Goal: Task Accomplishment & Management: Manage account settings

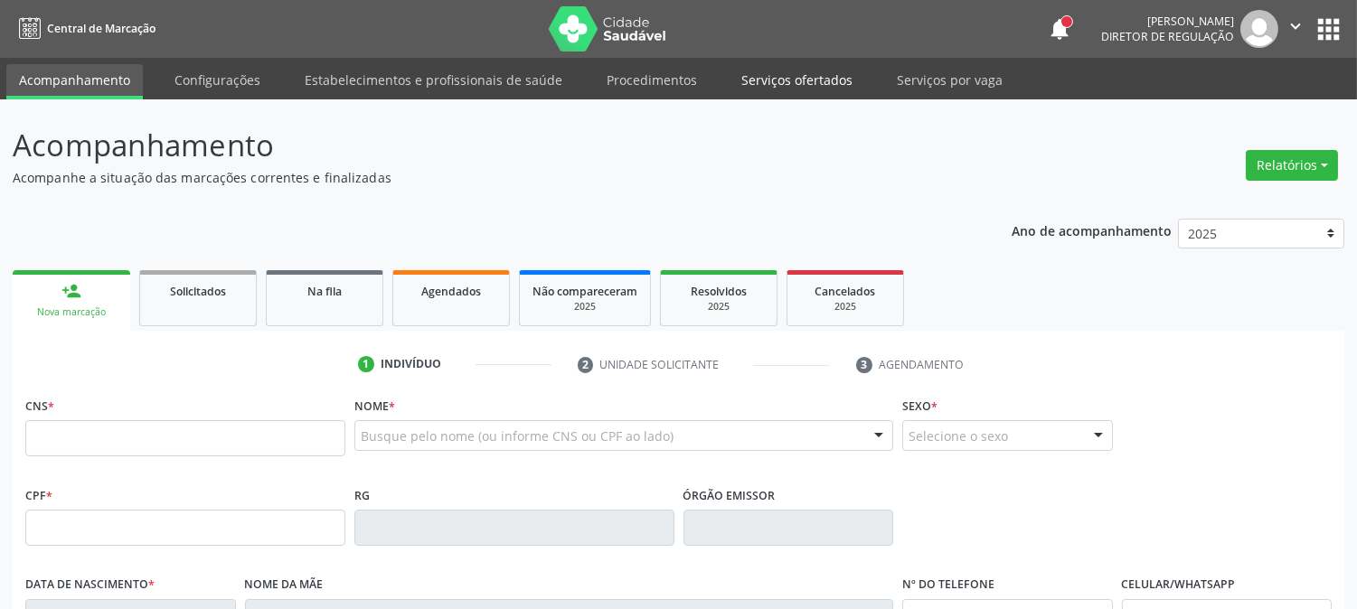
click at [825, 78] on link "Serviços ofertados" at bounding box center [797, 80] width 137 height 32
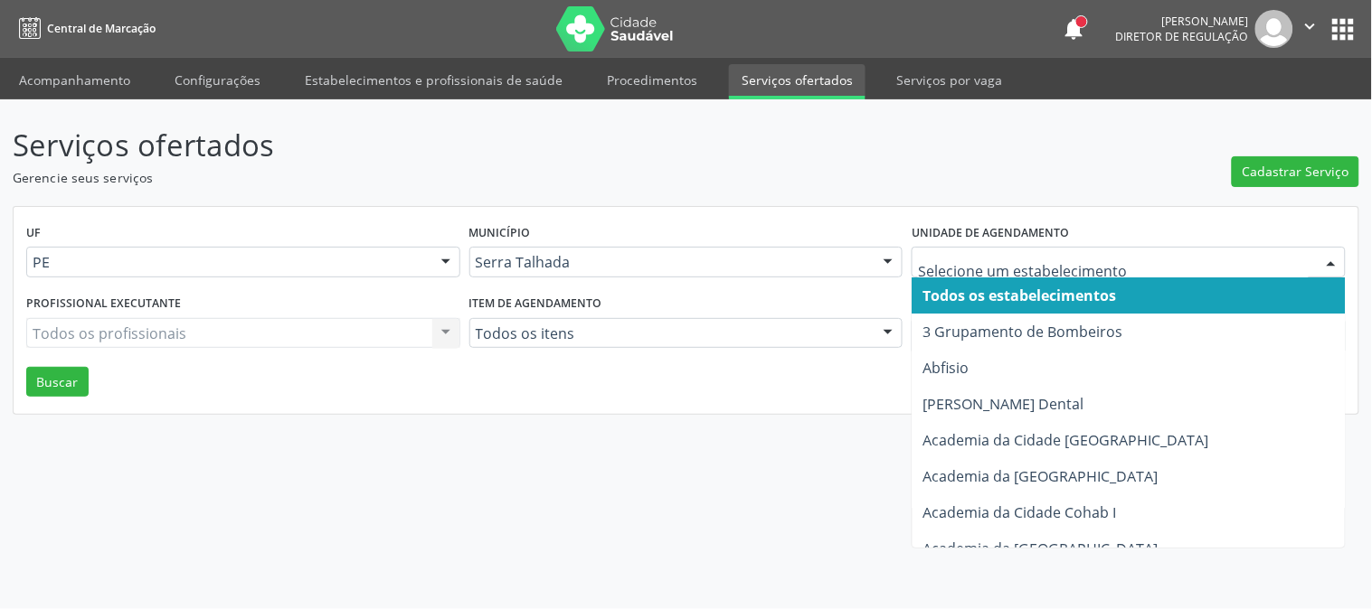
type input "p"
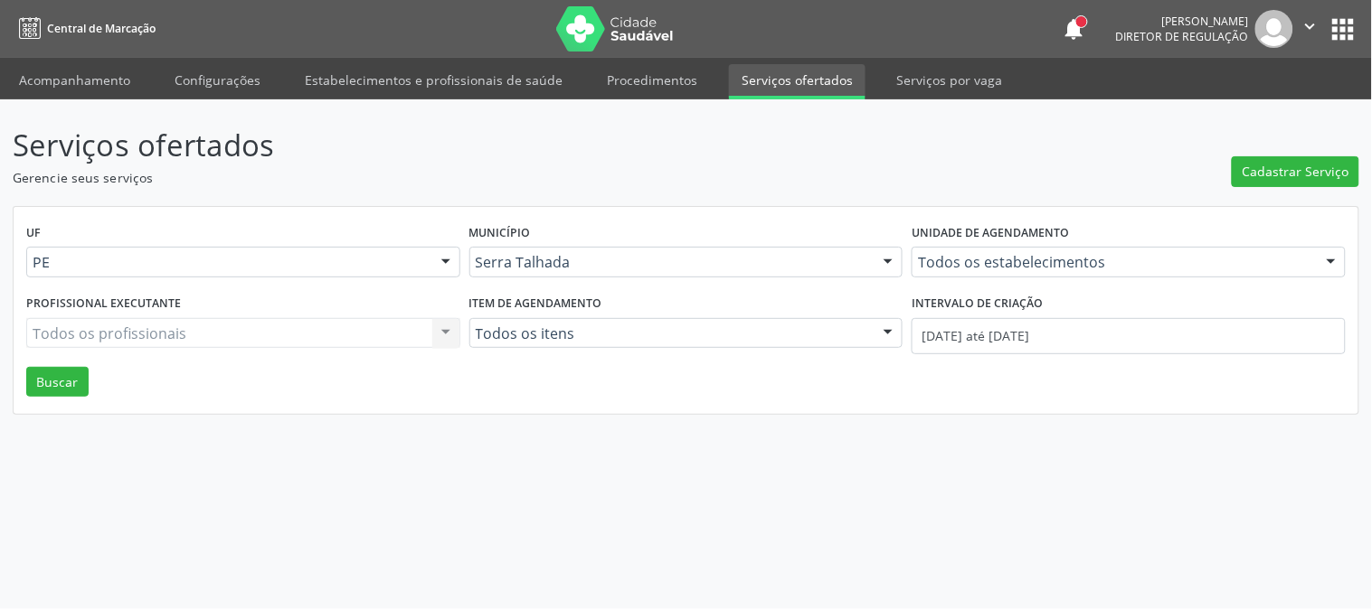
click at [1034, 179] on header "Serviços ofertados Gerencie seus serviços Cadastrar Serviço" at bounding box center [686, 155] width 1346 height 64
click at [1314, 169] on span "Cadastrar Serviço" at bounding box center [1295, 171] width 107 height 19
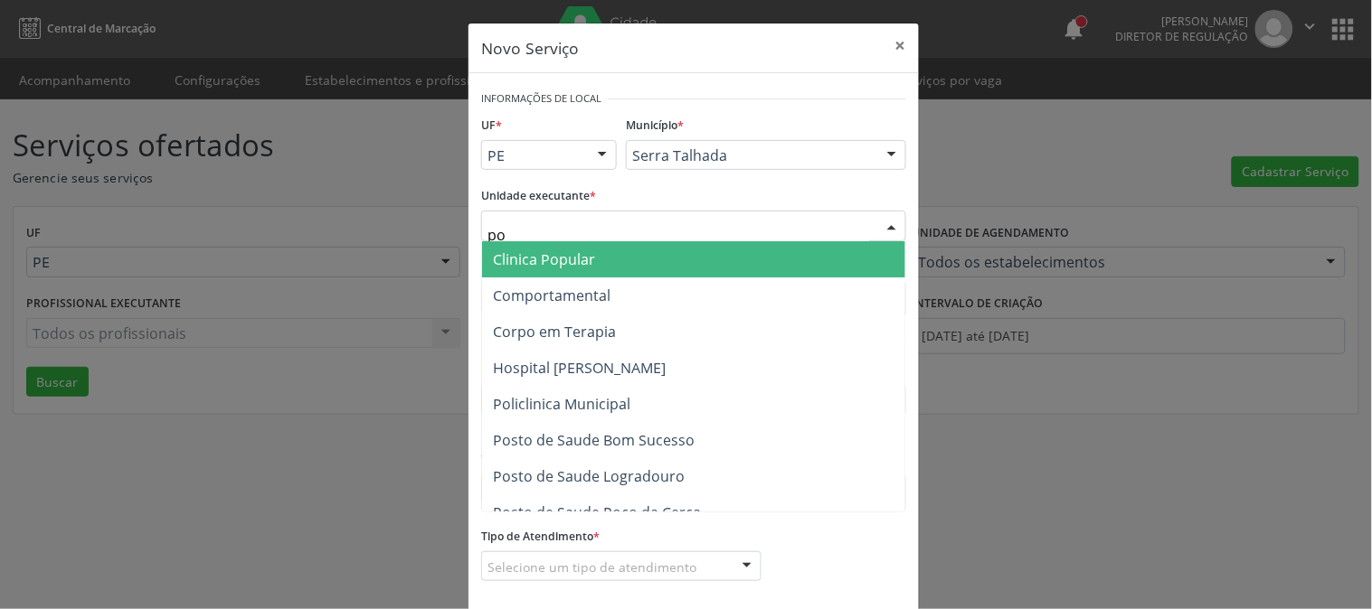
type input "pol"
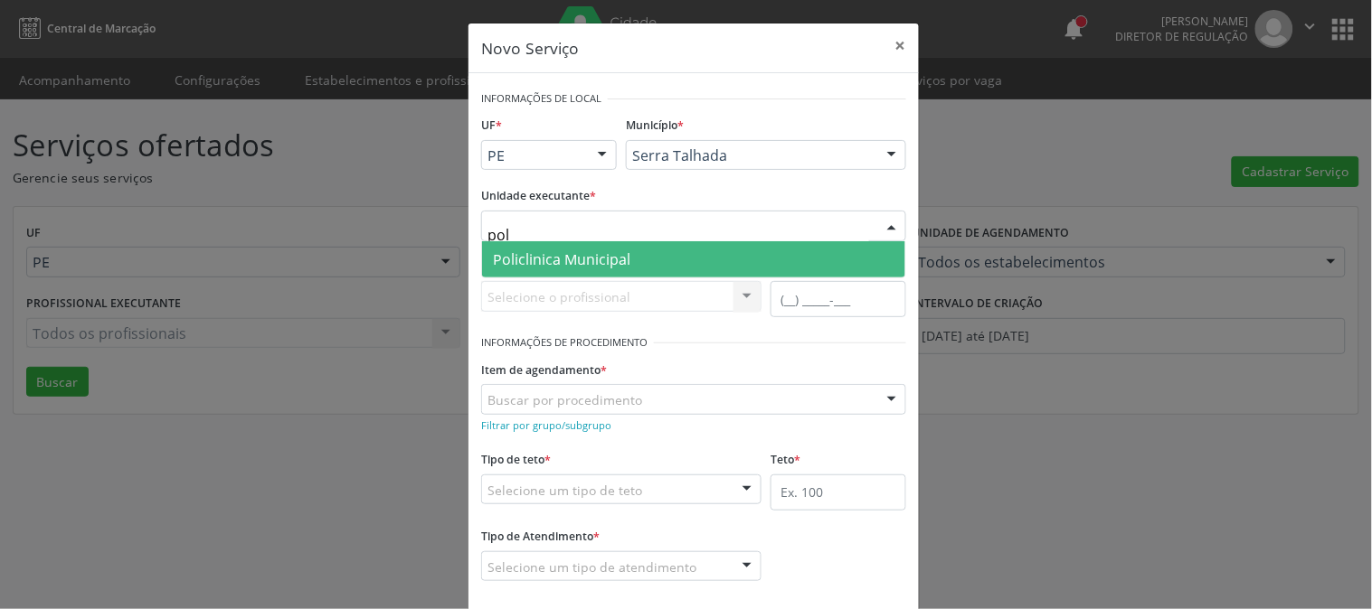
click at [581, 264] on span "Policlinica Municipal" at bounding box center [561, 260] width 137 height 20
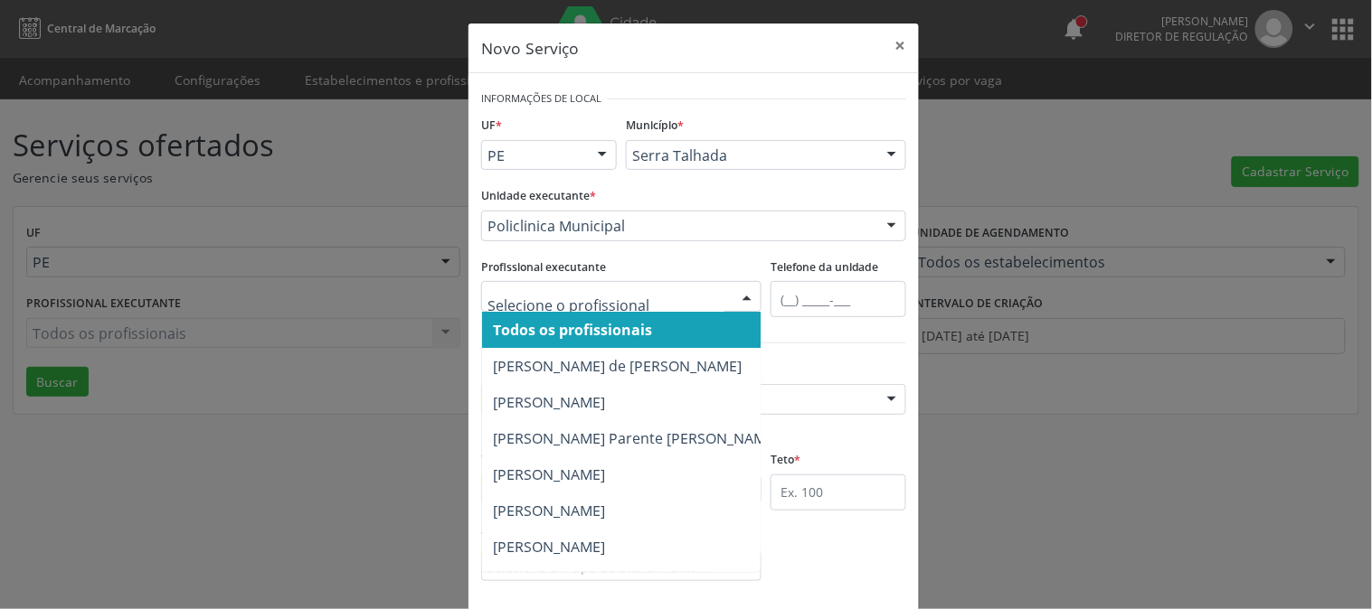
click at [604, 318] on span "Todos os profissionais" at bounding box center [635, 330] width 307 height 36
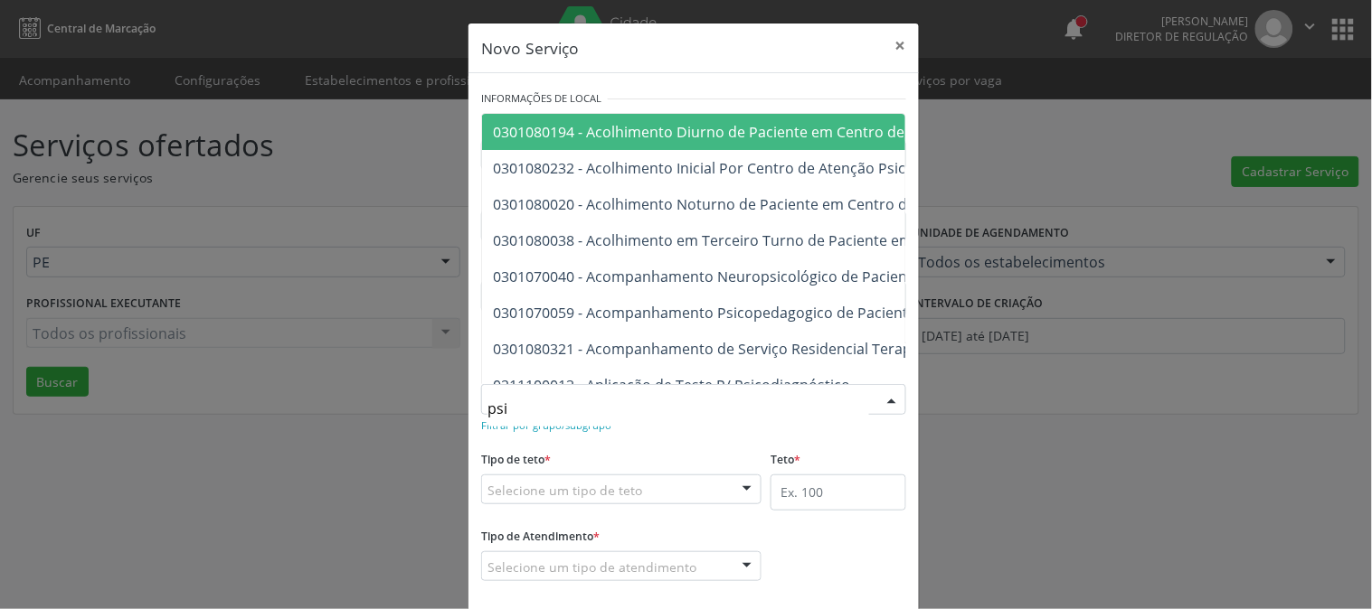
type input "psic"
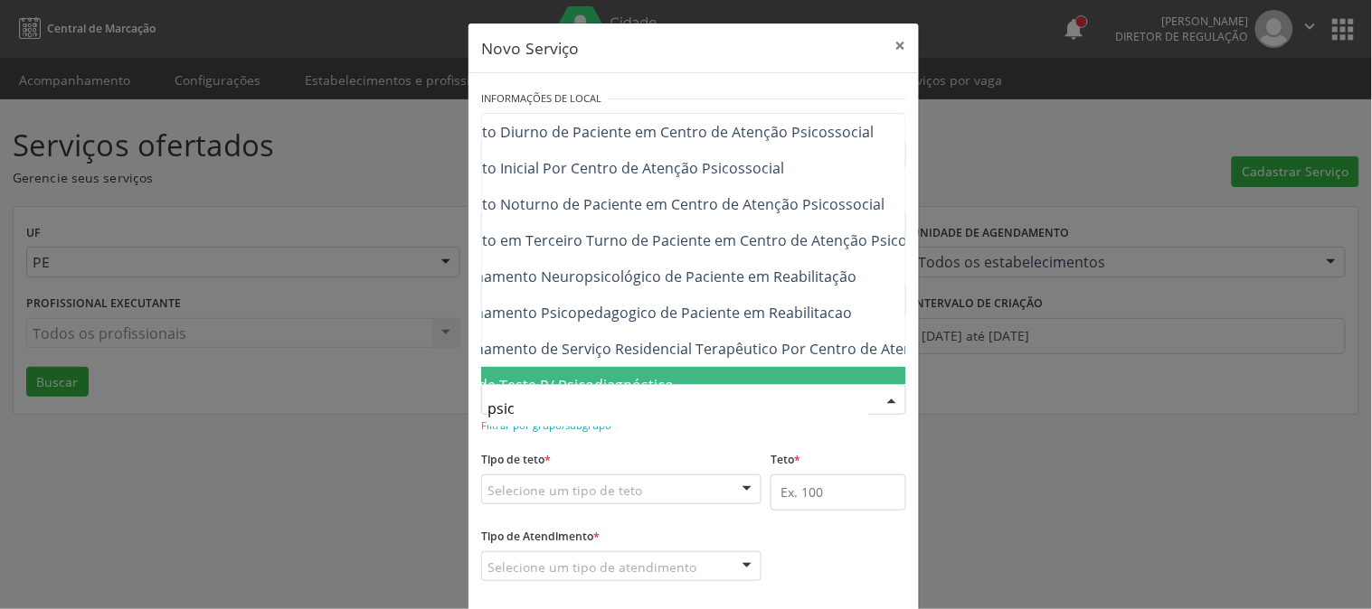
scroll to position [0, 235]
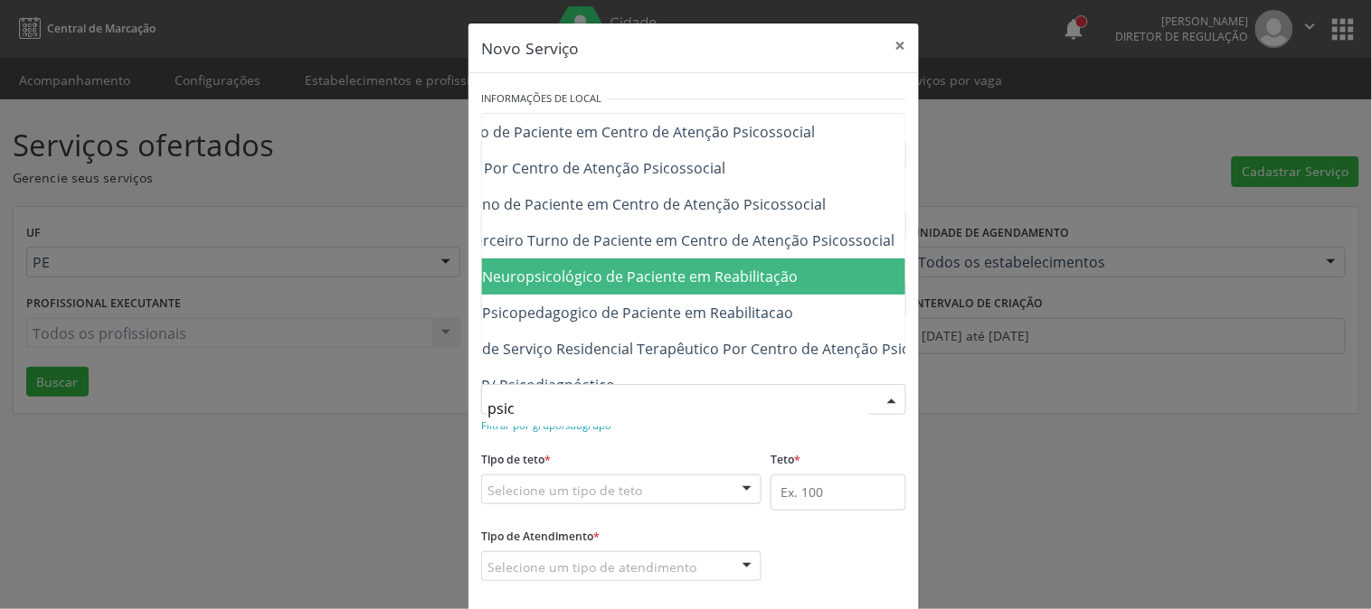
click at [674, 280] on span "0301070040 - Acompanhamento Neuropsicológico de Paciente em Reabilitação" at bounding box center [528, 277] width 540 height 20
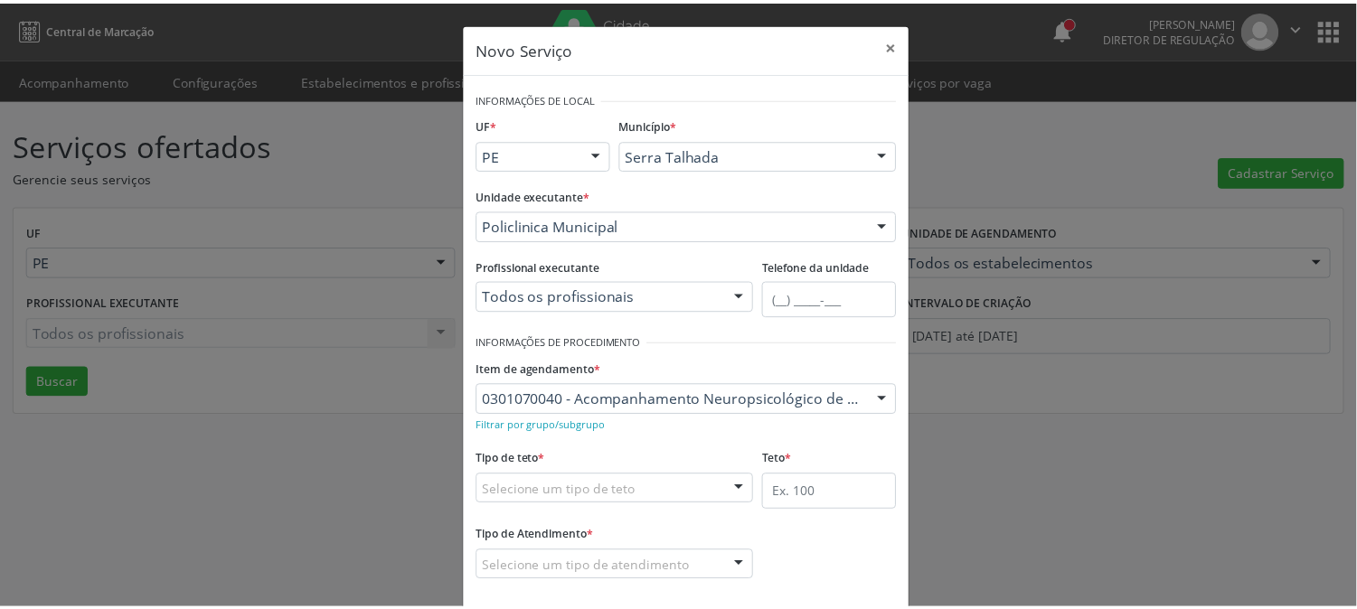
scroll to position [89, 0]
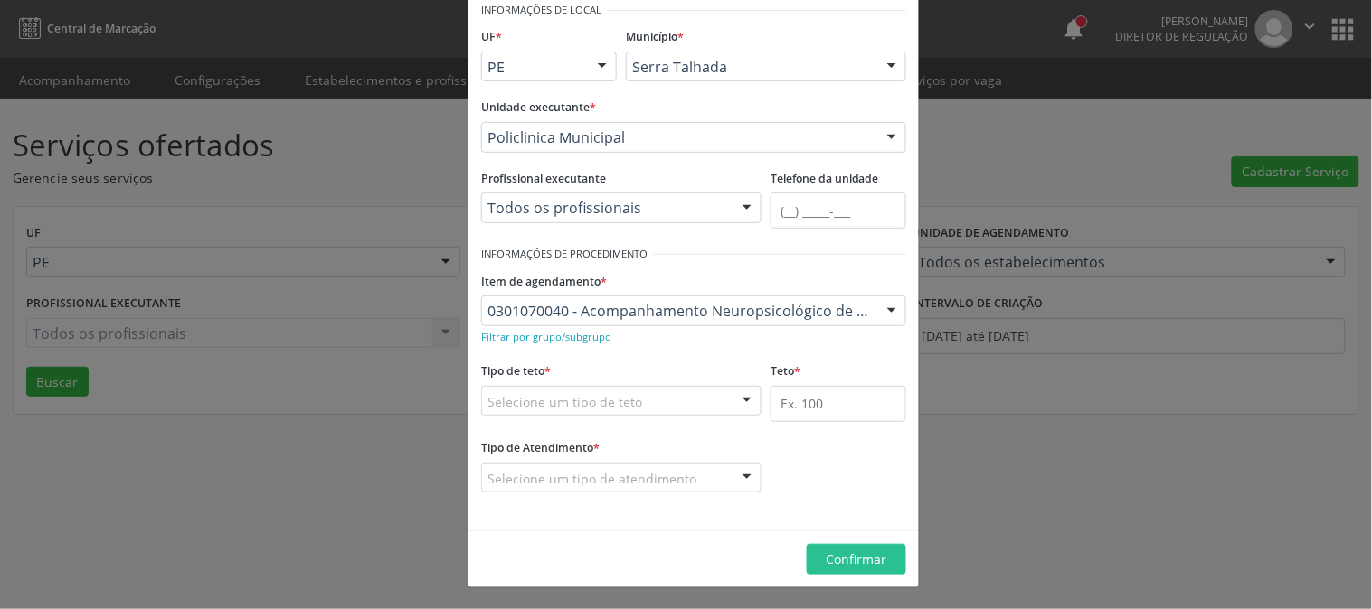
click at [736, 401] on div at bounding box center [746, 402] width 27 height 31
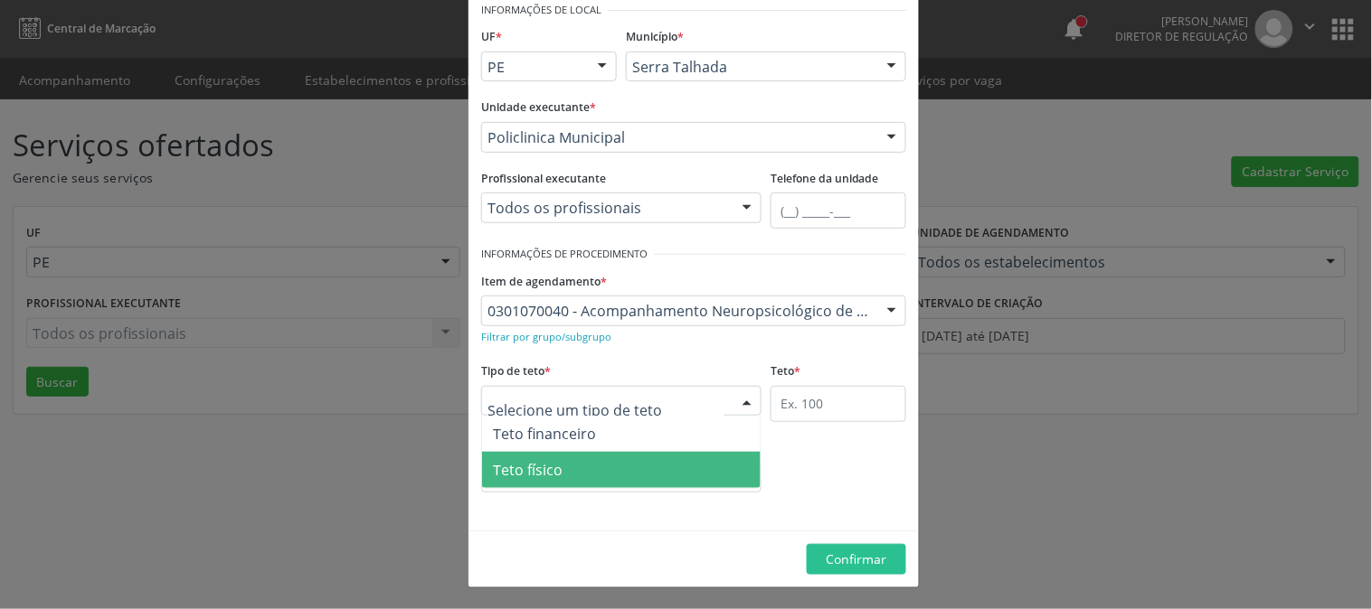
click at [676, 468] on span "Teto físico" at bounding box center [621, 470] width 279 height 36
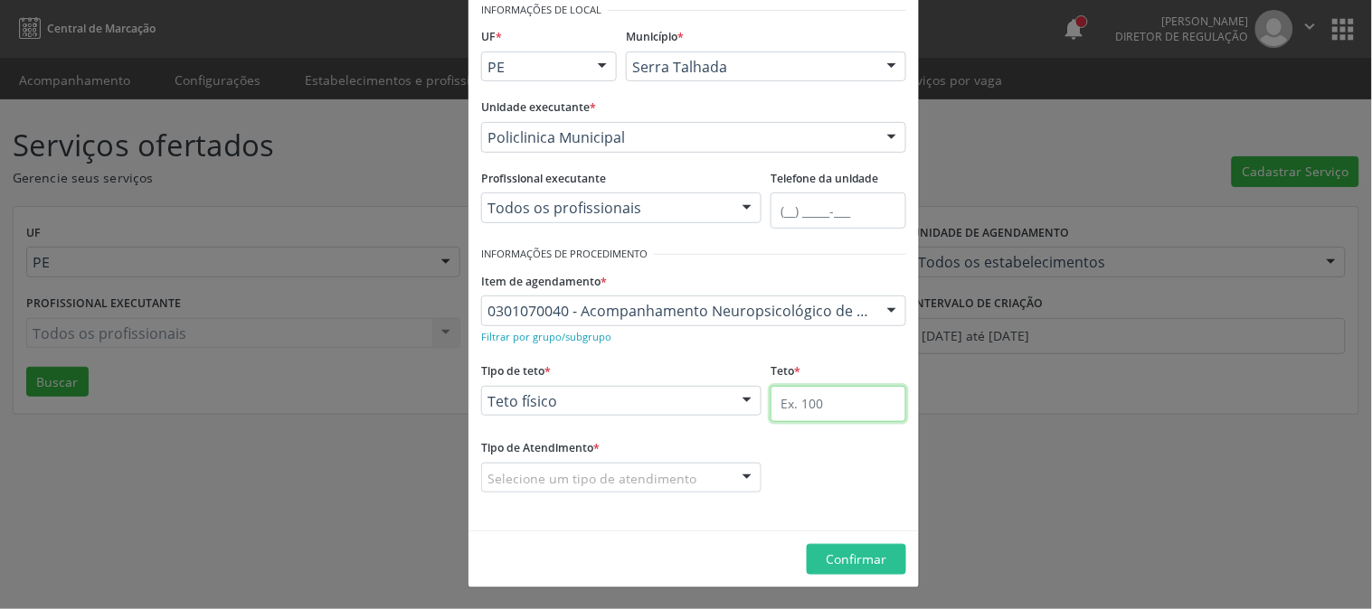
click at [798, 401] on input "text" at bounding box center [838, 404] width 136 height 36
type input "10"
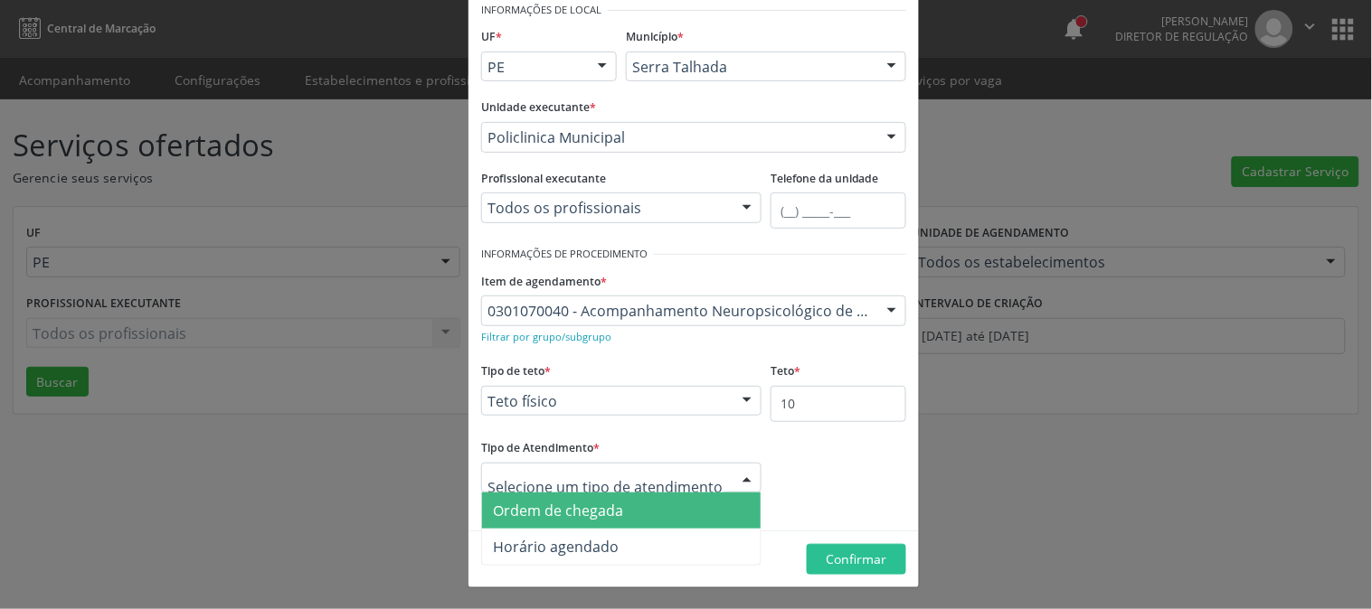
click at [692, 476] on div at bounding box center [621, 478] width 280 height 31
click at [684, 515] on span "Ordem de chegada" at bounding box center [621, 511] width 279 height 36
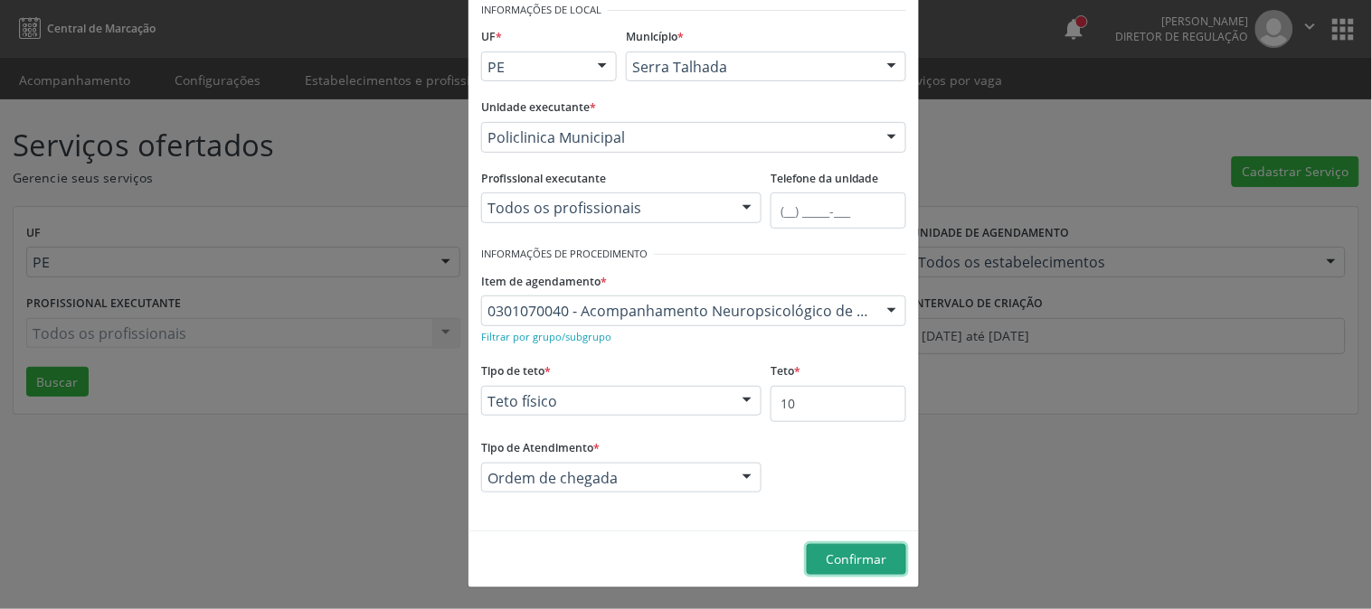
click at [834, 547] on button "Confirmar" at bounding box center [856, 559] width 99 height 31
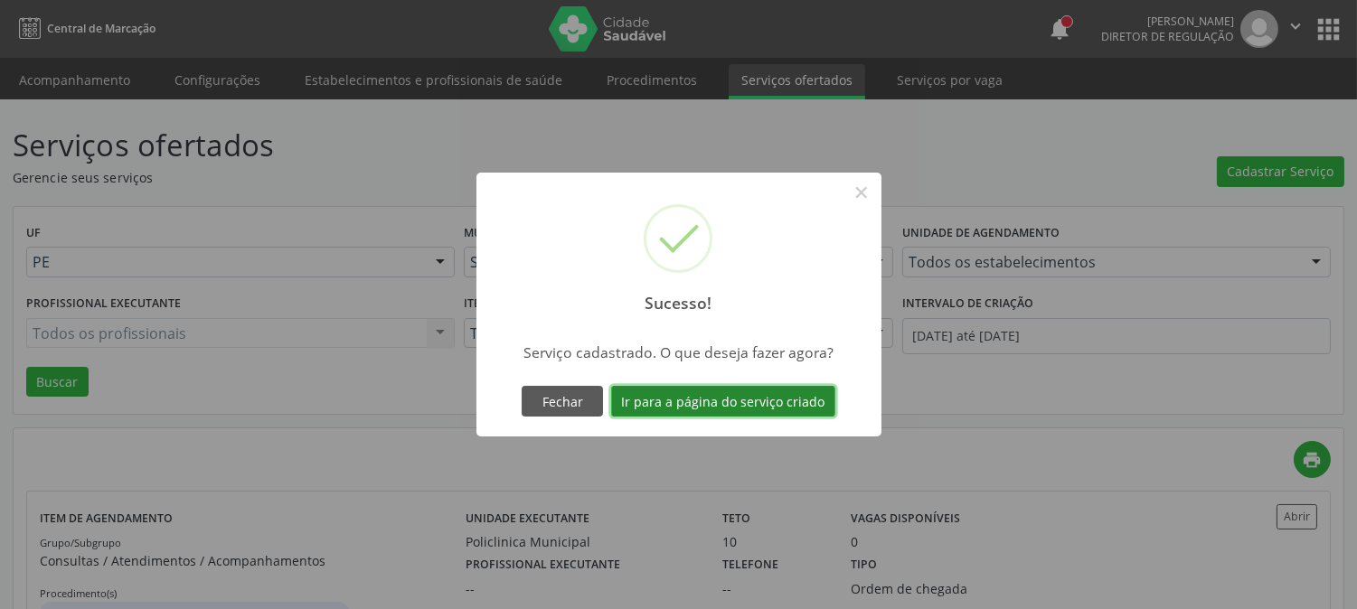
click at [761, 402] on button "Ir para a página do serviço criado" at bounding box center [723, 401] width 224 height 31
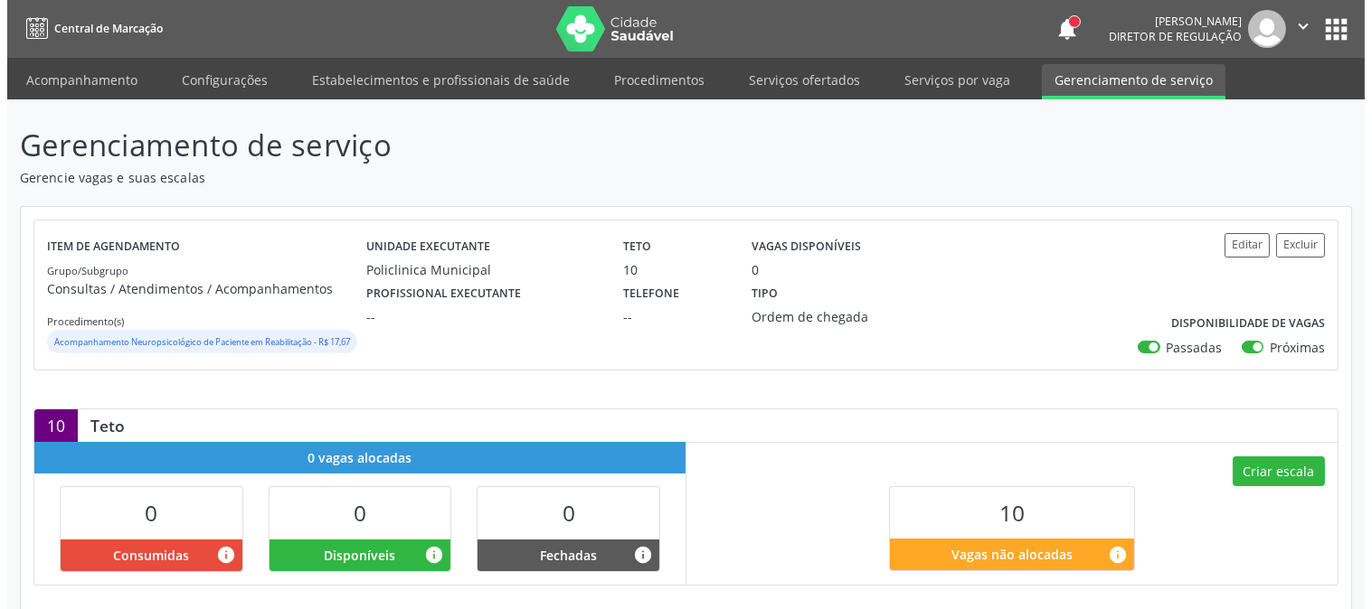
scroll to position [196, 0]
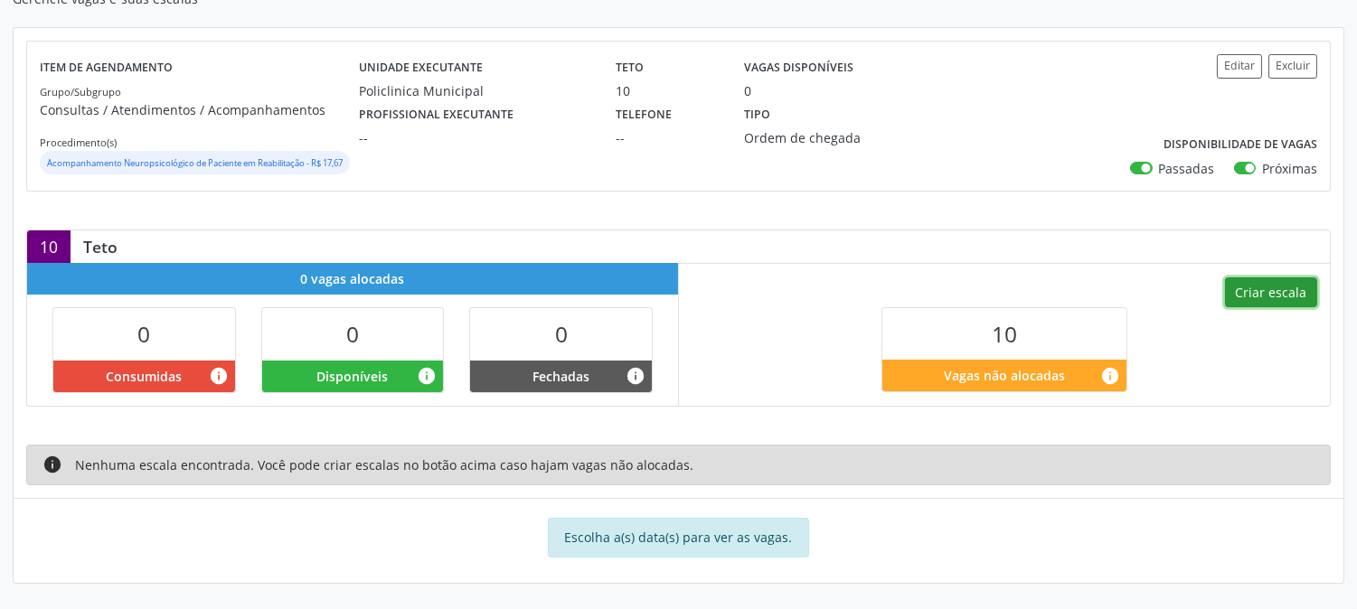
click at [1280, 290] on button "Criar escala" at bounding box center [1271, 293] width 92 height 31
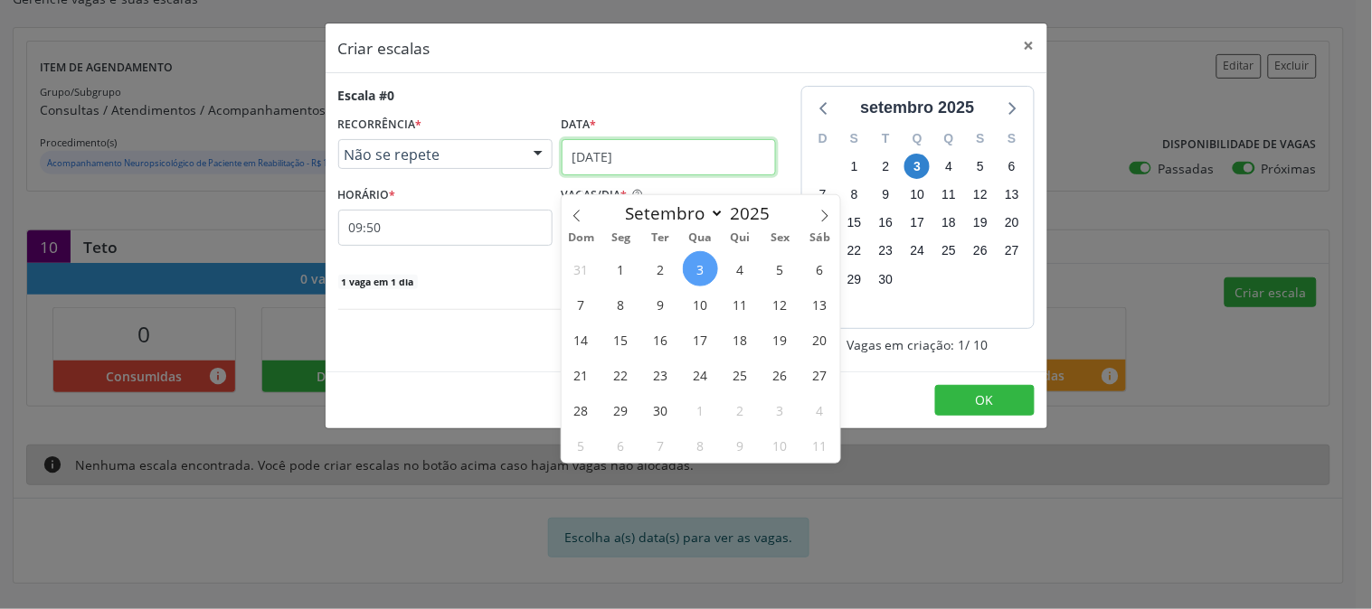
click at [656, 165] on input "[DATE]" at bounding box center [669, 157] width 214 height 36
click at [653, 287] on span "9" at bounding box center [660, 304] width 35 height 35
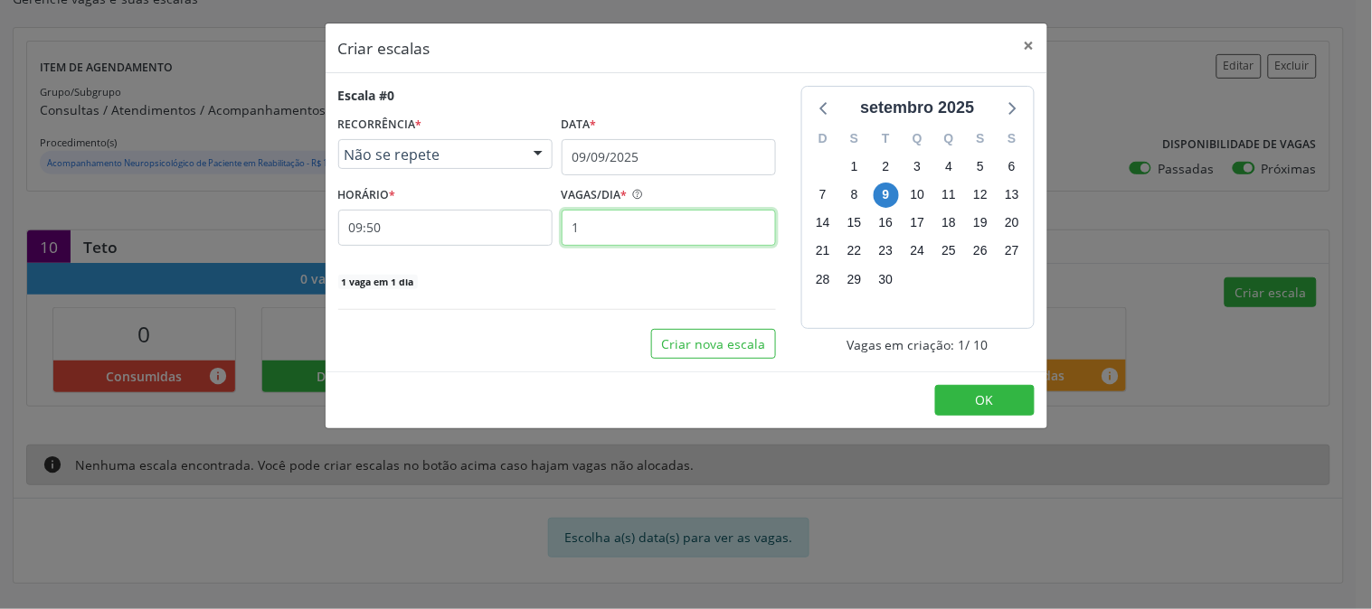
click at [617, 237] on input "1" at bounding box center [669, 228] width 214 height 36
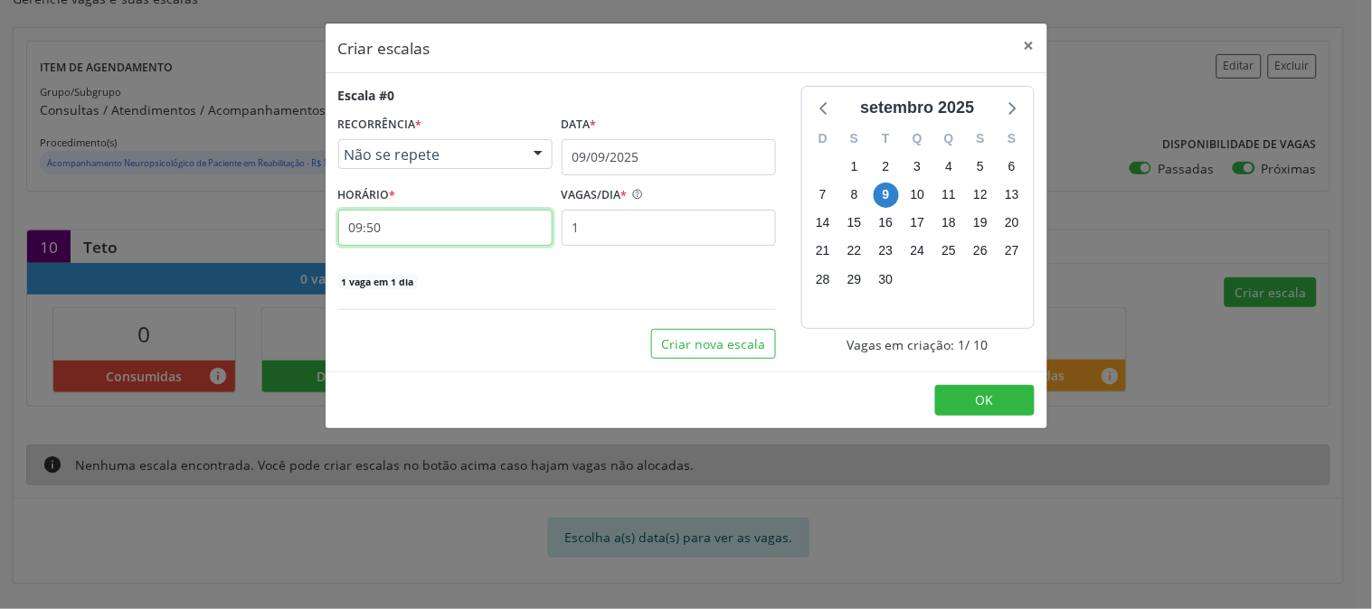
click at [468, 222] on input "09:50" at bounding box center [445, 228] width 214 height 36
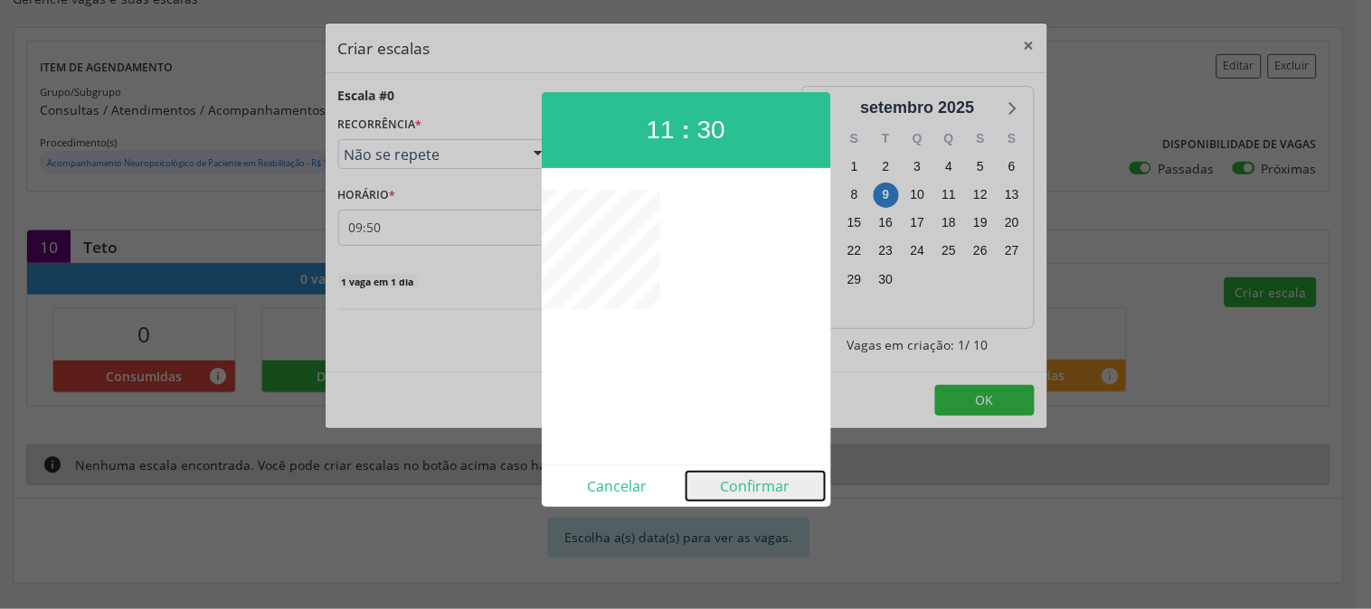
click at [744, 484] on button "Confirmar" at bounding box center [755, 486] width 138 height 29
type input "11:30"
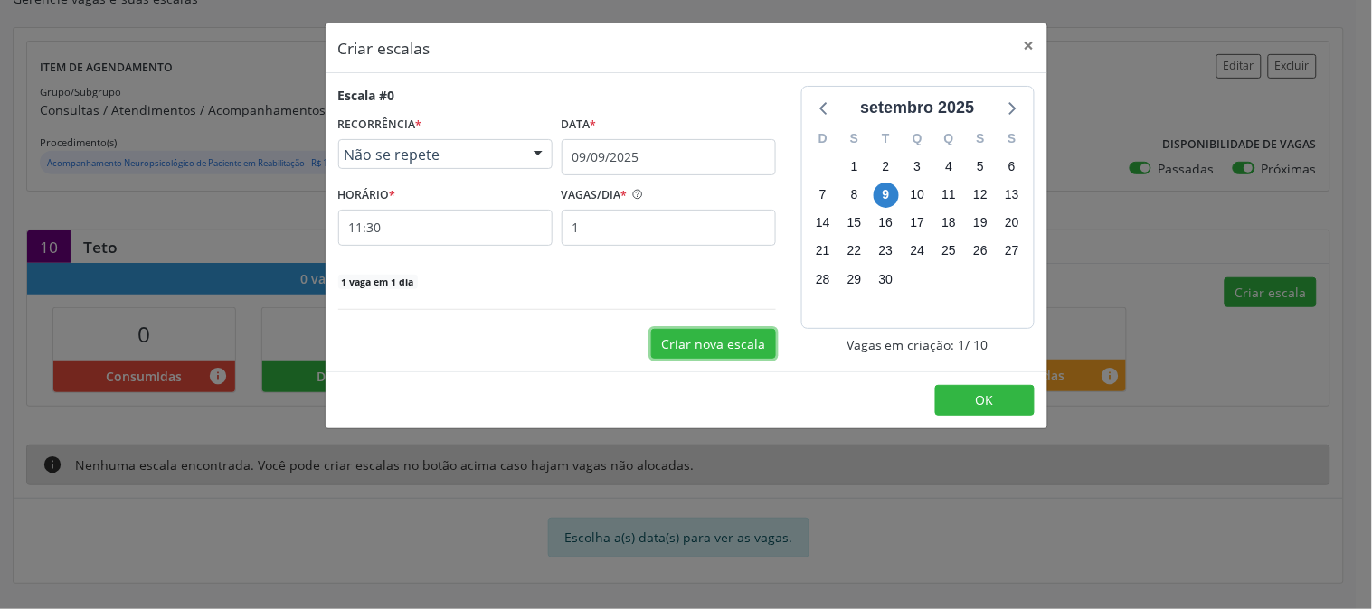
click at [699, 340] on button "Criar nova escala" at bounding box center [713, 344] width 125 height 31
select select "8"
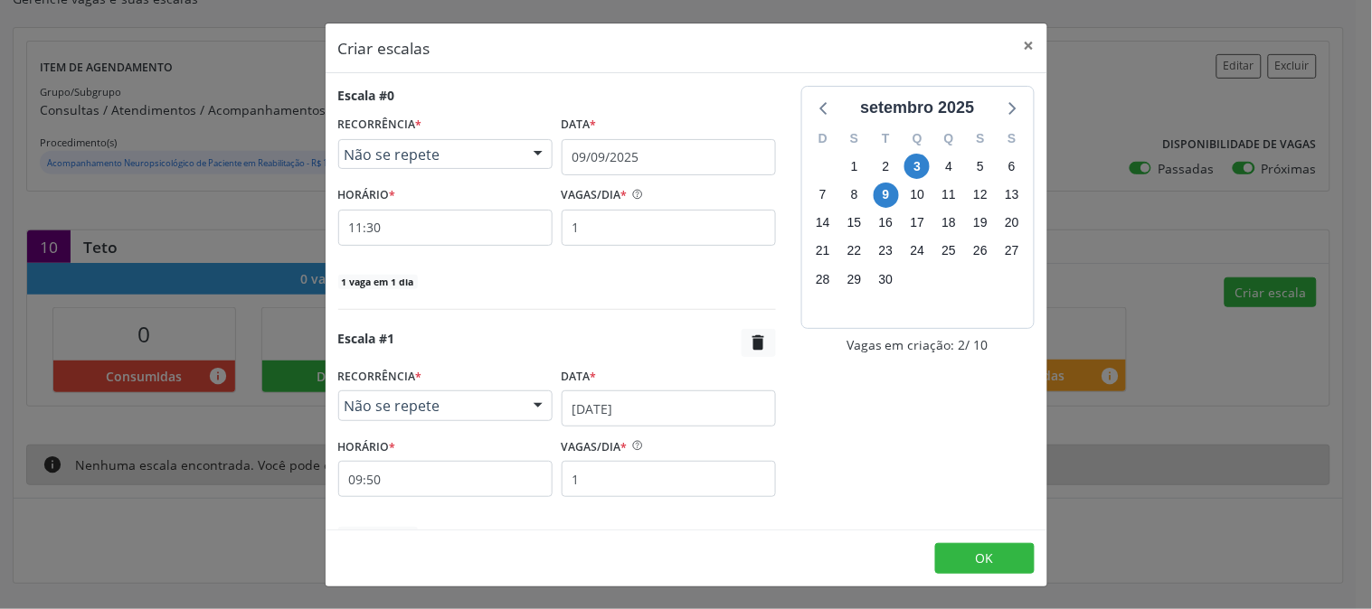
scroll to position [94, 0]
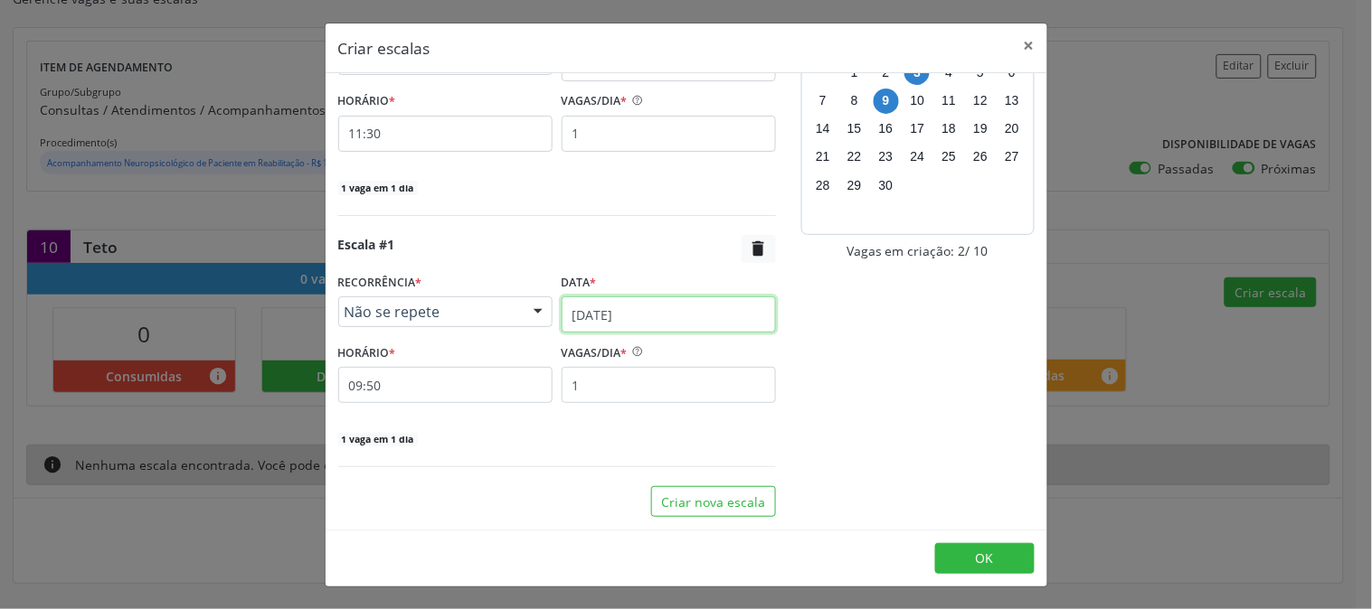
click at [642, 303] on input "[DATE]" at bounding box center [669, 315] width 214 height 36
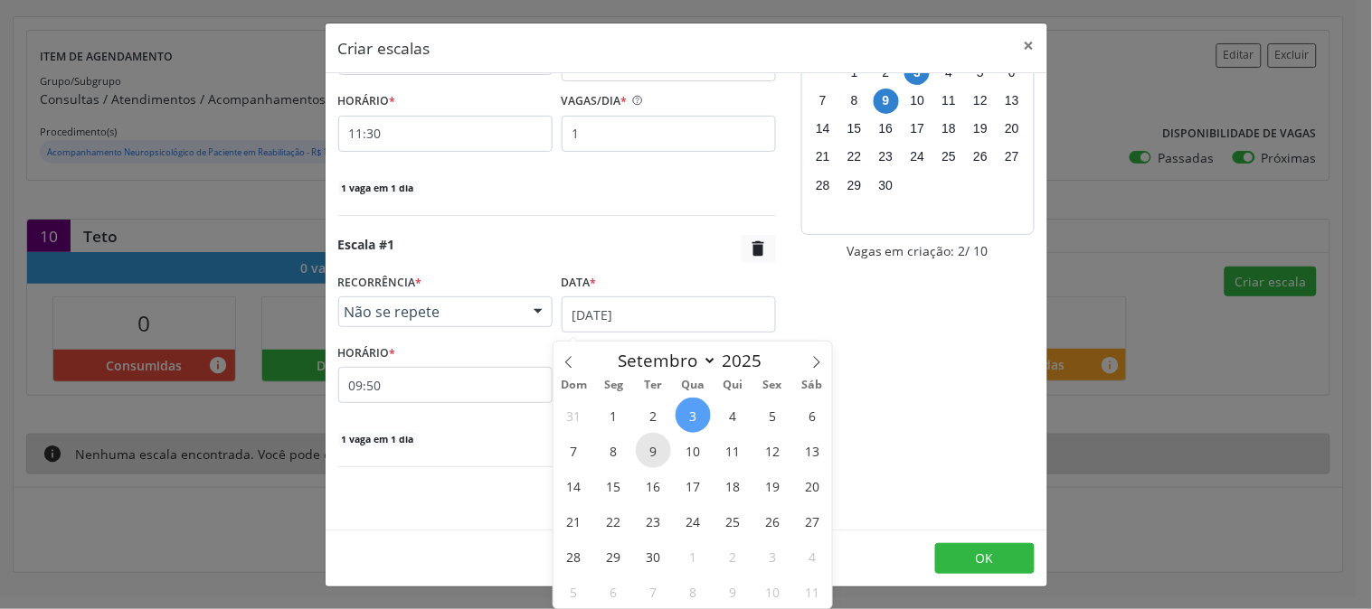
click at [665, 448] on span "9" at bounding box center [653, 450] width 35 height 35
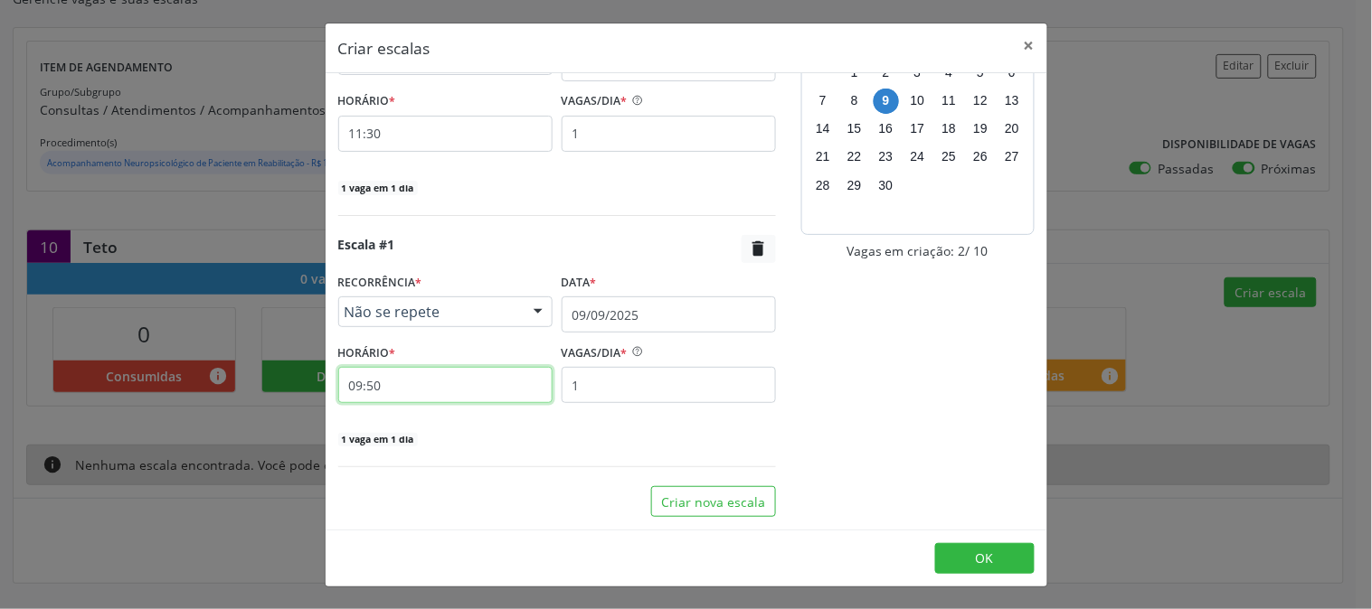
click at [468, 394] on input "09:50" at bounding box center [445, 385] width 214 height 36
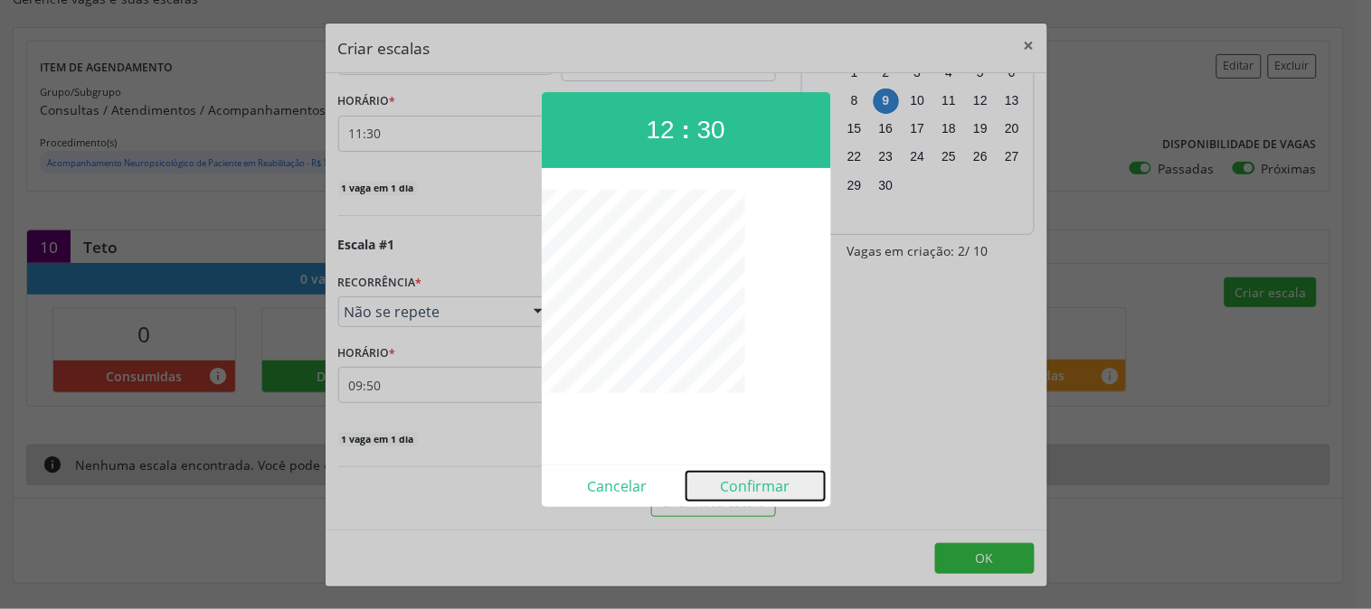
click at [766, 483] on button "Confirmar" at bounding box center [755, 486] width 138 height 29
type input "12:30"
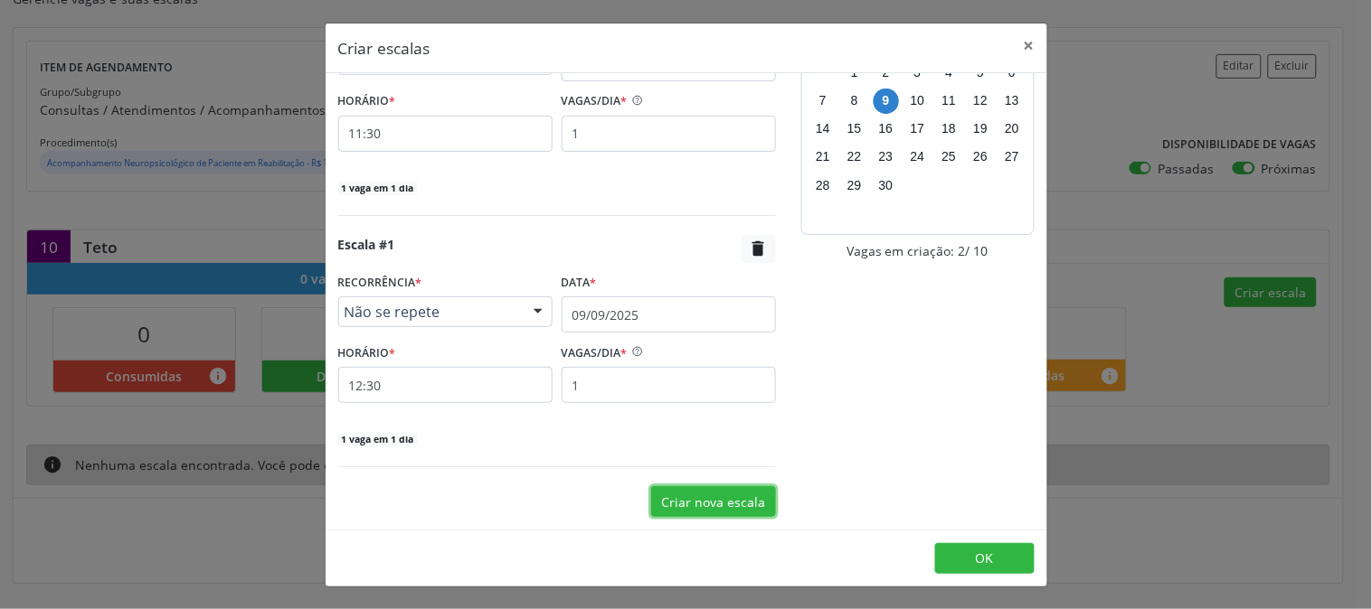
click at [734, 490] on button "Criar nova escala" at bounding box center [713, 501] width 125 height 31
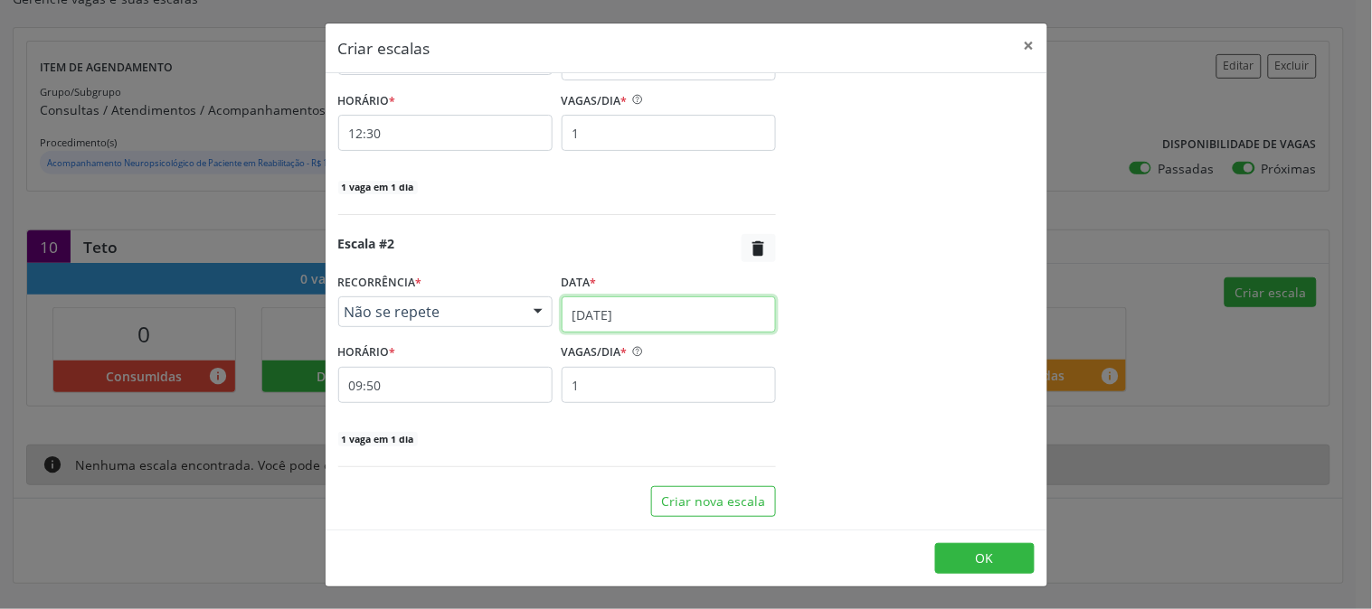
click at [685, 319] on input "[DATE]" at bounding box center [669, 315] width 214 height 36
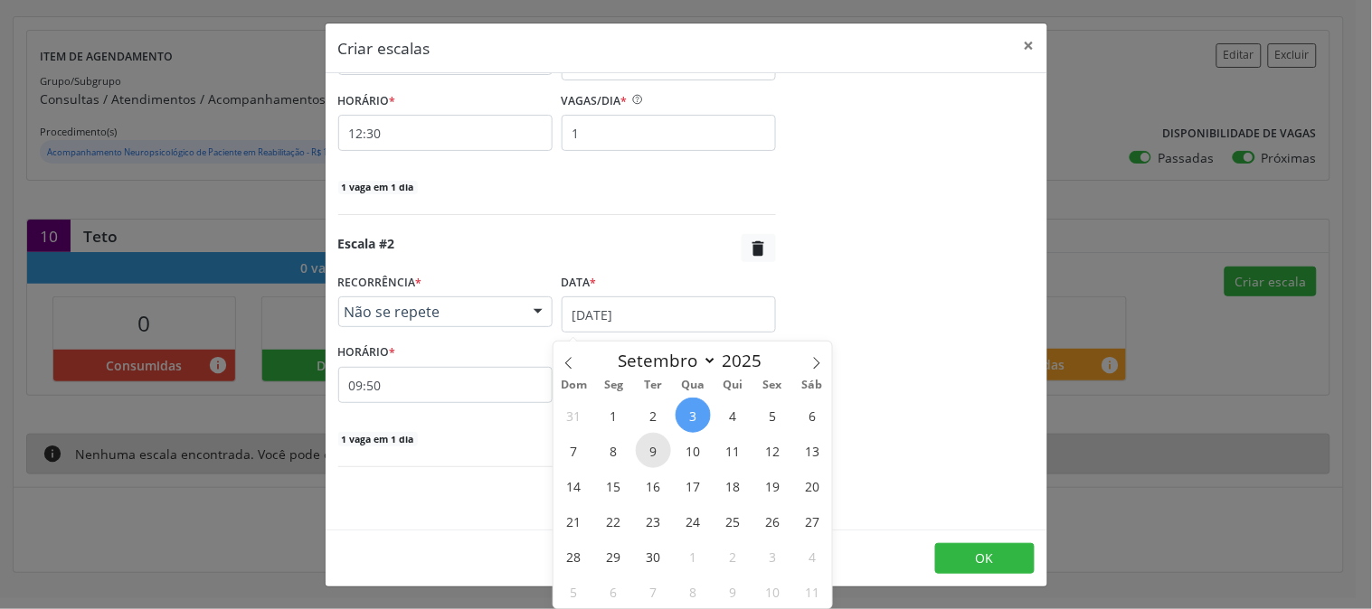
click at [656, 436] on span "9" at bounding box center [653, 450] width 35 height 35
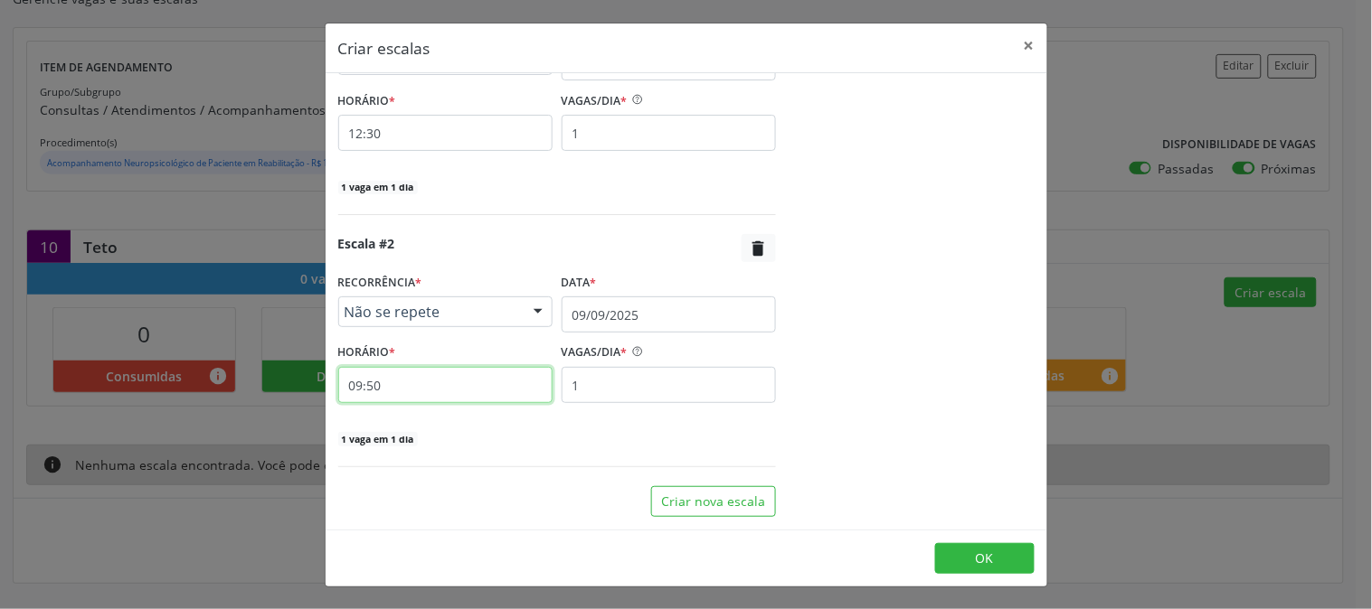
click at [439, 385] on input "09:50" at bounding box center [445, 385] width 214 height 36
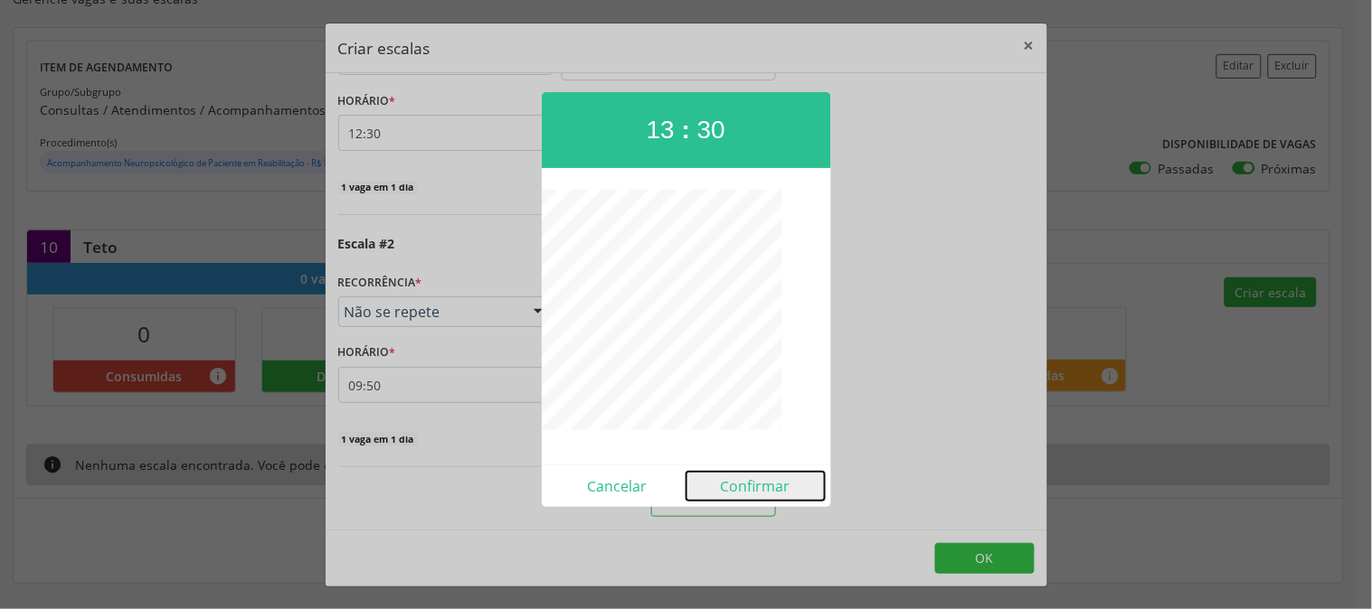
click at [747, 488] on button "Confirmar" at bounding box center [755, 486] width 138 height 29
type input "13:30"
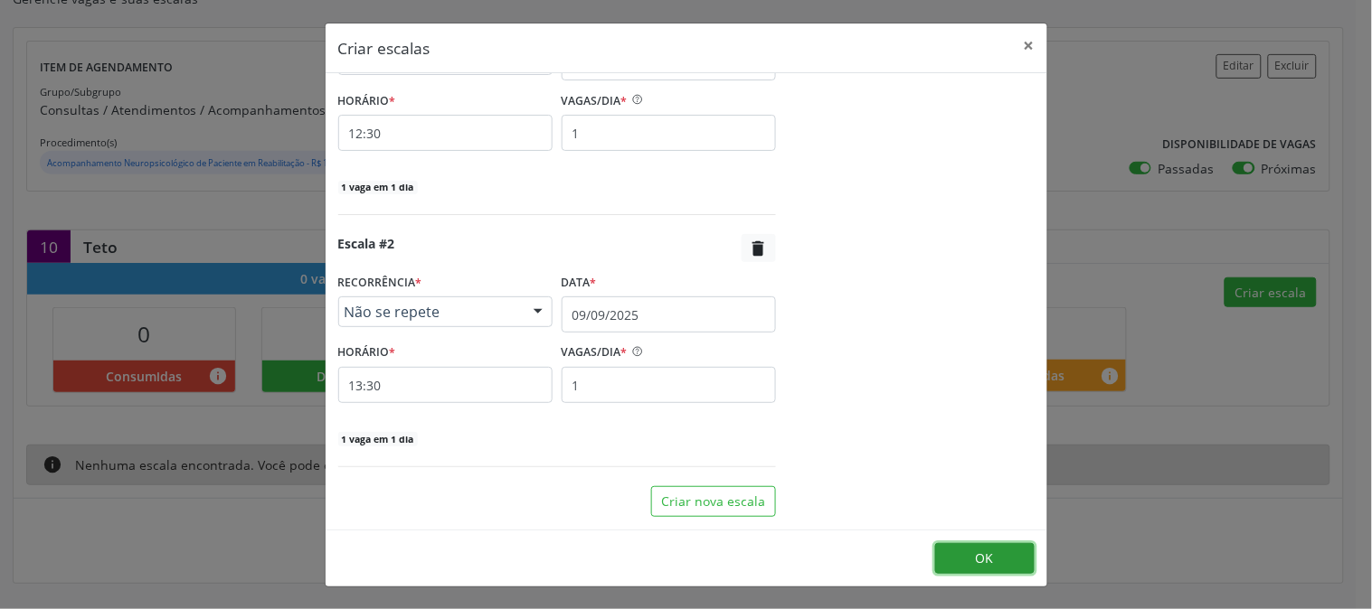
click at [991, 550] on span "OK" at bounding box center [985, 558] width 18 height 17
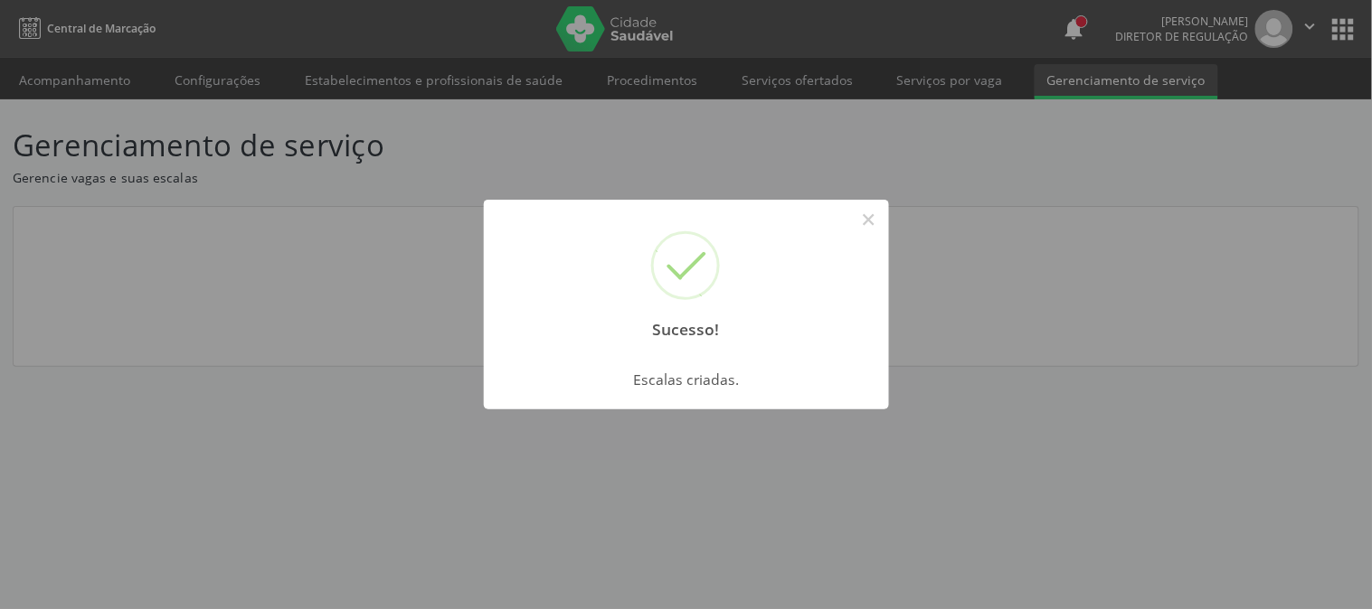
scroll to position [0, 0]
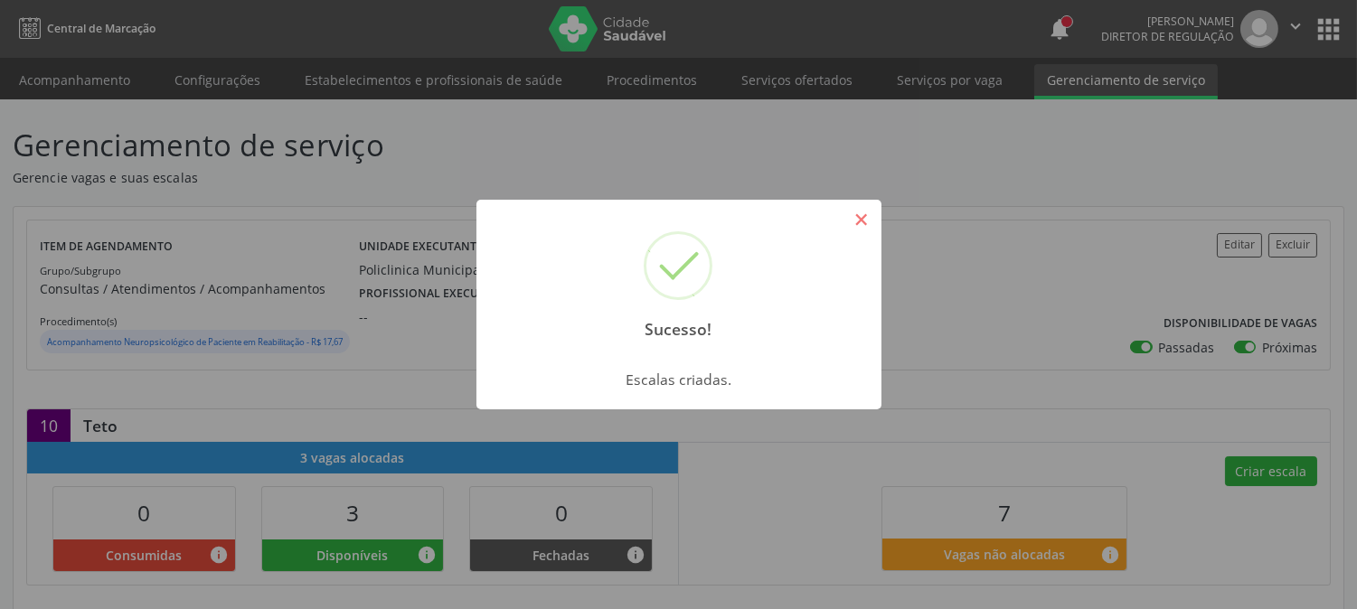
click at [851, 222] on button "×" at bounding box center [861, 219] width 31 height 31
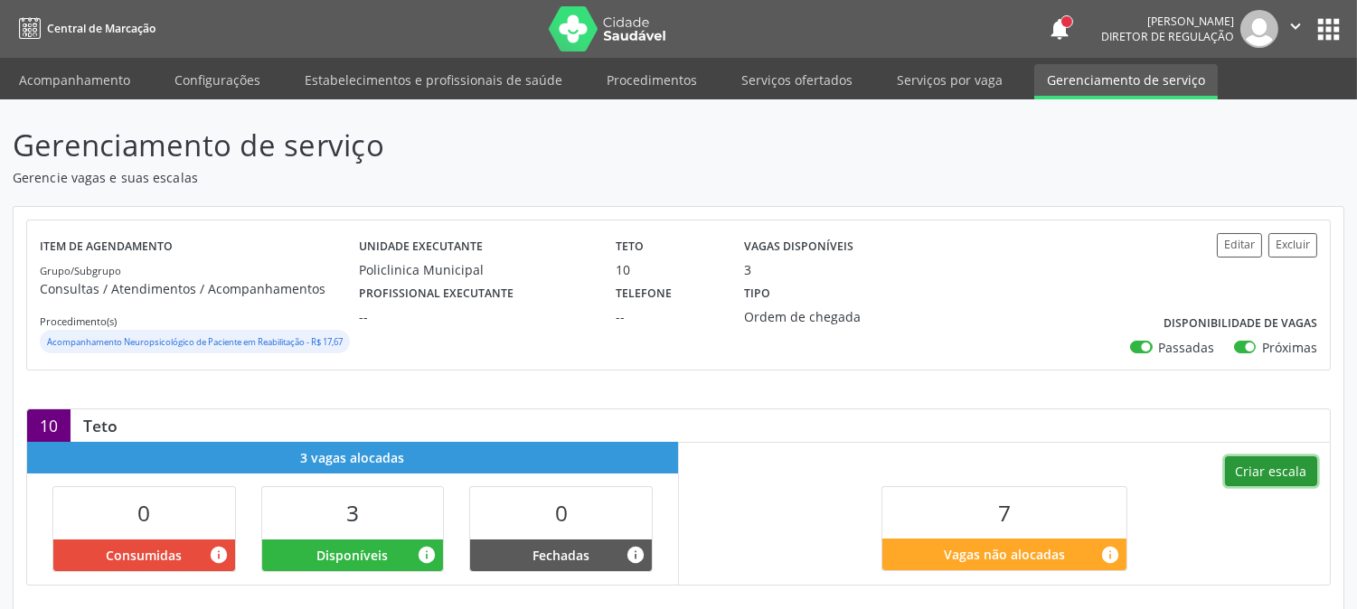
click at [1264, 487] on button "Criar escala" at bounding box center [1271, 472] width 92 height 31
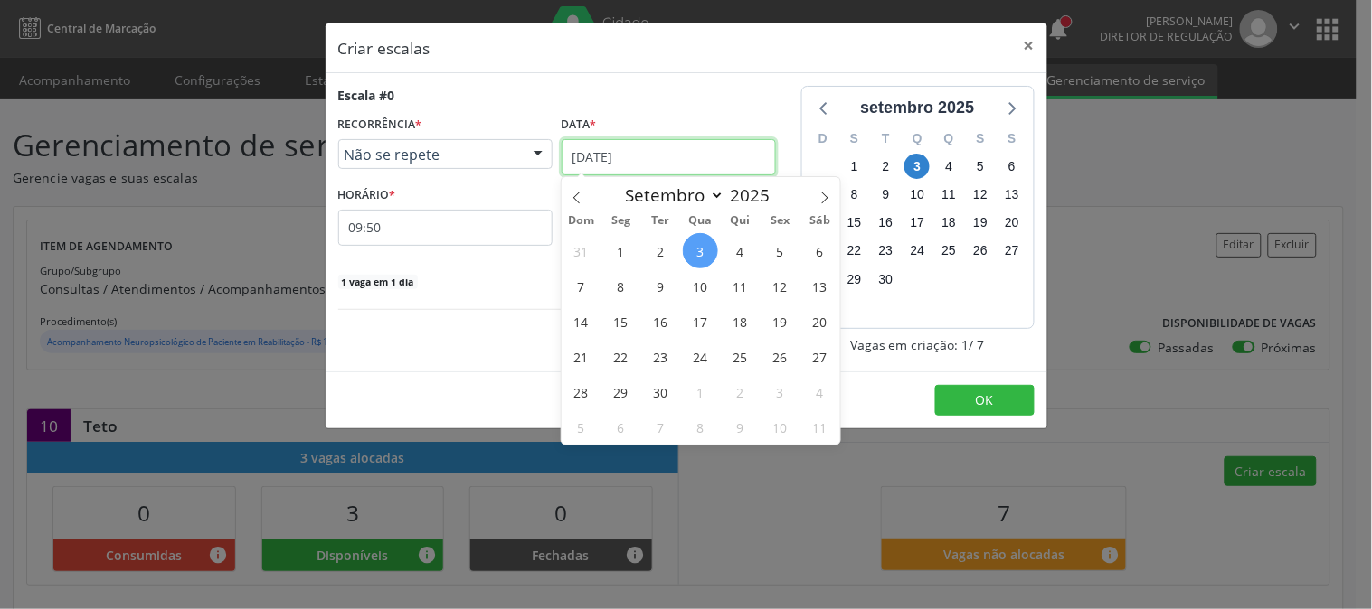
click at [675, 156] on input "[DATE]" at bounding box center [669, 157] width 214 height 36
click at [699, 273] on span "10" at bounding box center [700, 286] width 35 height 35
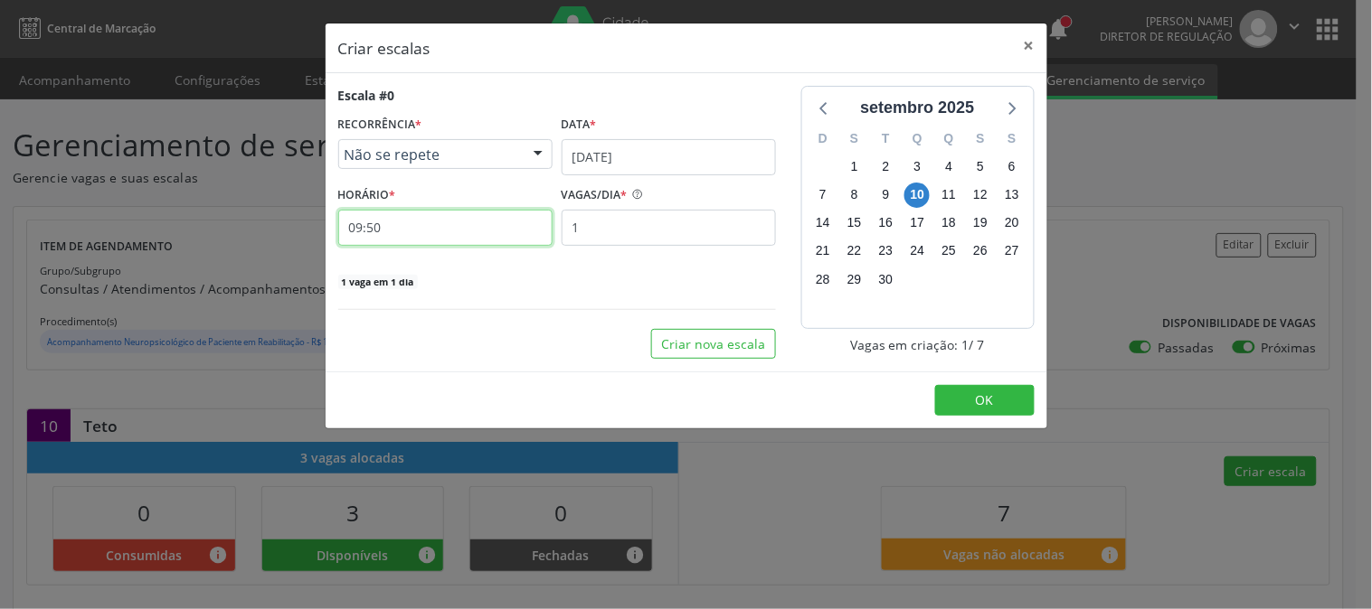
click at [500, 236] on input "09:50" at bounding box center [445, 228] width 214 height 36
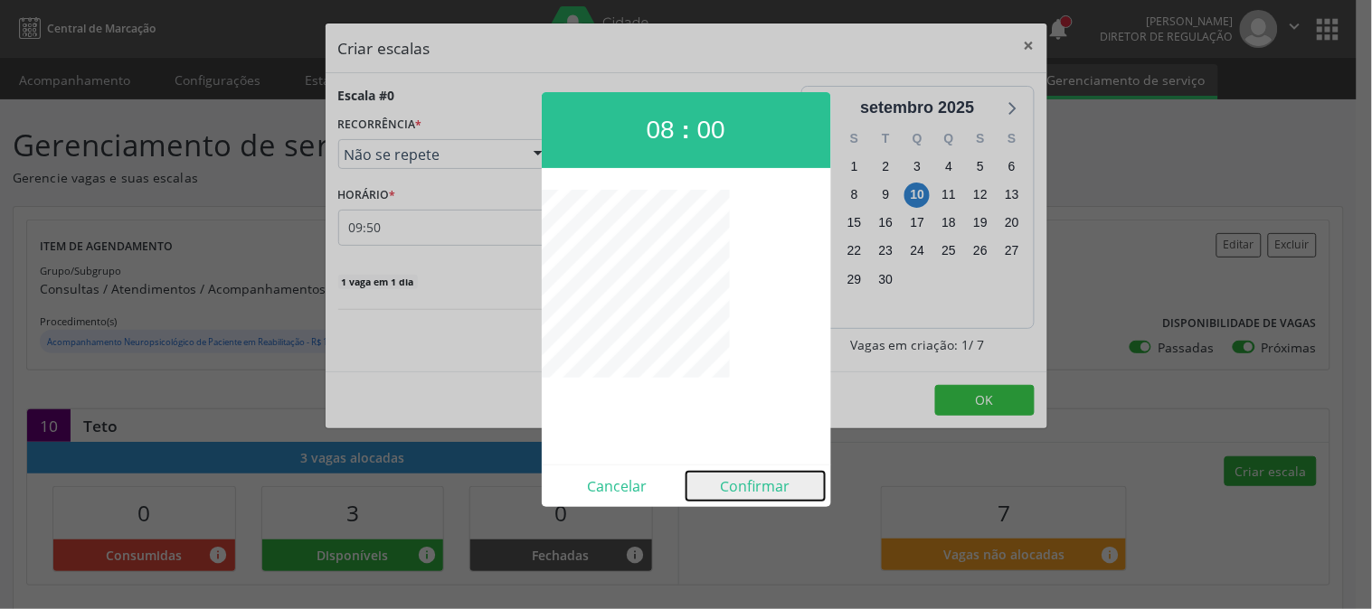
click at [760, 494] on button "Confirmar" at bounding box center [755, 486] width 138 height 29
type input "08:00"
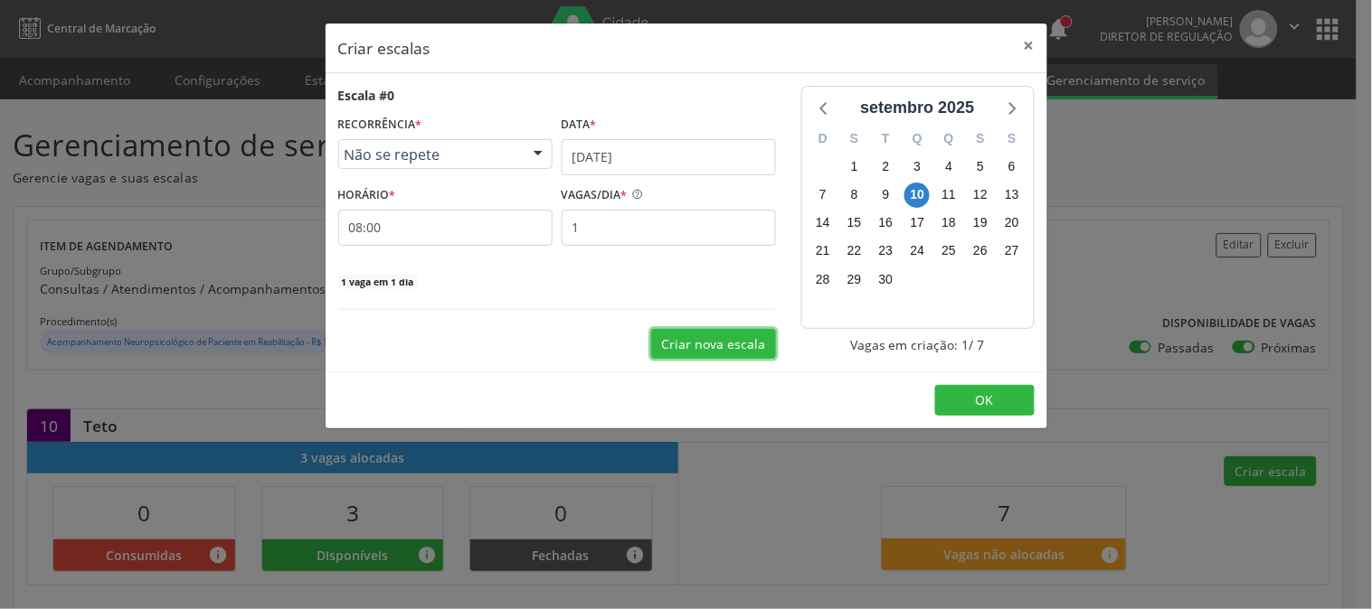
click at [703, 331] on button "Criar nova escala" at bounding box center [713, 344] width 125 height 31
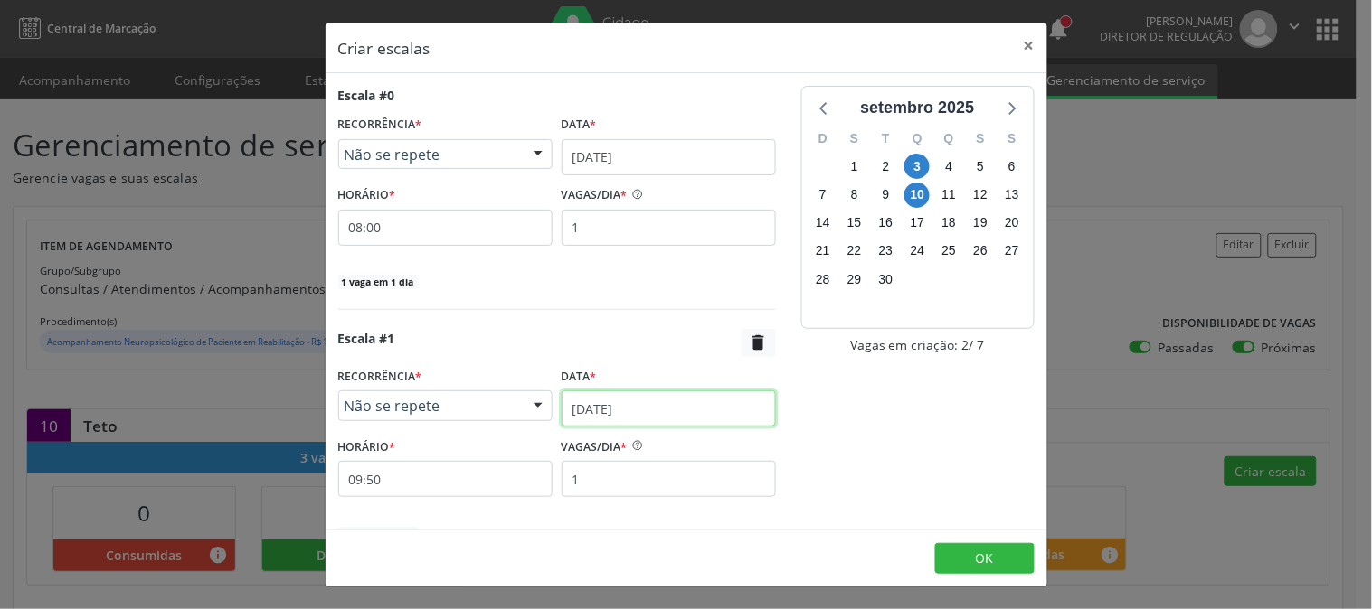
click at [666, 409] on input "[DATE]" at bounding box center [669, 409] width 214 height 36
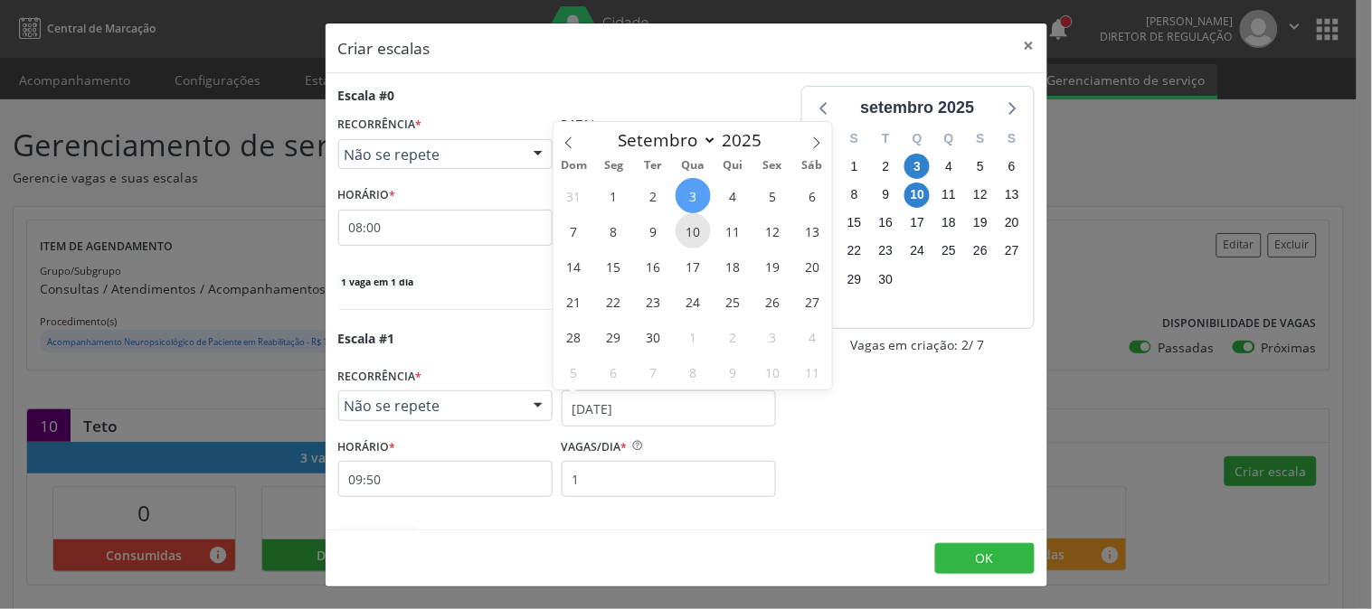
click at [687, 240] on span "10" at bounding box center [692, 230] width 35 height 35
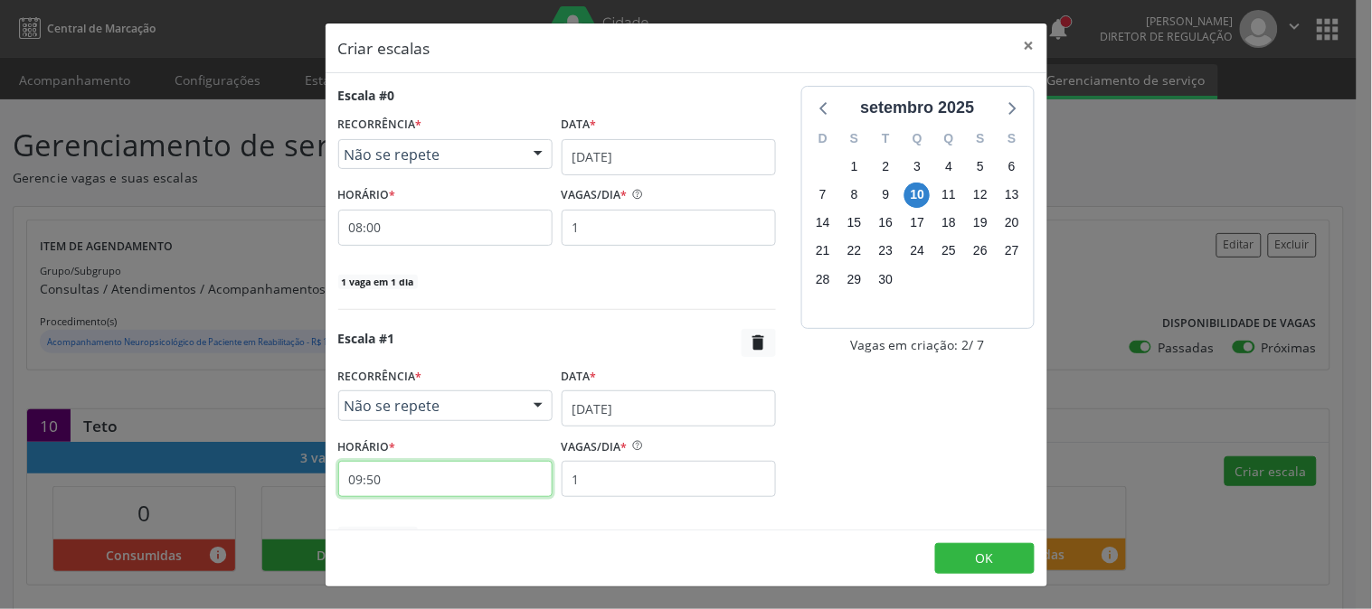
click at [491, 481] on input "09:50" at bounding box center [445, 479] width 214 height 36
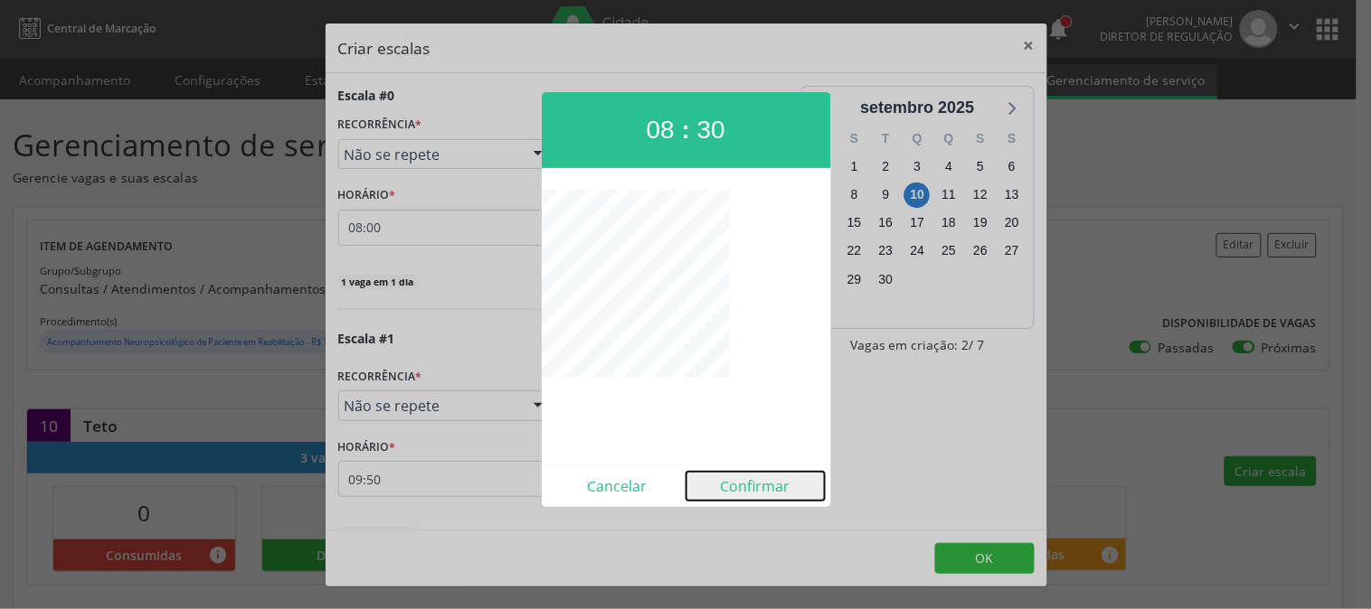
click at [758, 480] on button "Confirmar" at bounding box center [755, 486] width 138 height 29
type input "08:30"
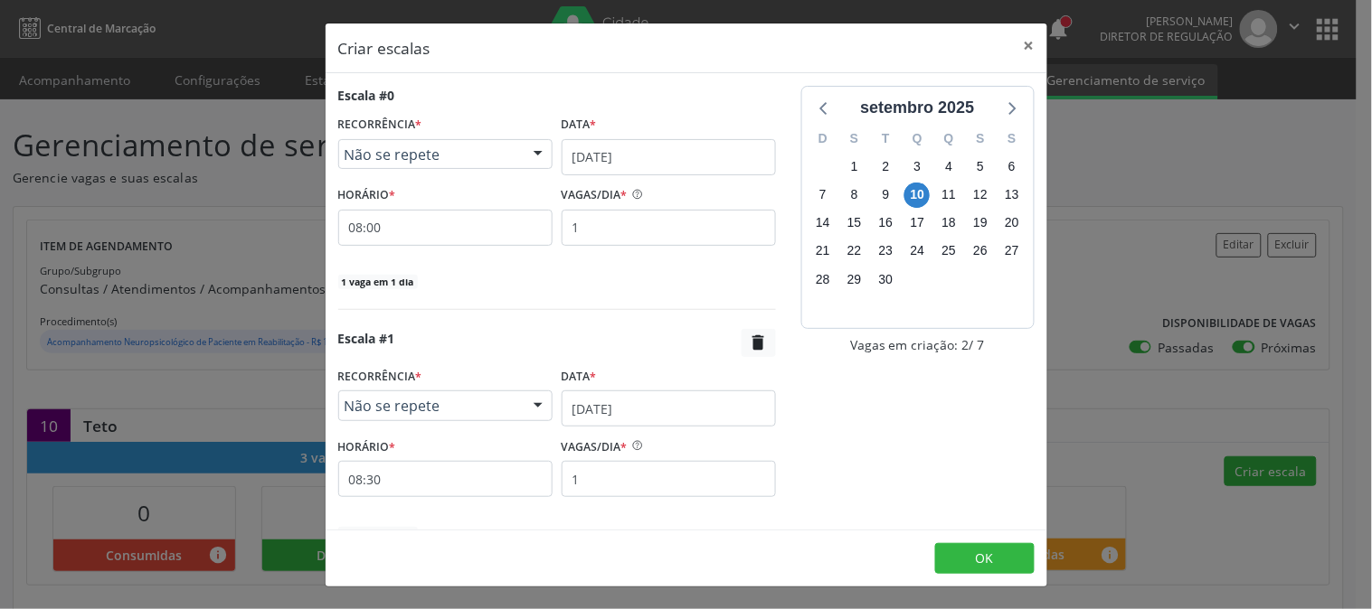
scroll to position [94, 0]
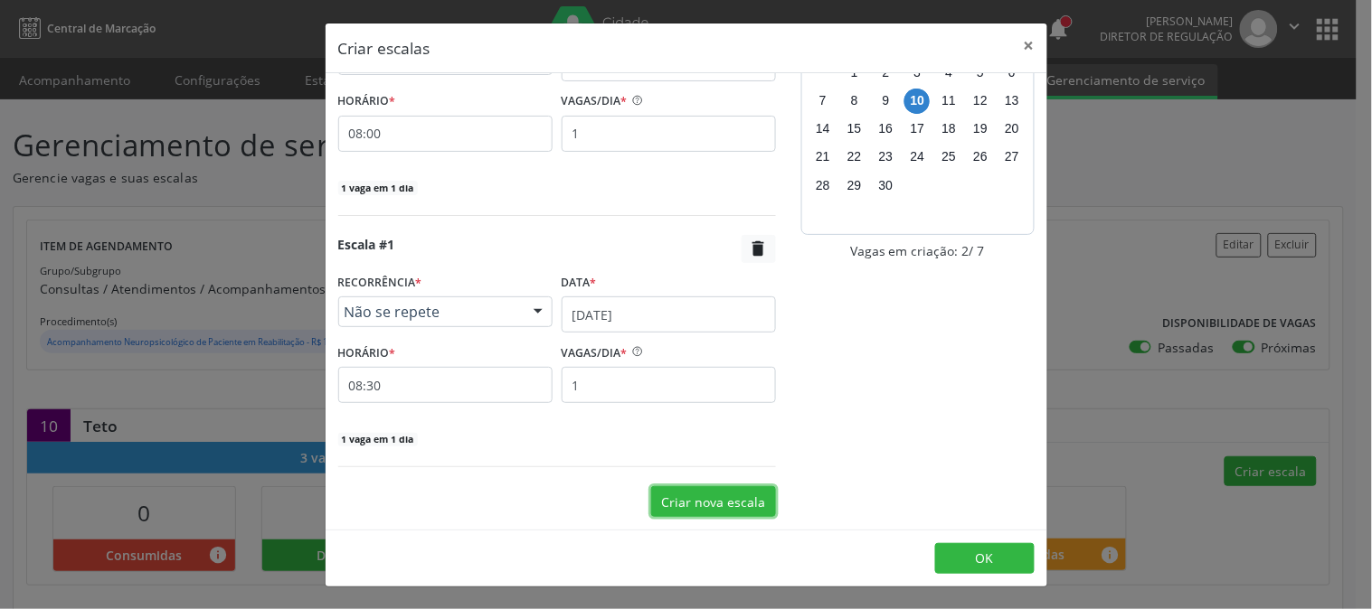
click at [737, 498] on button "Criar nova escala" at bounding box center [713, 501] width 125 height 31
select select "8"
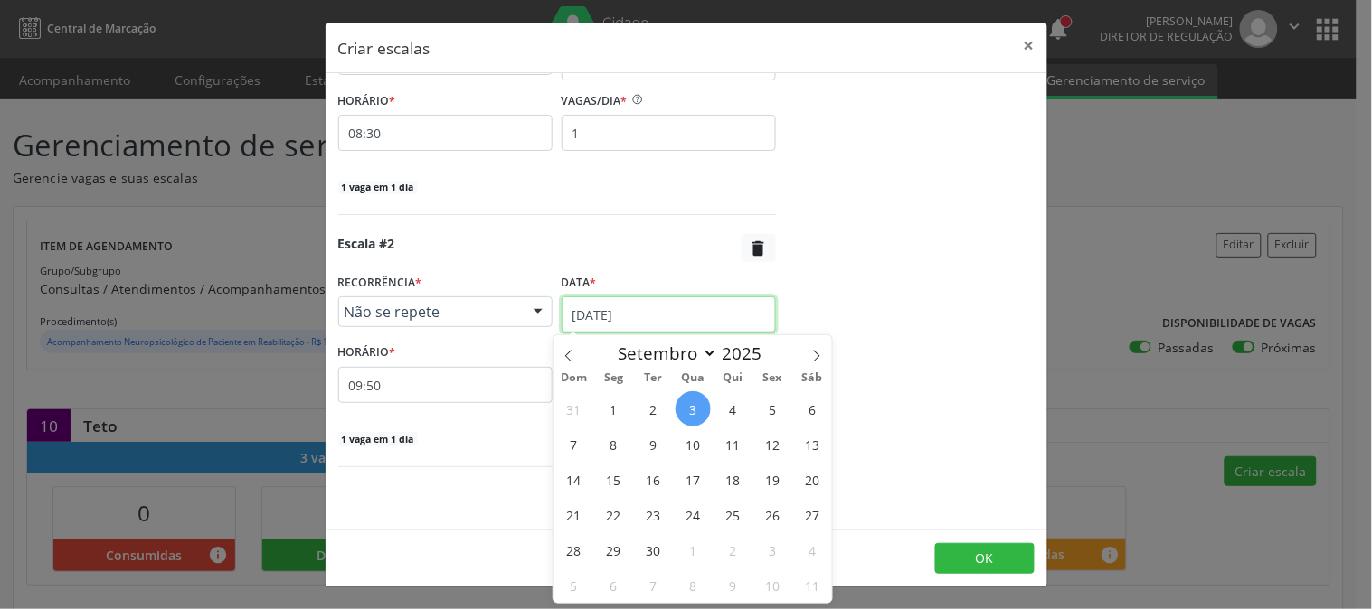
click at [721, 330] on input "[DATE]" at bounding box center [669, 315] width 214 height 36
click at [697, 440] on span "10" at bounding box center [692, 444] width 35 height 35
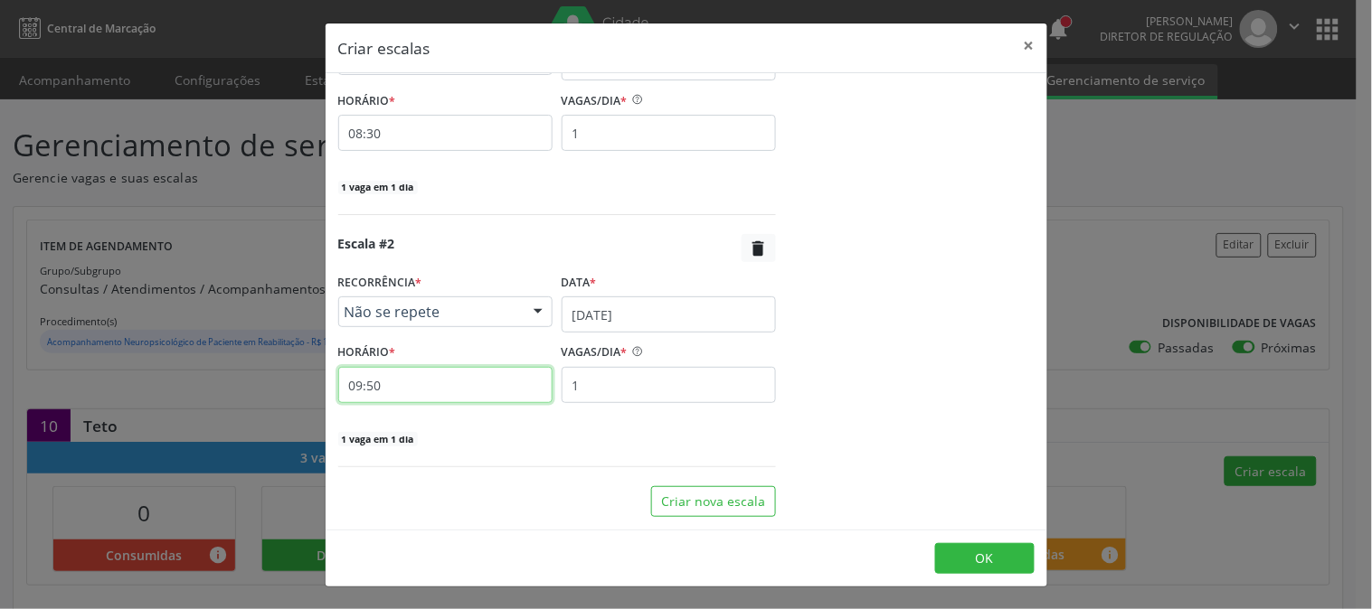
click at [436, 386] on input "09:50" at bounding box center [445, 385] width 214 height 36
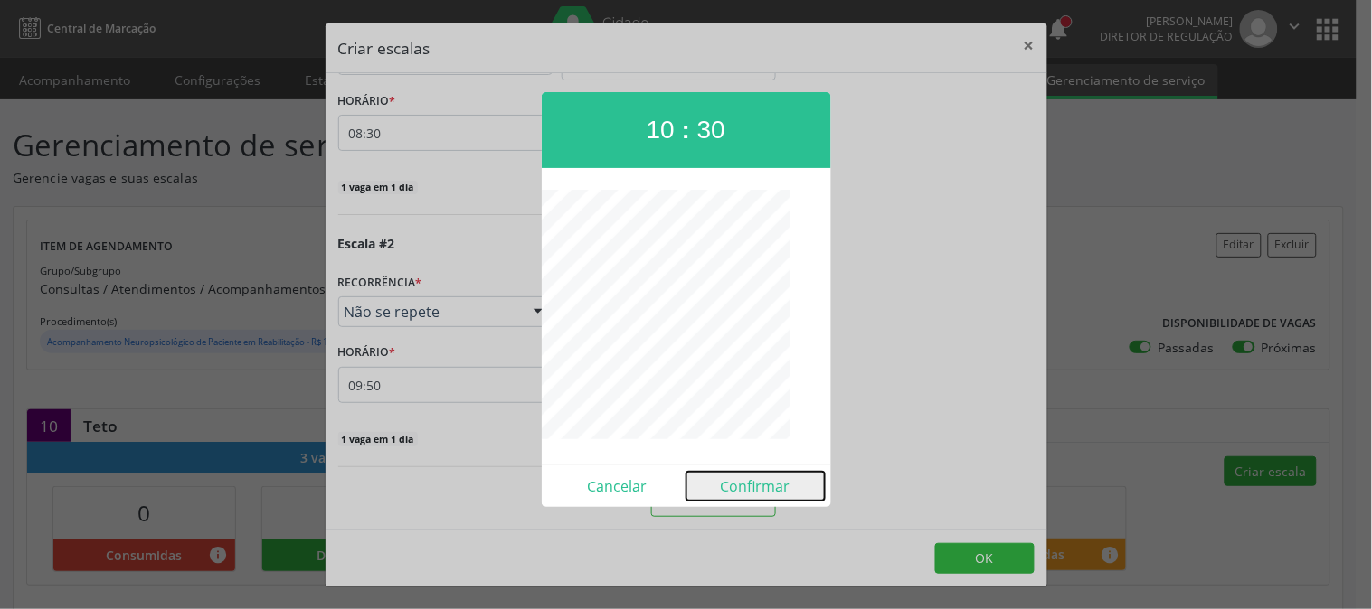
click at [779, 474] on button "Confirmar" at bounding box center [755, 486] width 138 height 29
type input "10:30"
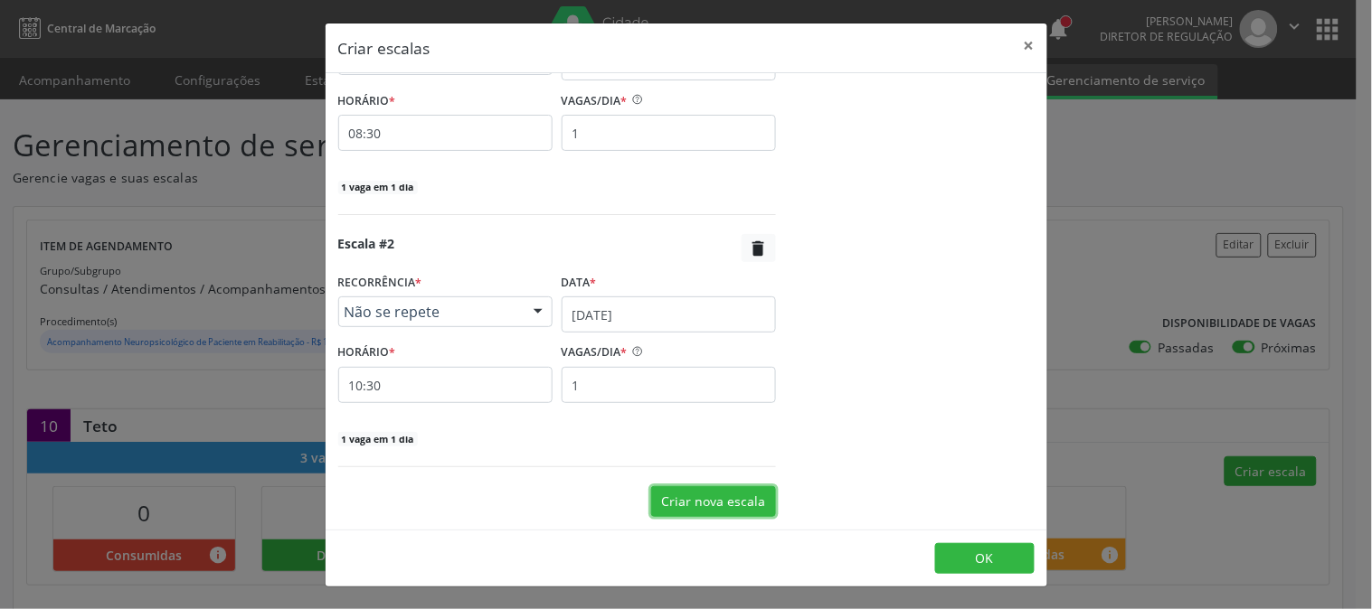
click at [731, 495] on button "Criar nova escala" at bounding box center [713, 501] width 125 height 31
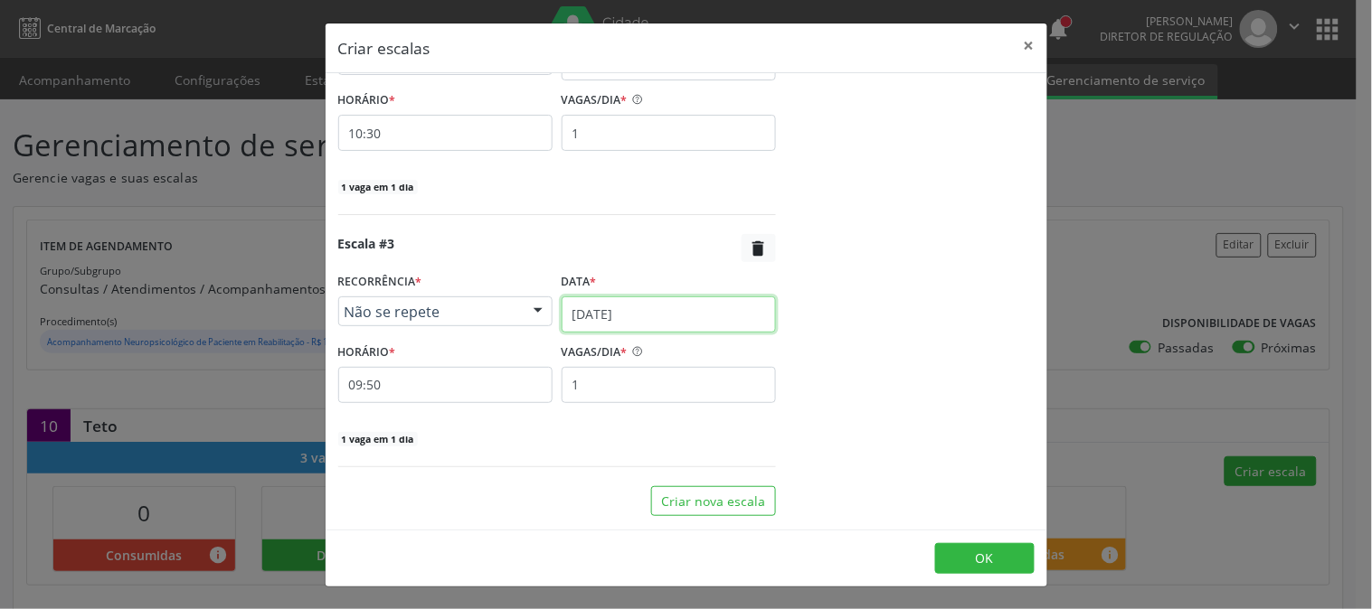
click at [702, 314] on input "[DATE]" at bounding box center [669, 315] width 214 height 36
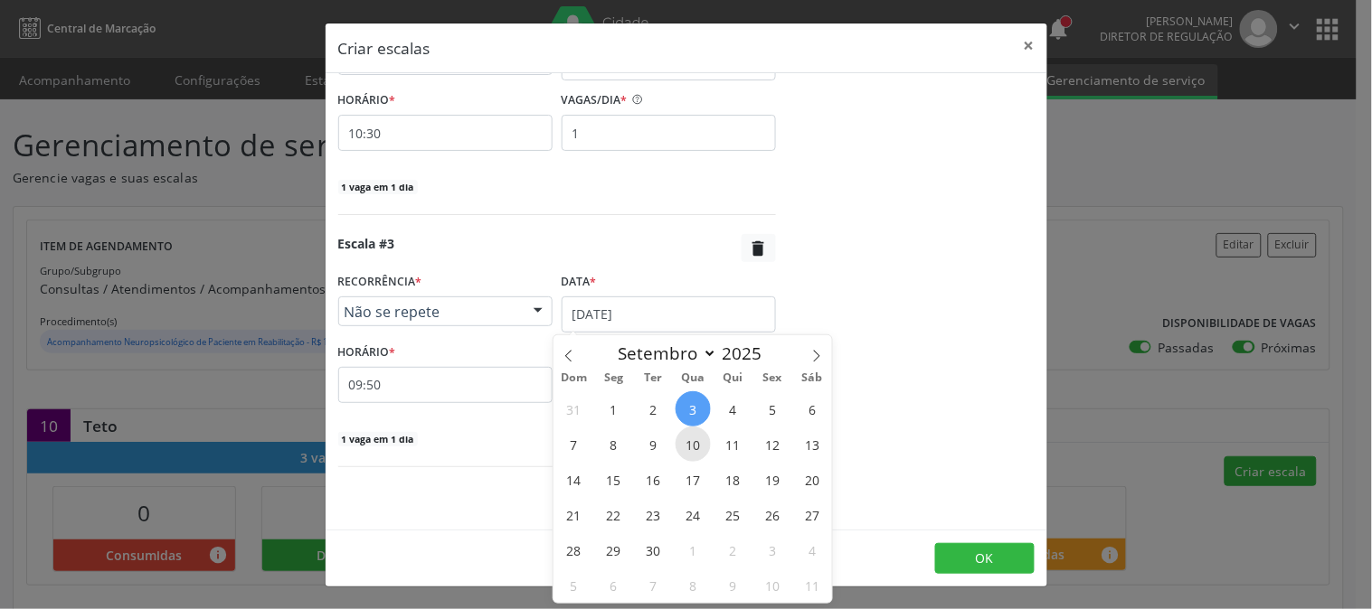
click at [697, 432] on span "10" at bounding box center [692, 444] width 35 height 35
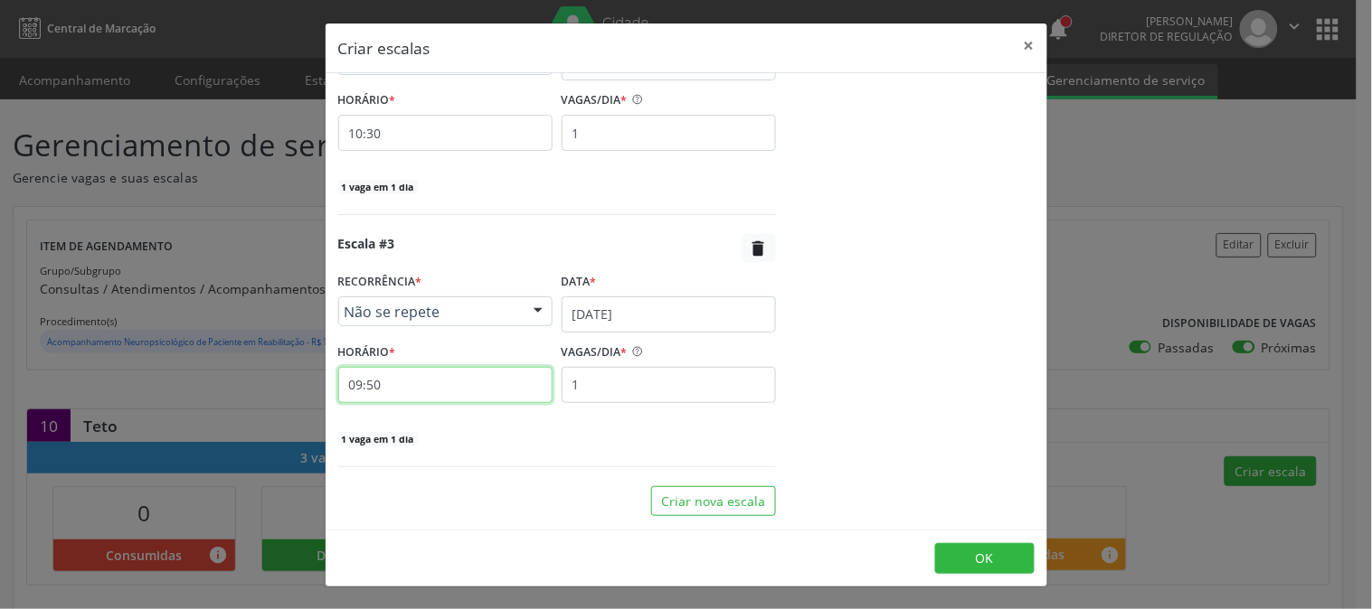
click at [486, 398] on input "09:50" at bounding box center [445, 385] width 214 height 36
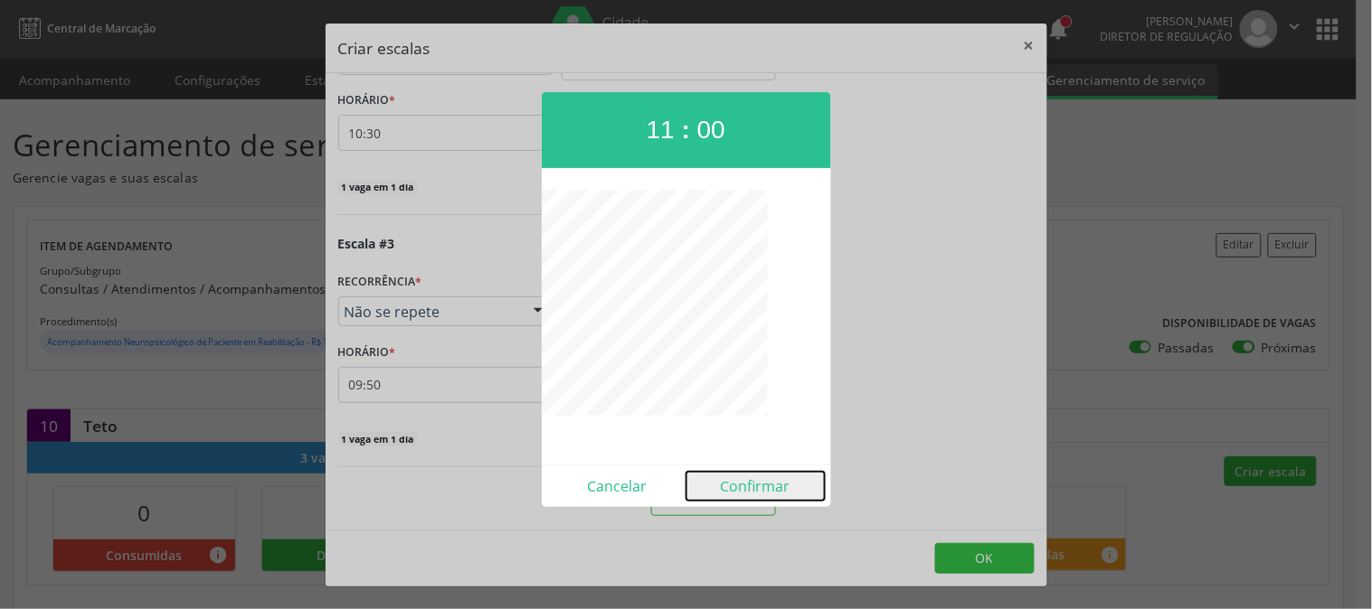
click at [725, 484] on button "Confirmar" at bounding box center [755, 486] width 138 height 29
type input "11:00"
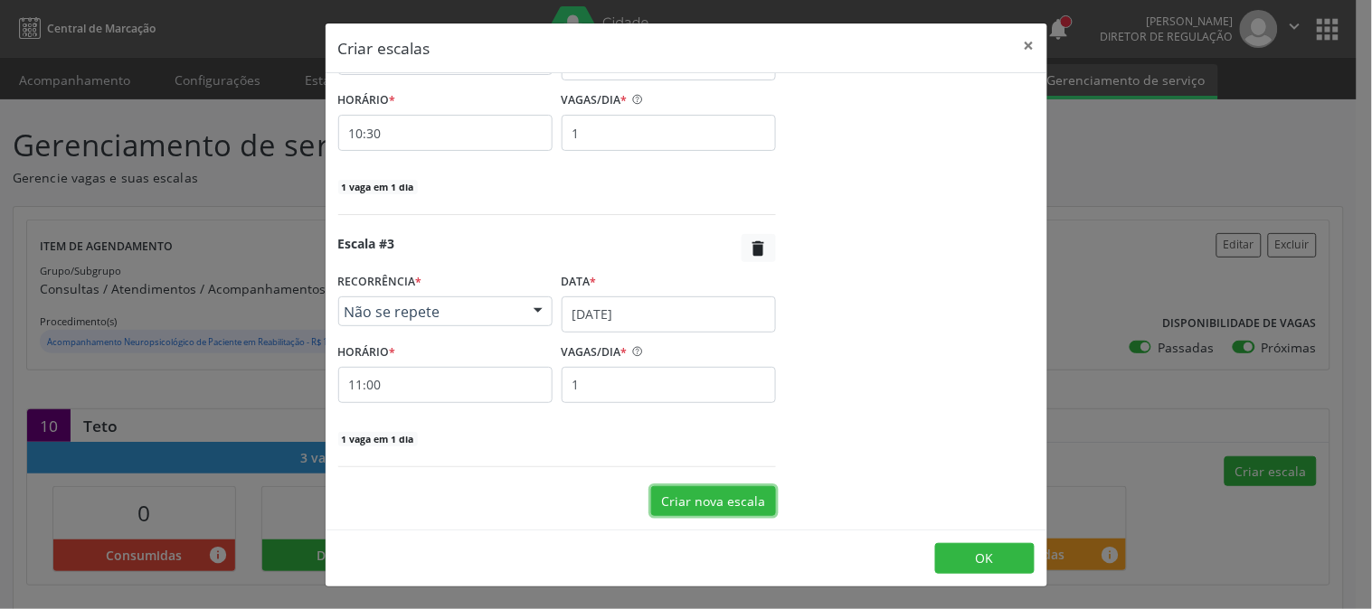
click at [721, 489] on button "Criar nova escala" at bounding box center [713, 501] width 125 height 31
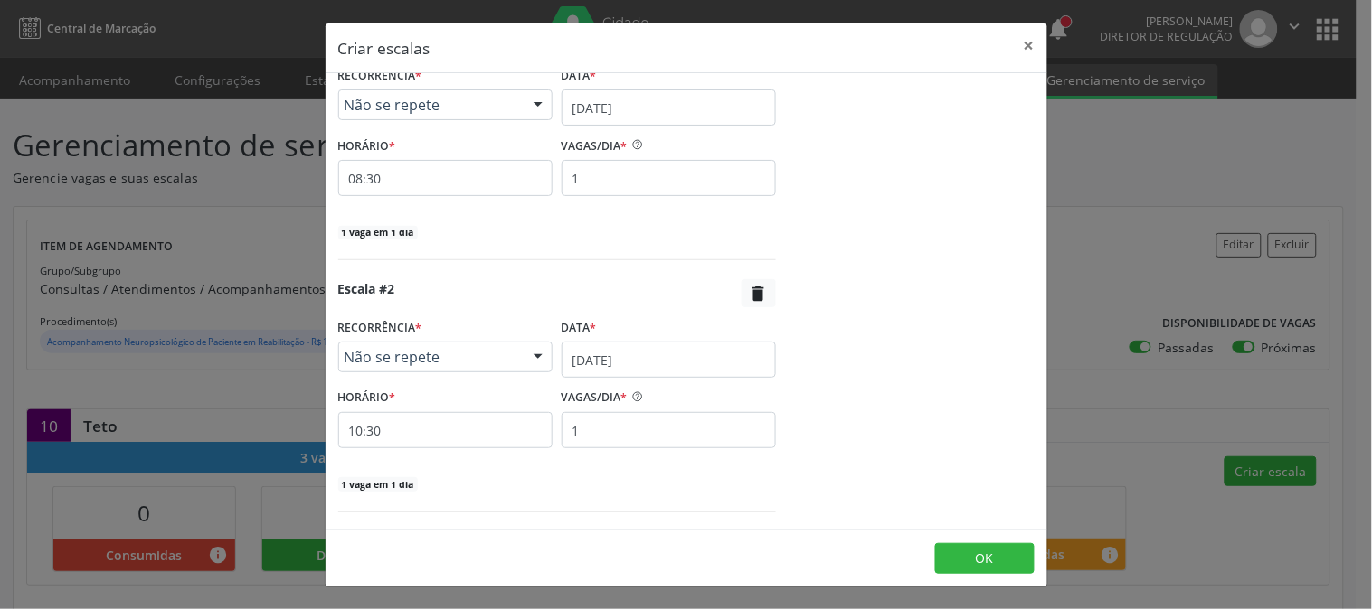
scroll to position [401, 0]
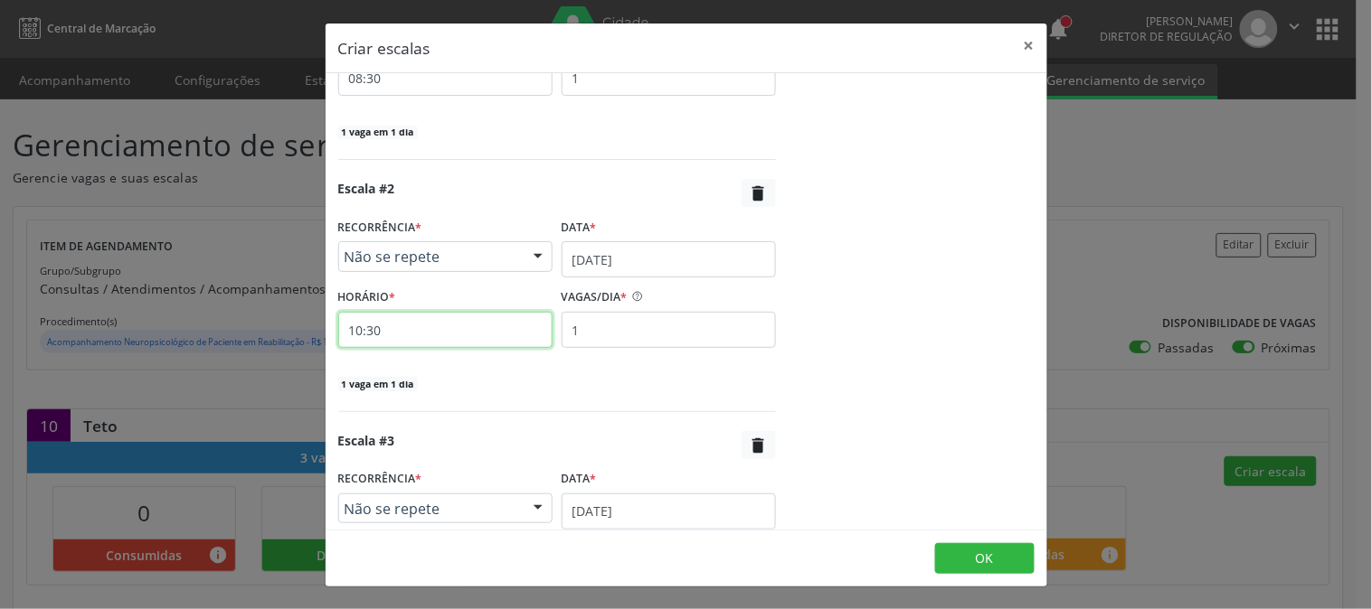
click at [378, 328] on input "10:30" at bounding box center [445, 330] width 214 height 36
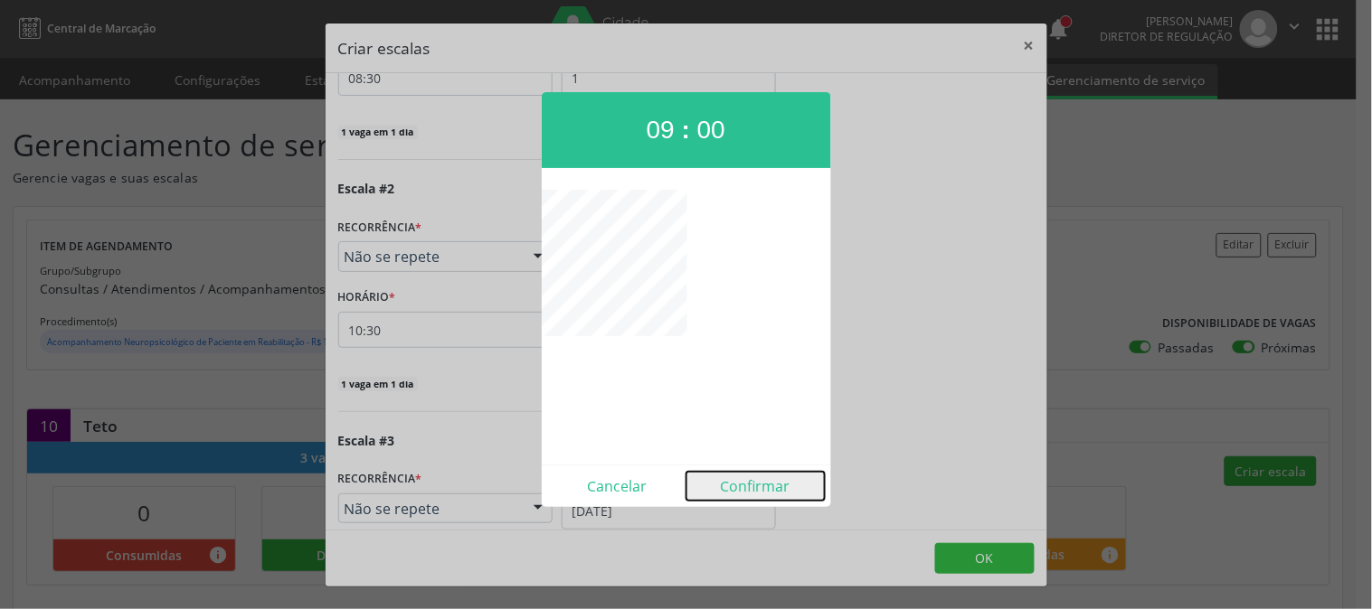
click at [742, 480] on button "Confirmar" at bounding box center [755, 486] width 138 height 29
type input "09:00"
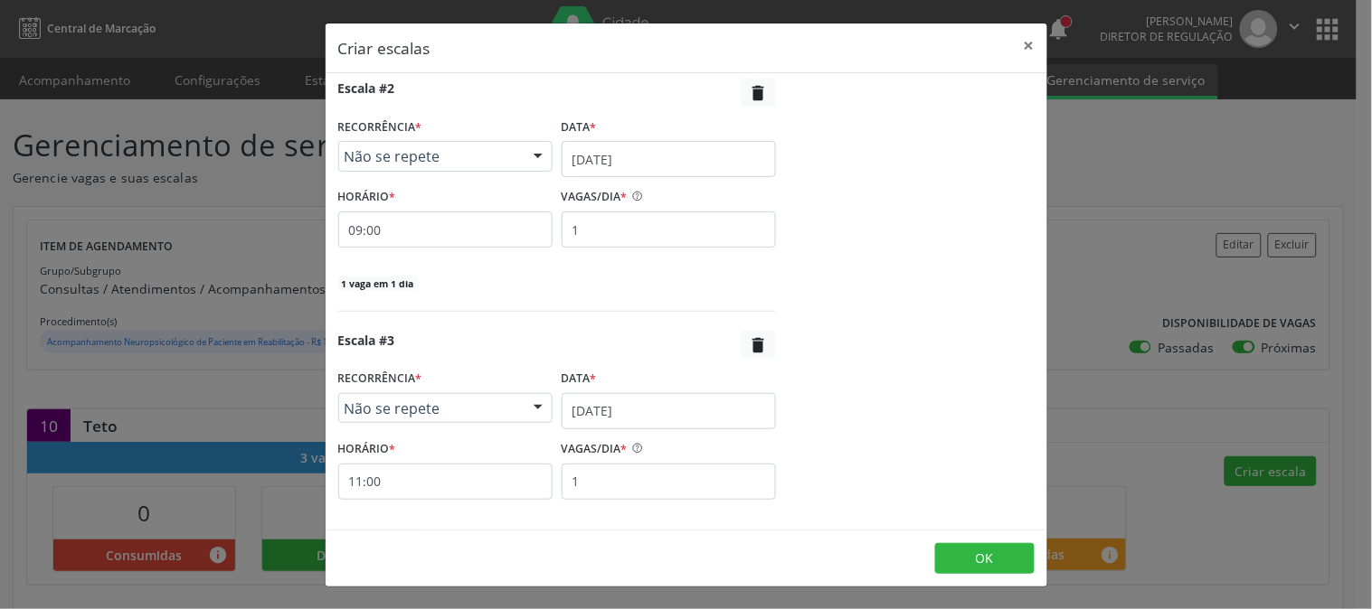
scroll to position [703, 0]
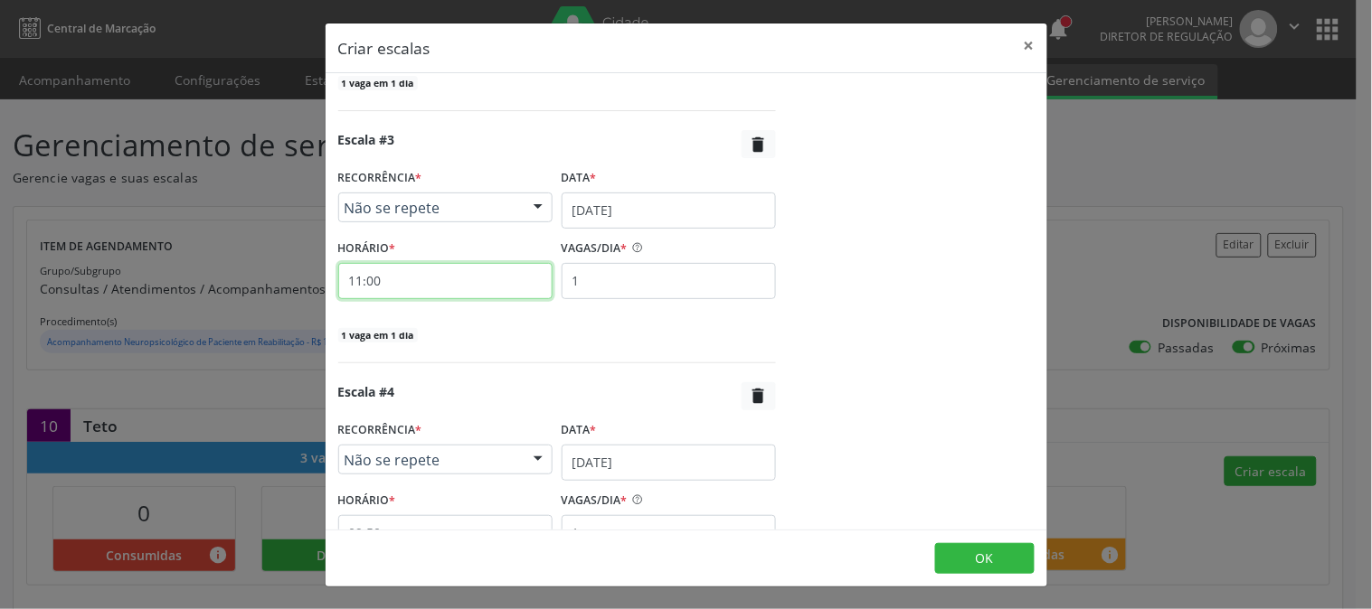
click at [485, 291] on input "11:00" at bounding box center [445, 281] width 214 height 36
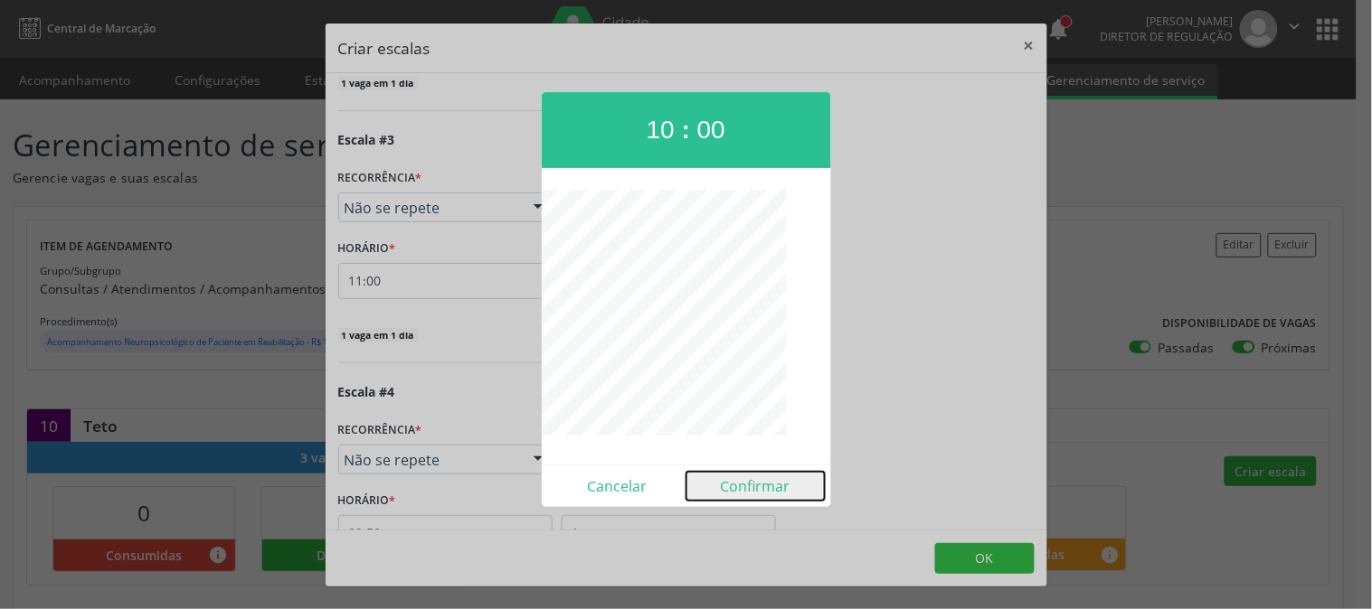
click at [751, 486] on button "Confirmar" at bounding box center [755, 486] width 138 height 29
type input "10:00"
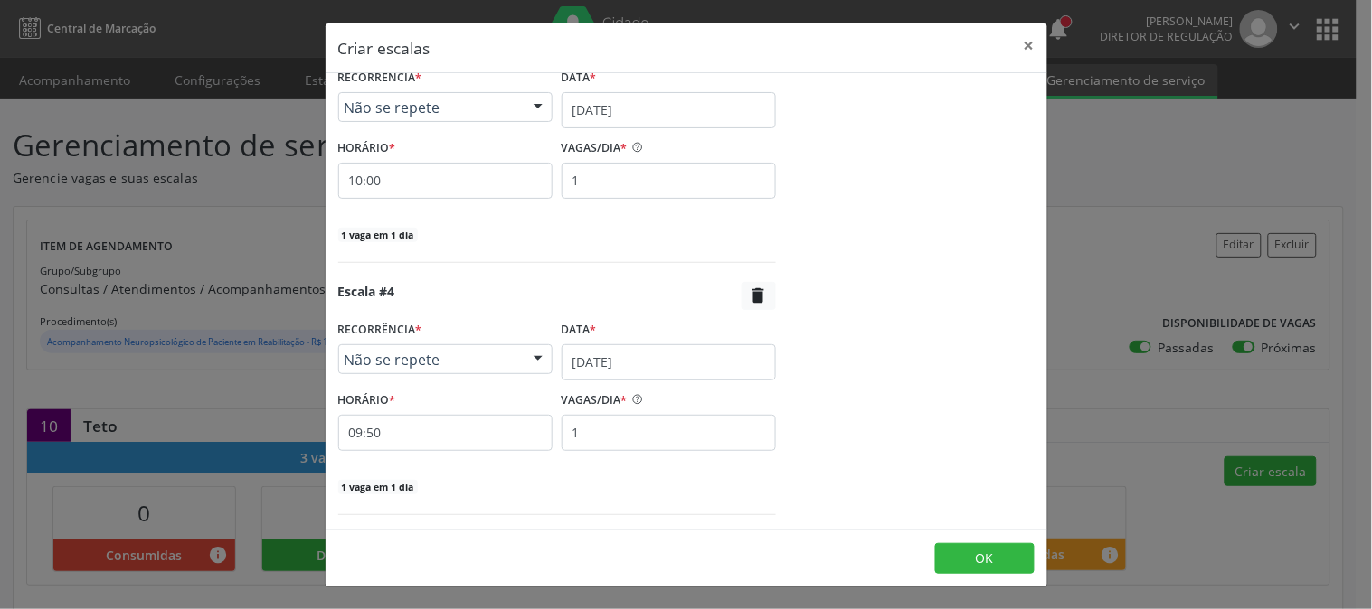
scroll to position [851, 0]
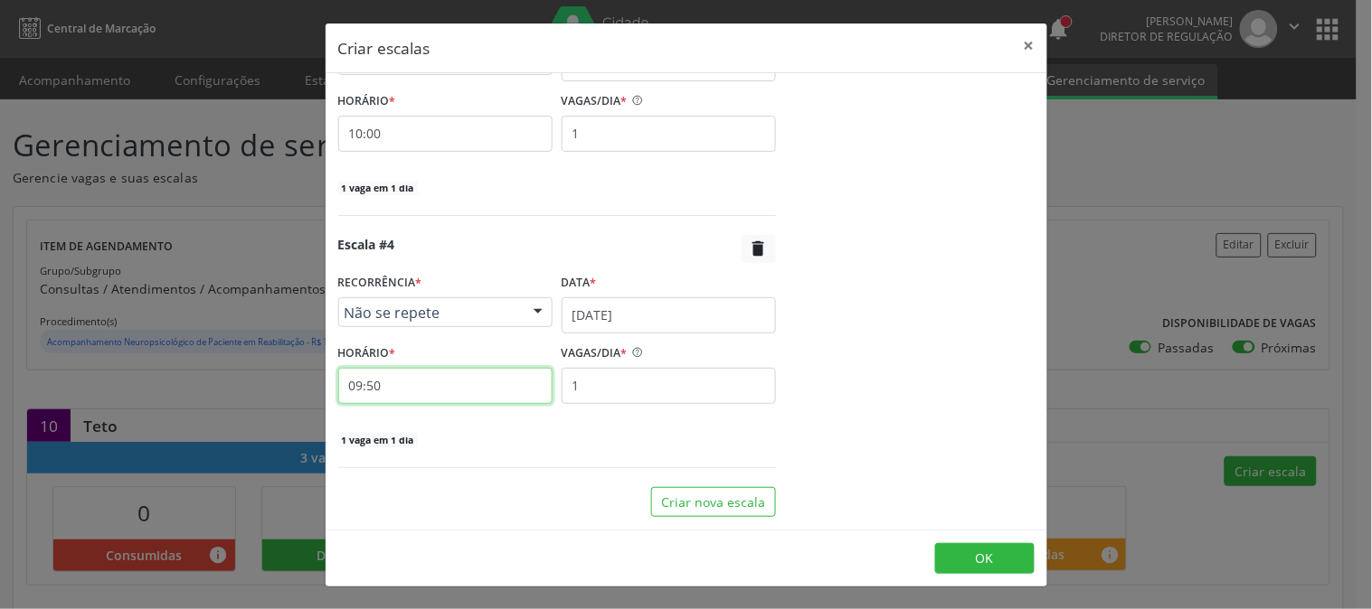
click at [411, 381] on input "09:50" at bounding box center [445, 386] width 214 height 36
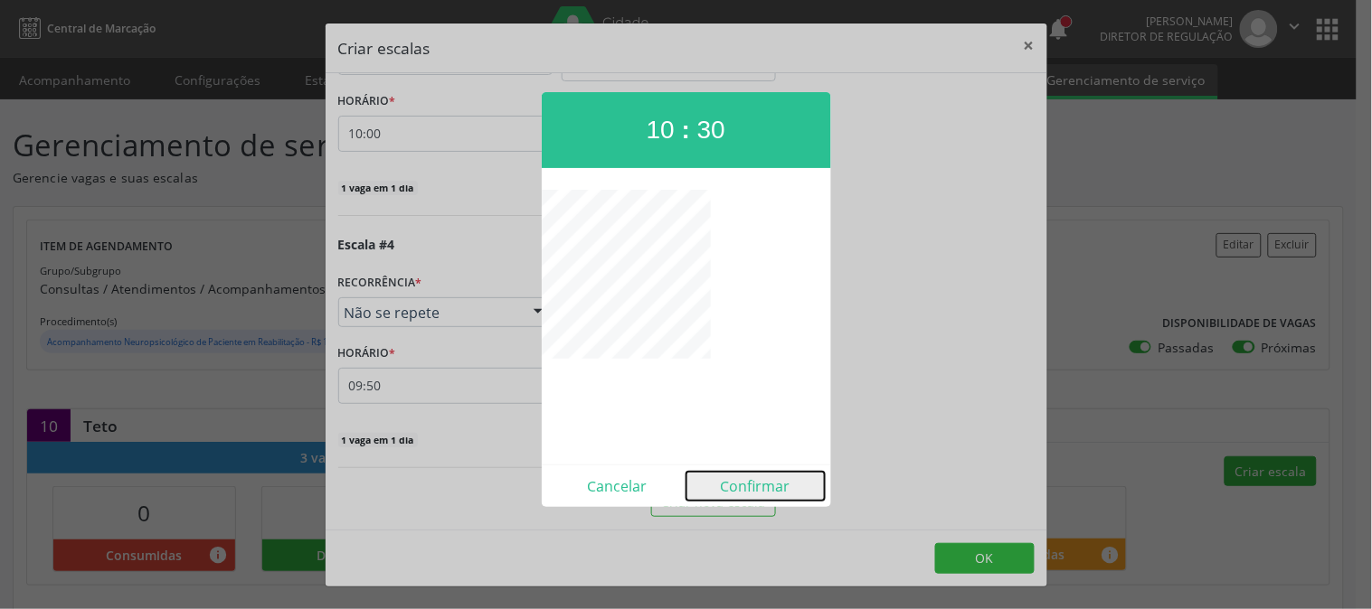
click at [745, 490] on button "Confirmar" at bounding box center [755, 486] width 138 height 29
type input "10:30"
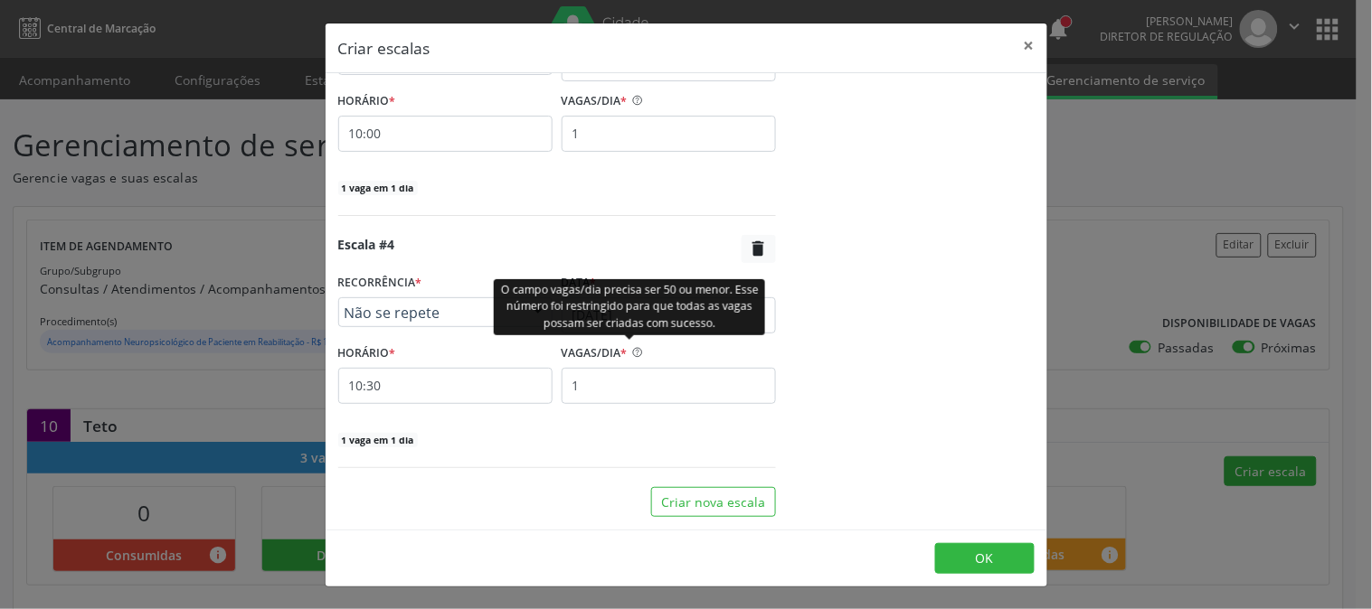
click at [628, 327] on div "O campo vagas/dia precisa ser 50 ou menor. Esse número foi restringido para que…" at bounding box center [629, 307] width 271 height 56
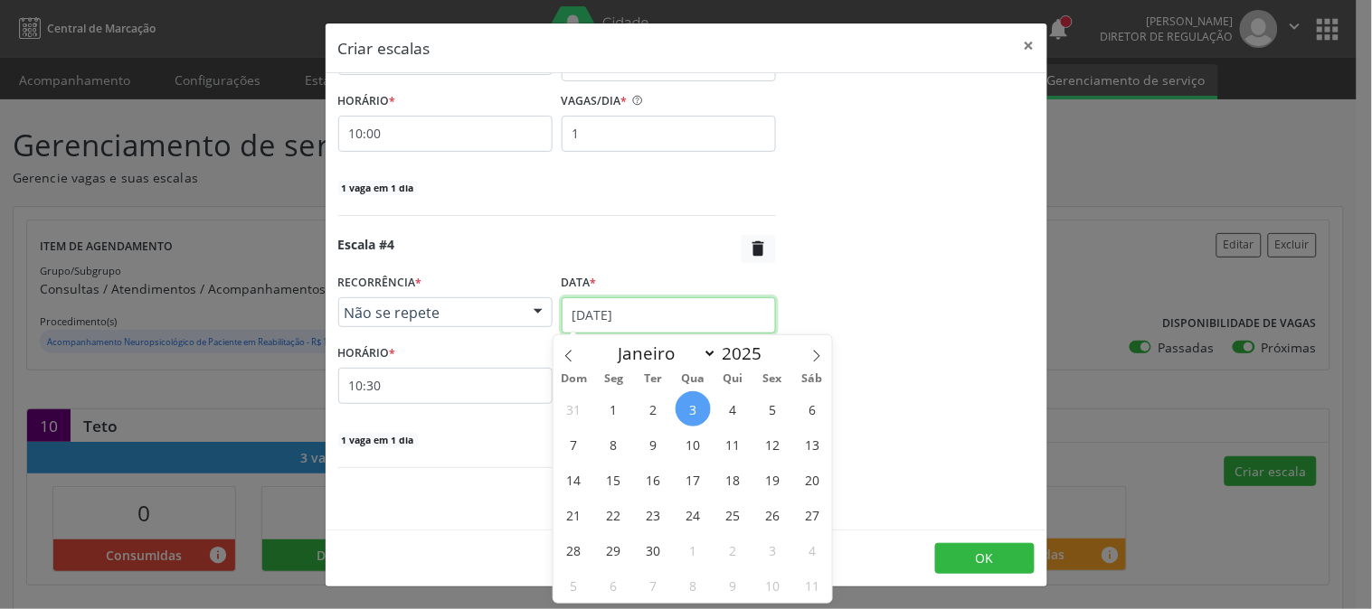
click at [640, 303] on input "[DATE]" at bounding box center [669, 316] width 214 height 36
click at [694, 446] on span "10" at bounding box center [692, 444] width 35 height 35
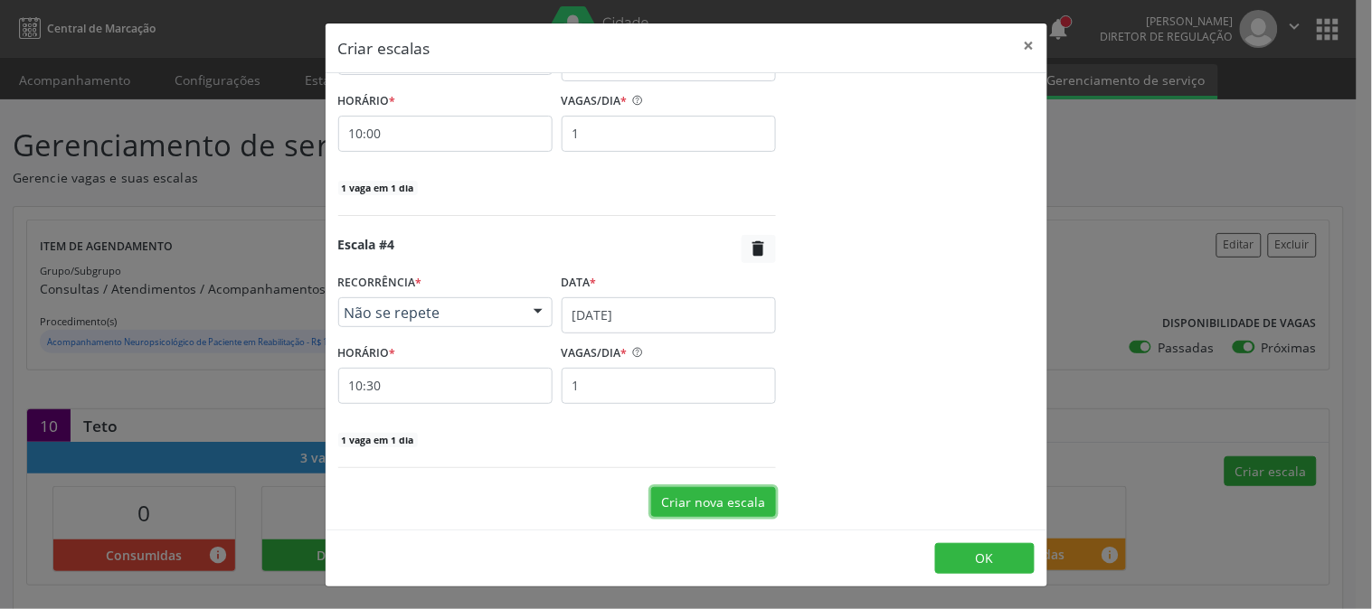
click at [701, 512] on button "Criar nova escala" at bounding box center [713, 502] width 125 height 31
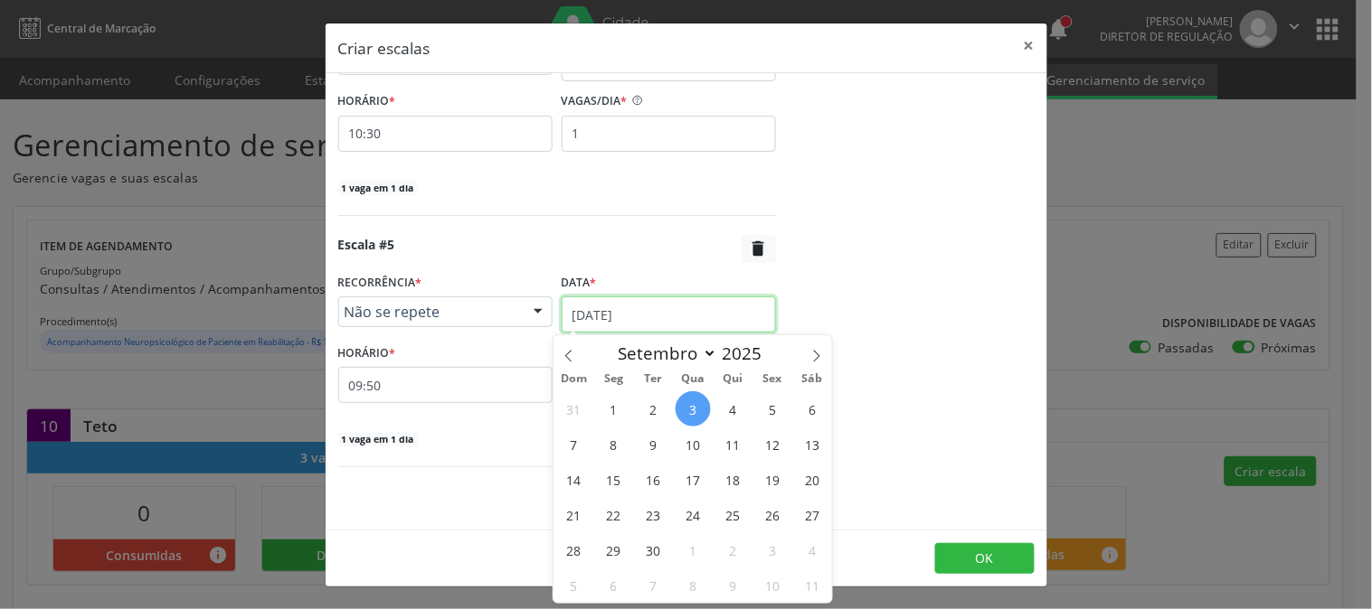
click at [660, 322] on input "[DATE]" at bounding box center [669, 315] width 214 height 36
click at [690, 435] on span "10" at bounding box center [692, 444] width 35 height 35
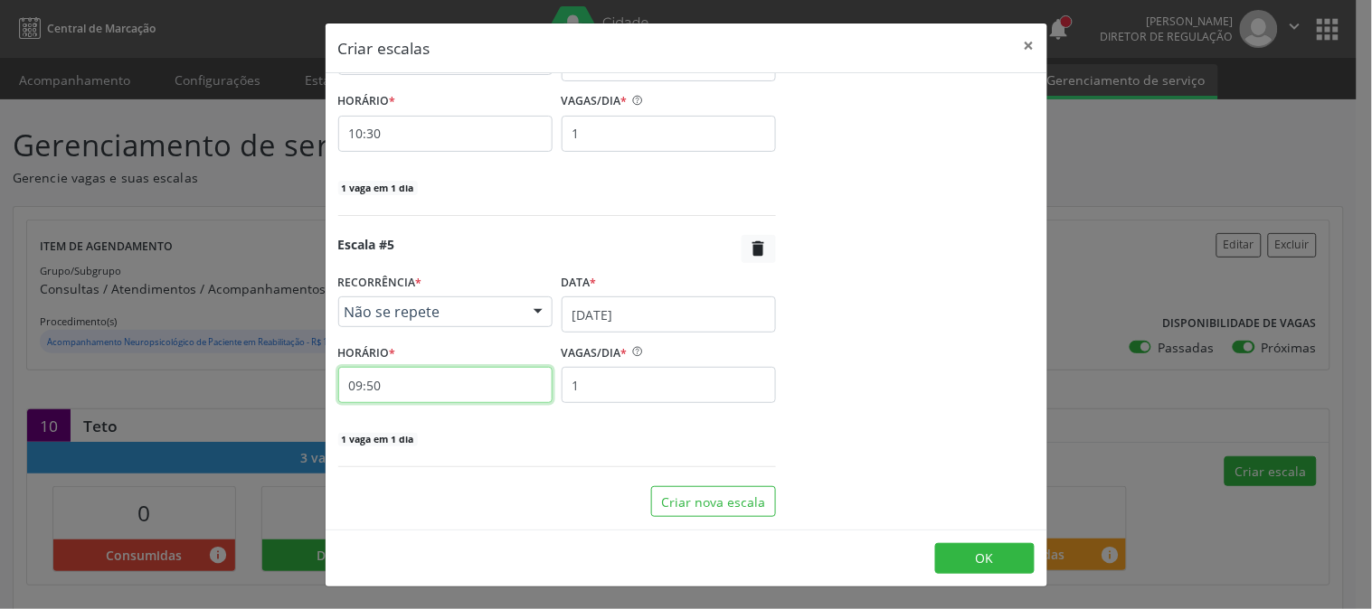
click at [440, 398] on input "09:50" at bounding box center [445, 385] width 214 height 36
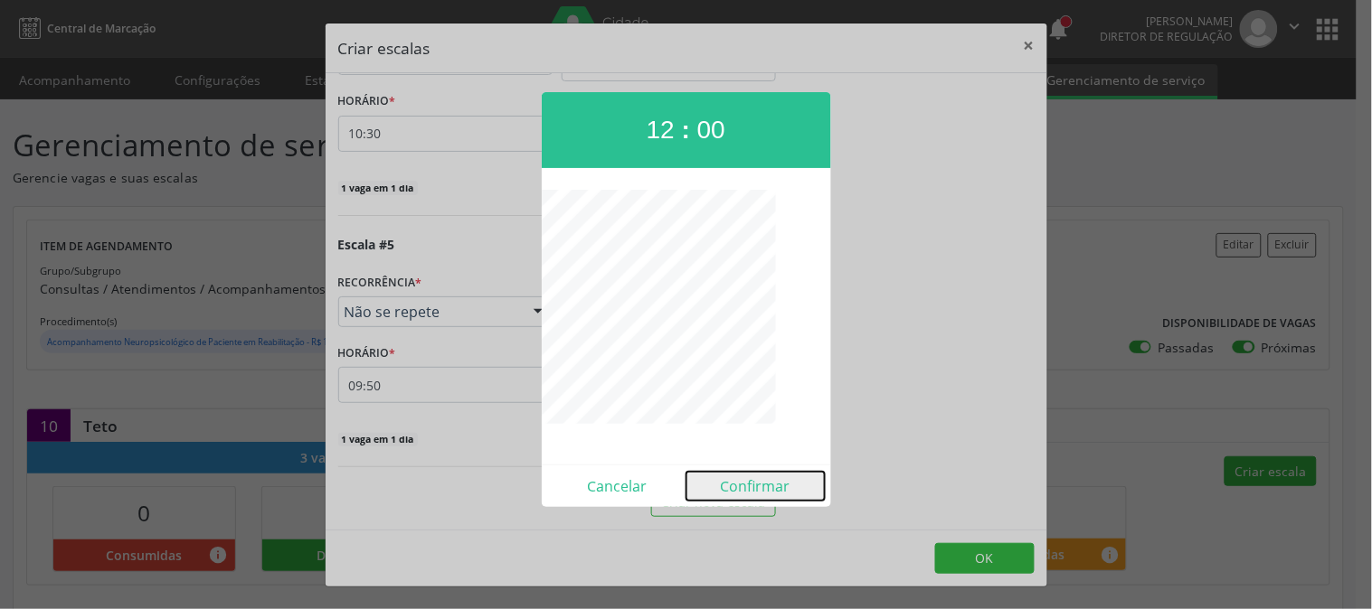
click at [765, 480] on button "Confirmar" at bounding box center [755, 486] width 138 height 29
type input "12:00"
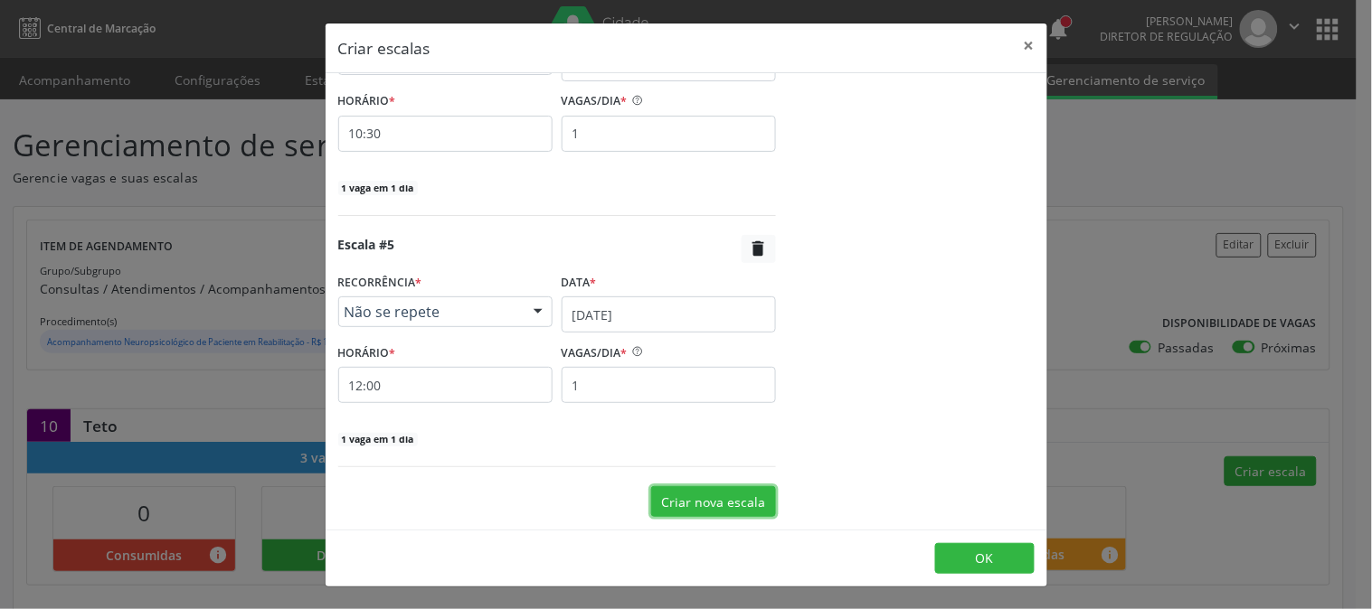
click at [687, 496] on button "Criar nova escala" at bounding box center [713, 501] width 125 height 31
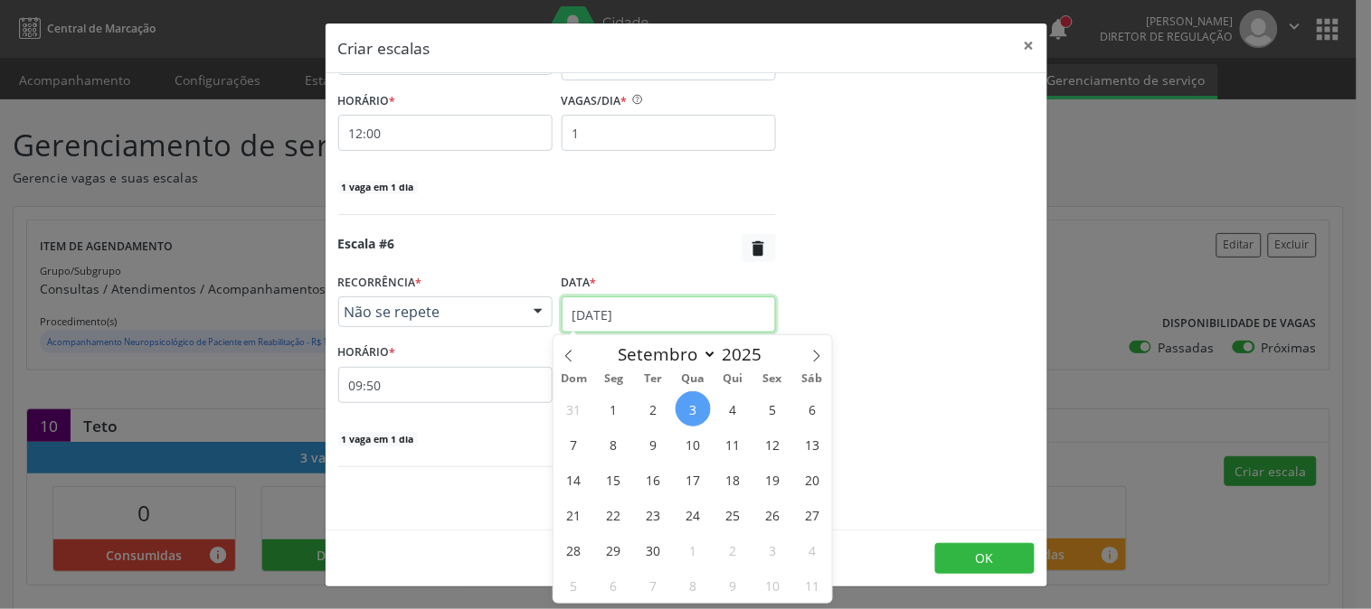
click at [617, 308] on input "[DATE]" at bounding box center [669, 315] width 214 height 36
click at [694, 443] on span "10" at bounding box center [692, 444] width 35 height 35
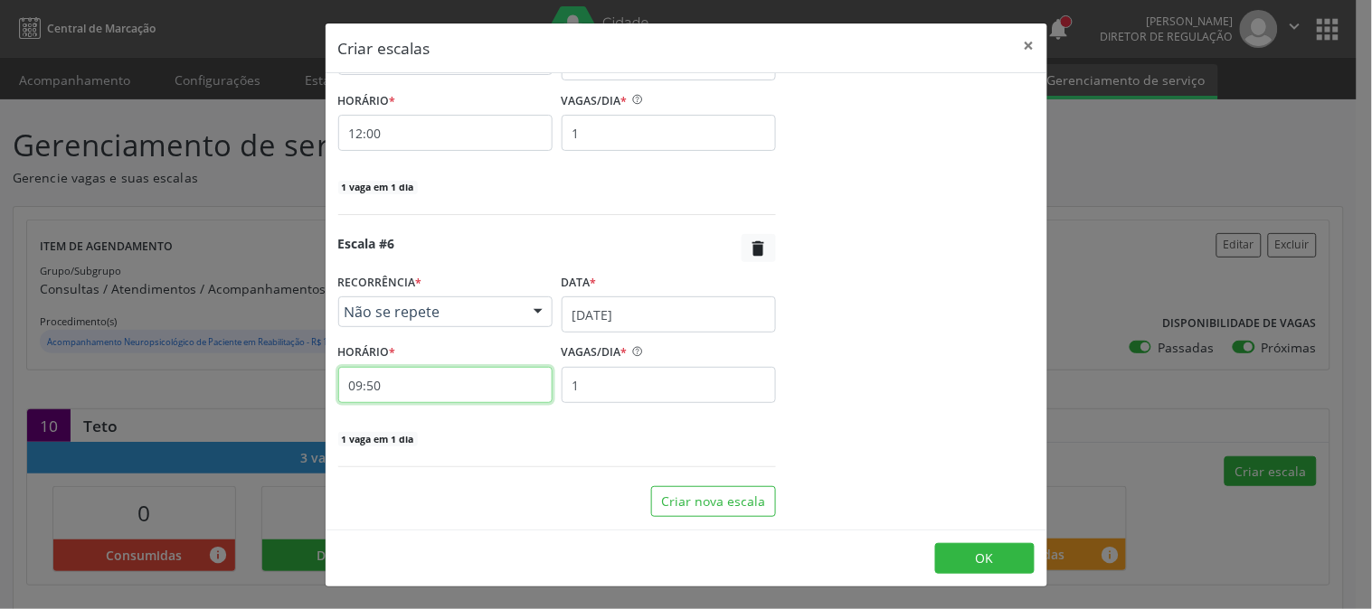
click at [483, 391] on input "09:50" at bounding box center [445, 385] width 214 height 36
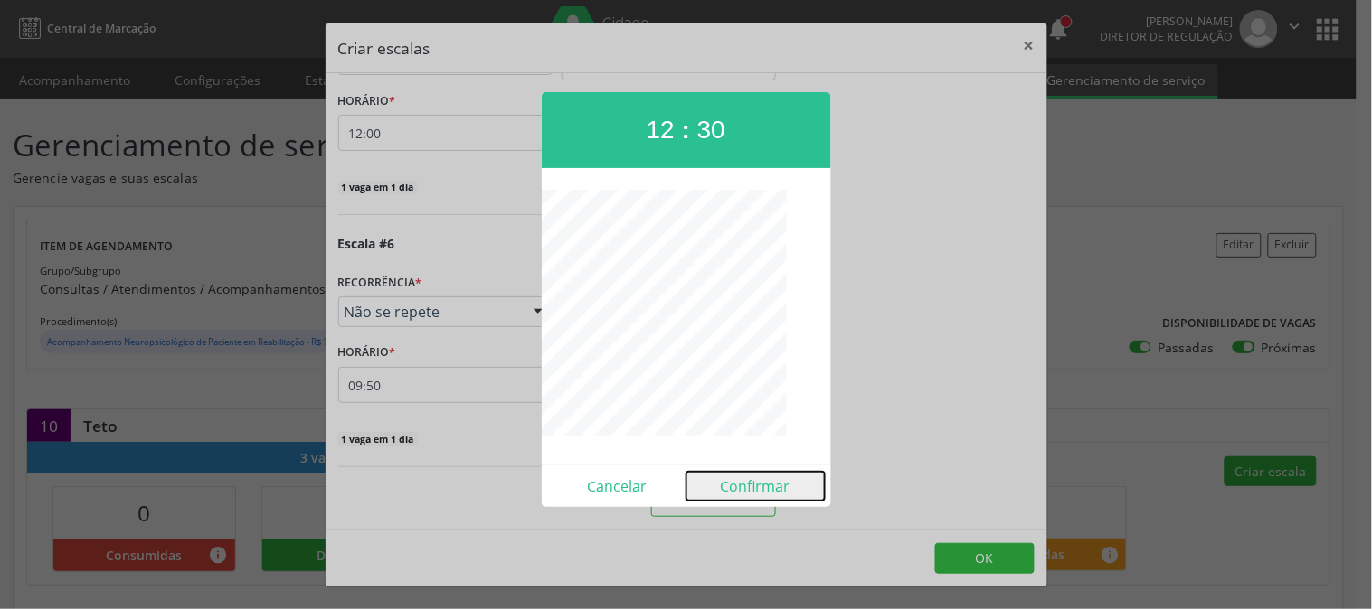
click at [762, 492] on button "Confirmar" at bounding box center [755, 486] width 138 height 29
type input "12:30"
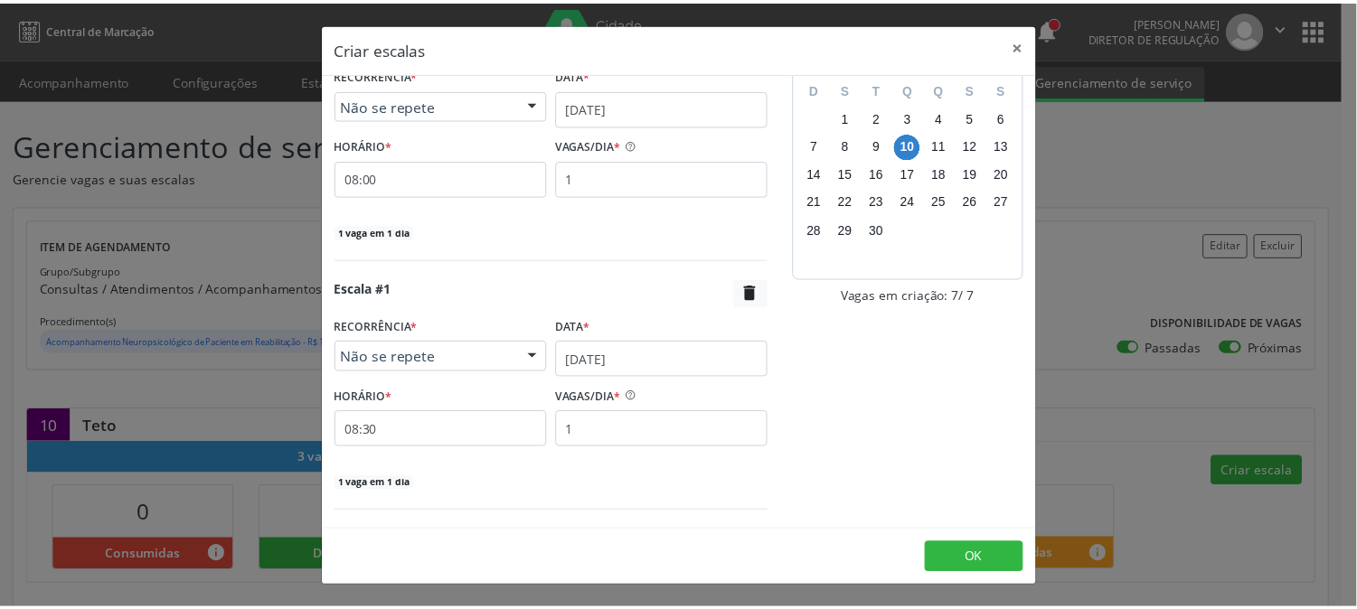
scroll to position [0, 0]
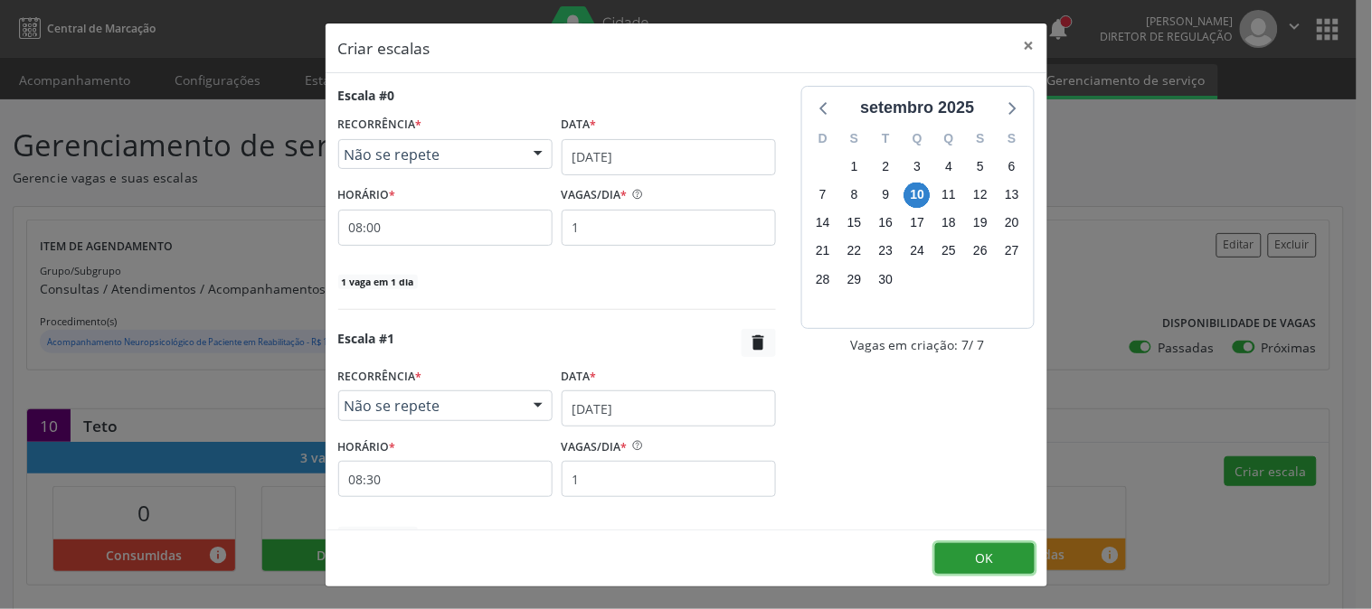
click at [962, 553] on button "OK" at bounding box center [984, 558] width 99 height 31
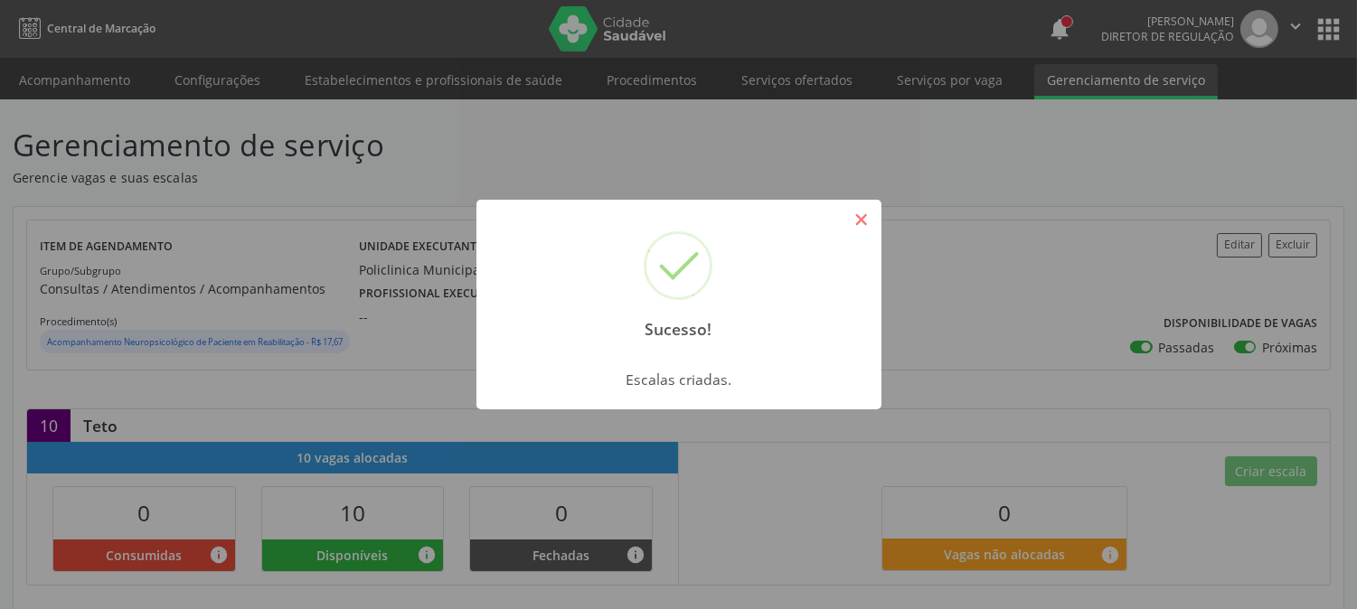
click at [853, 230] on button "×" at bounding box center [861, 219] width 31 height 31
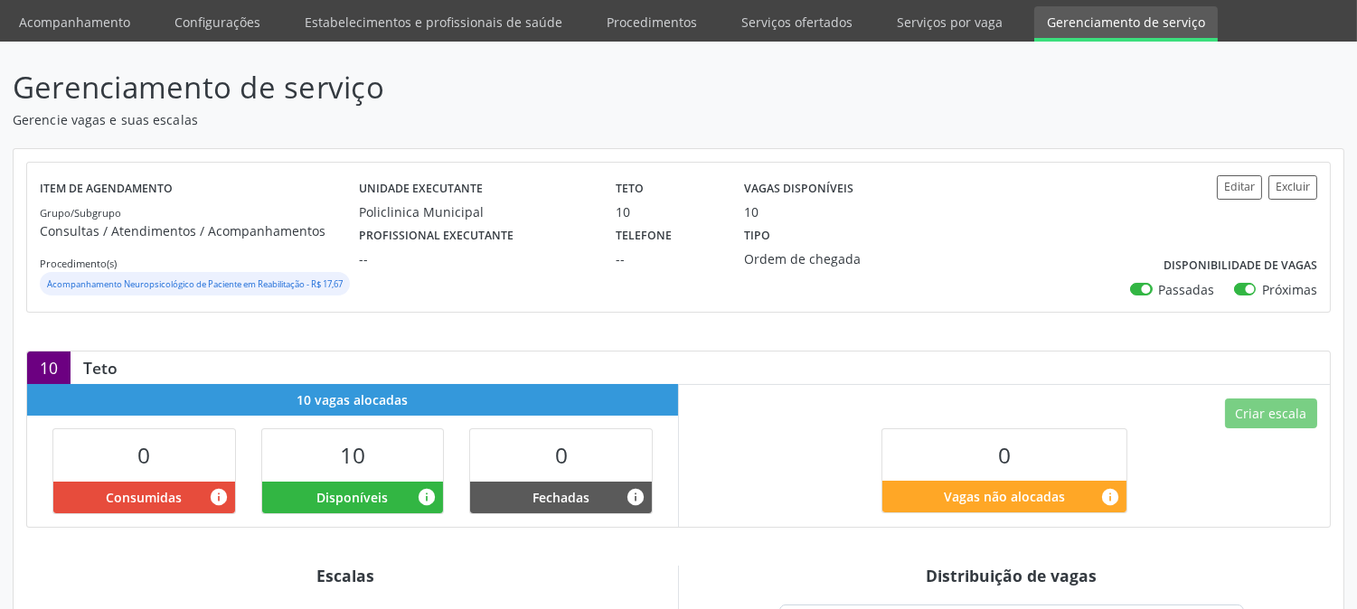
scroll to position [459, 0]
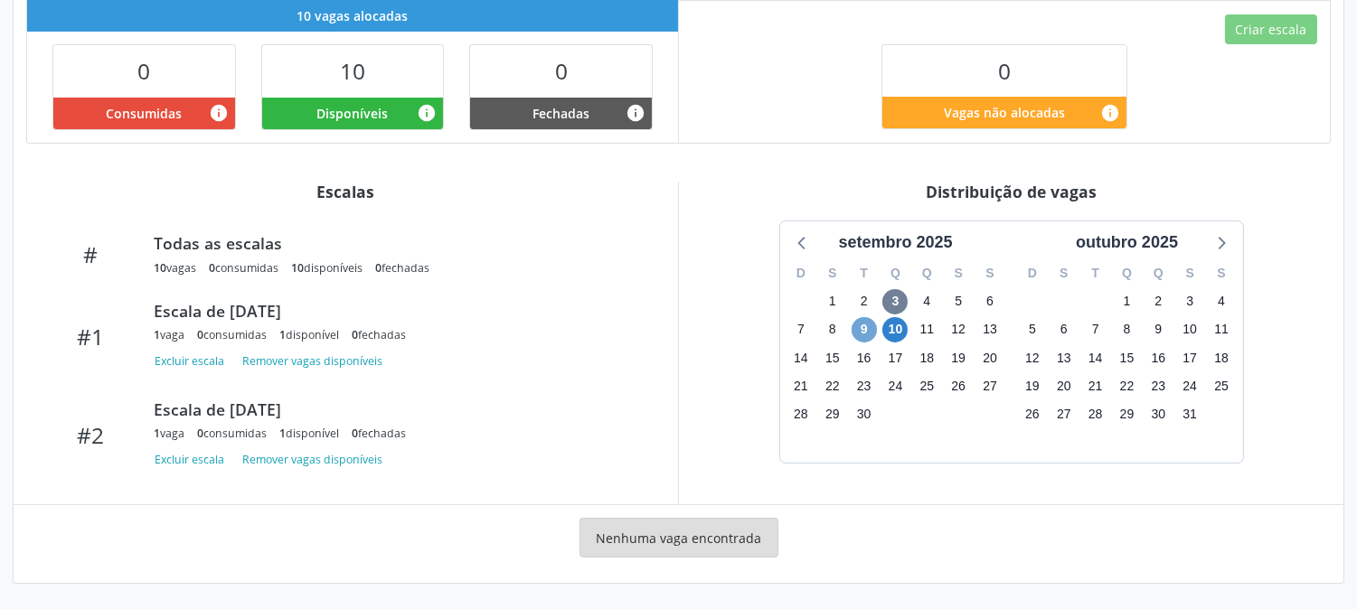
click at [864, 331] on span "9" at bounding box center [864, 329] width 25 height 25
click at [884, 335] on span "10" at bounding box center [895, 329] width 25 height 25
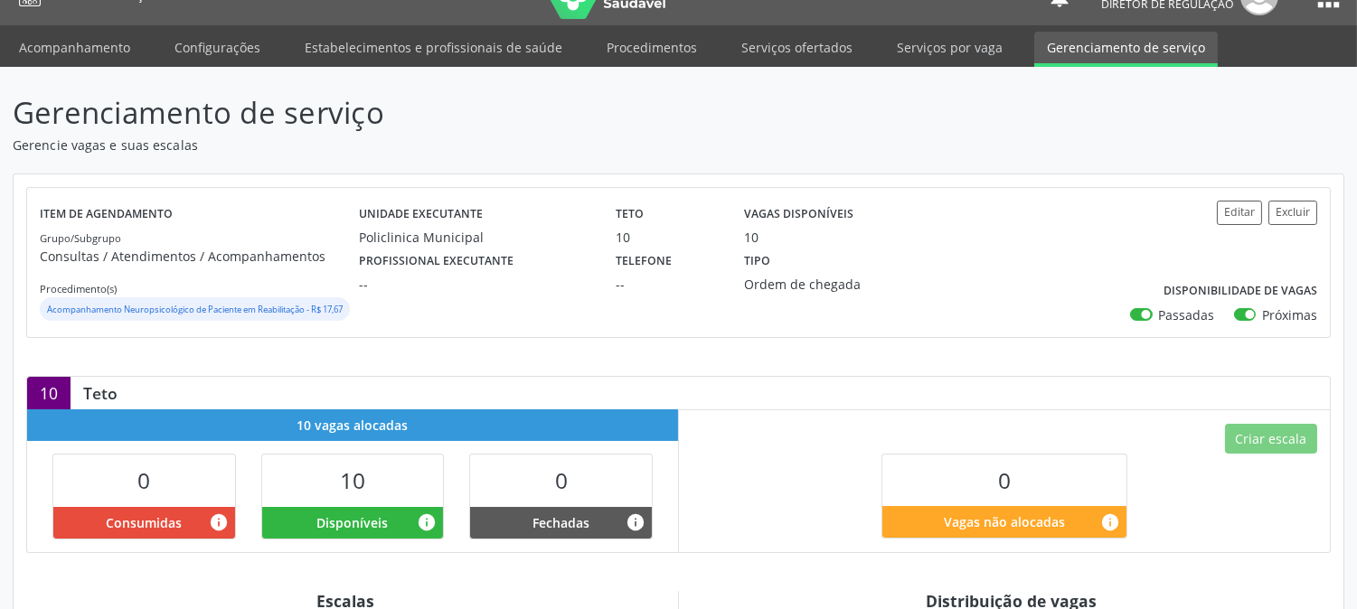
scroll to position [0, 0]
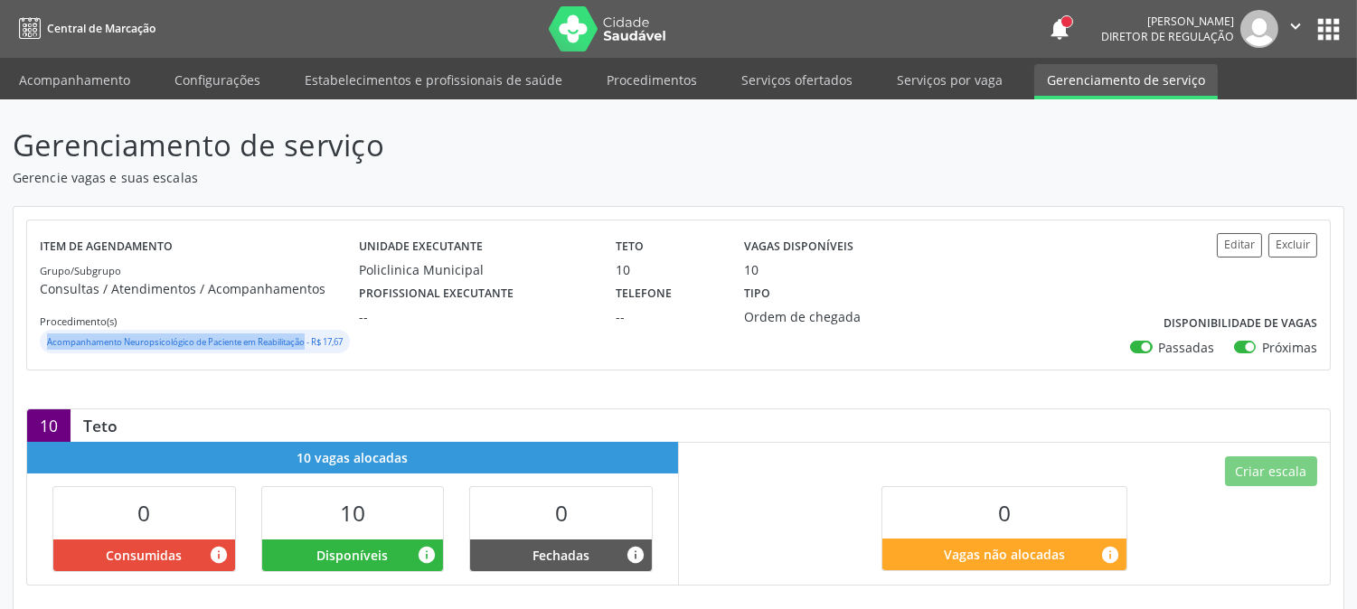
drag, startPoint x: 45, startPoint y: 340, endPoint x: 308, endPoint y: 345, distance: 263.2
click at [308, 345] on div "Acompanhamento Neuropsicológico de Paciente em Reabilitação - R$ 17,67" at bounding box center [195, 342] width 310 height 24
copy small "Acompanhamento Neuropsicológico de Paciente em Reabilitação"
click at [709, 299] on div "Telefone --" at bounding box center [667, 302] width 128 height 47
click at [808, 86] on link "Serviços ofertados" at bounding box center [797, 80] width 137 height 32
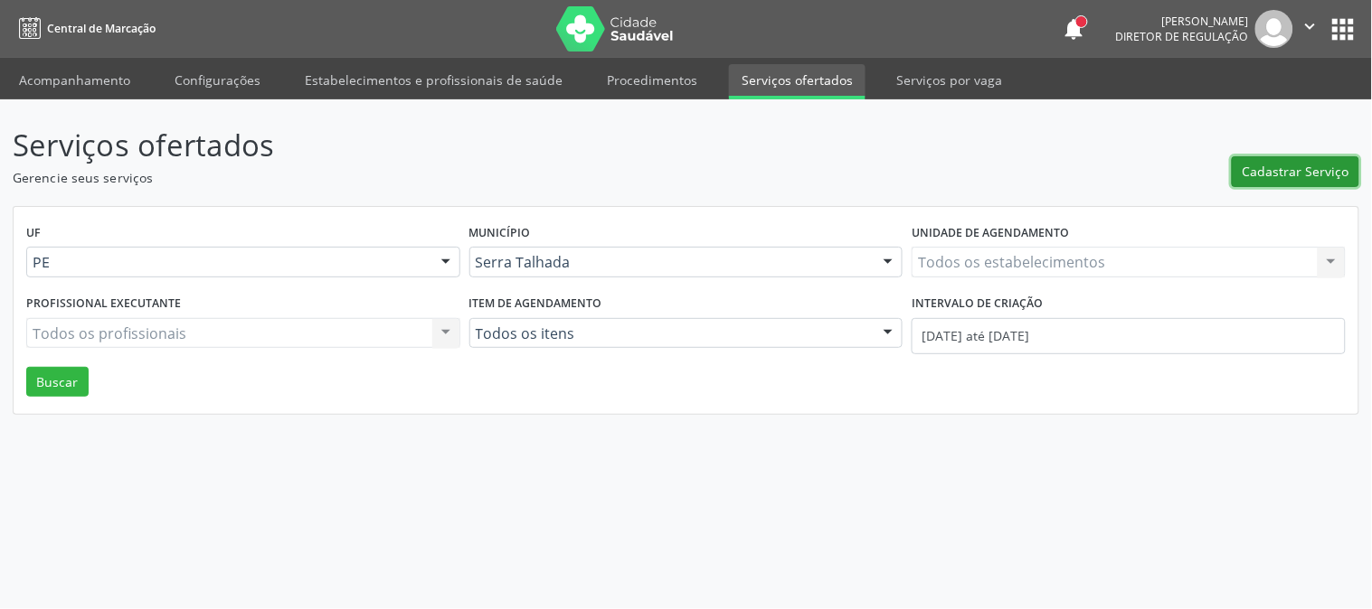
click at [1242, 169] on button "Cadastrar Serviço" at bounding box center [1296, 171] width 128 height 31
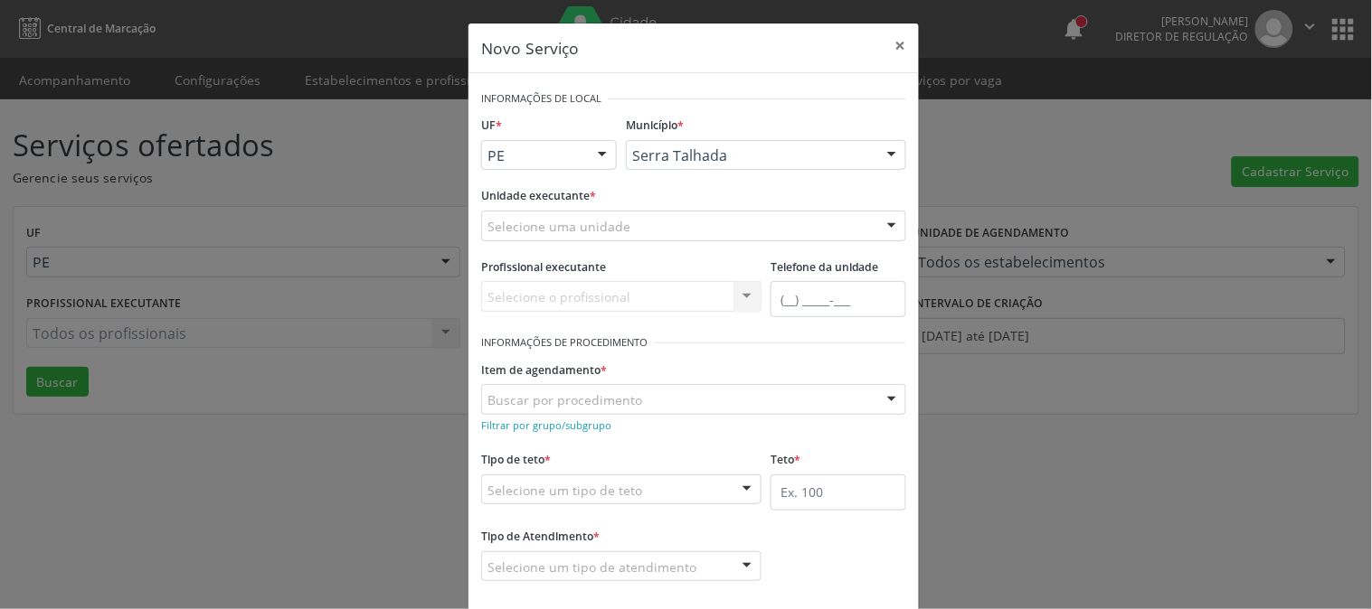
click at [711, 221] on div "Selecione uma unidade" at bounding box center [693, 226] width 425 height 31
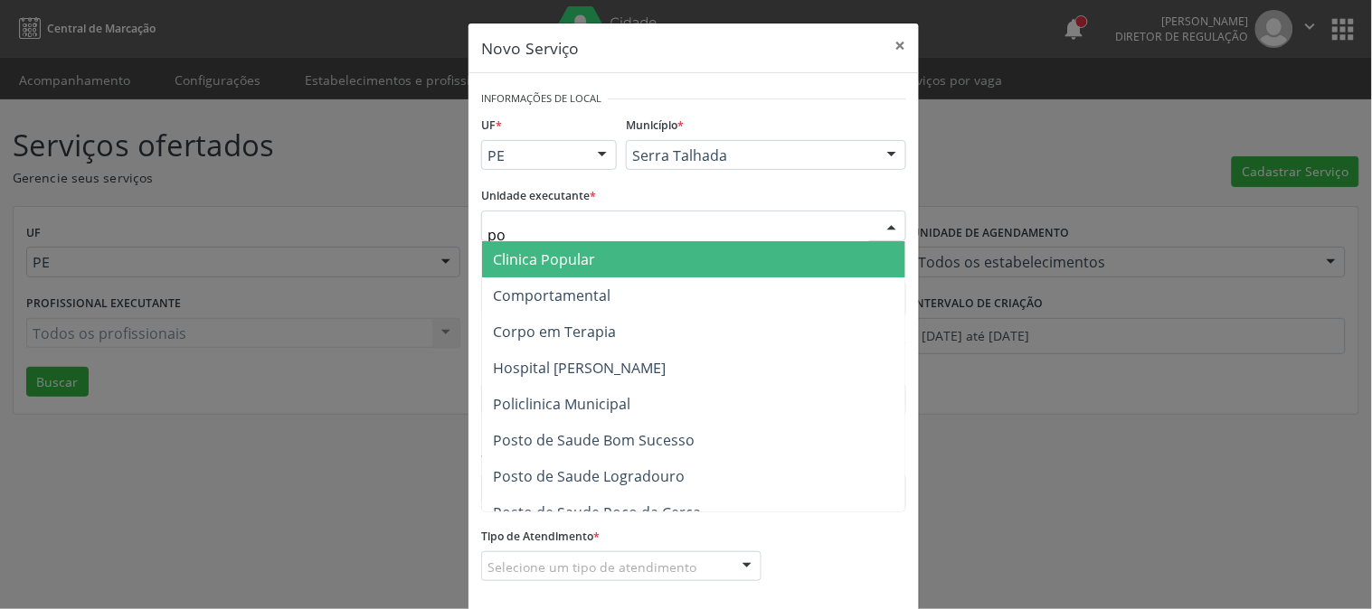
type input "pol"
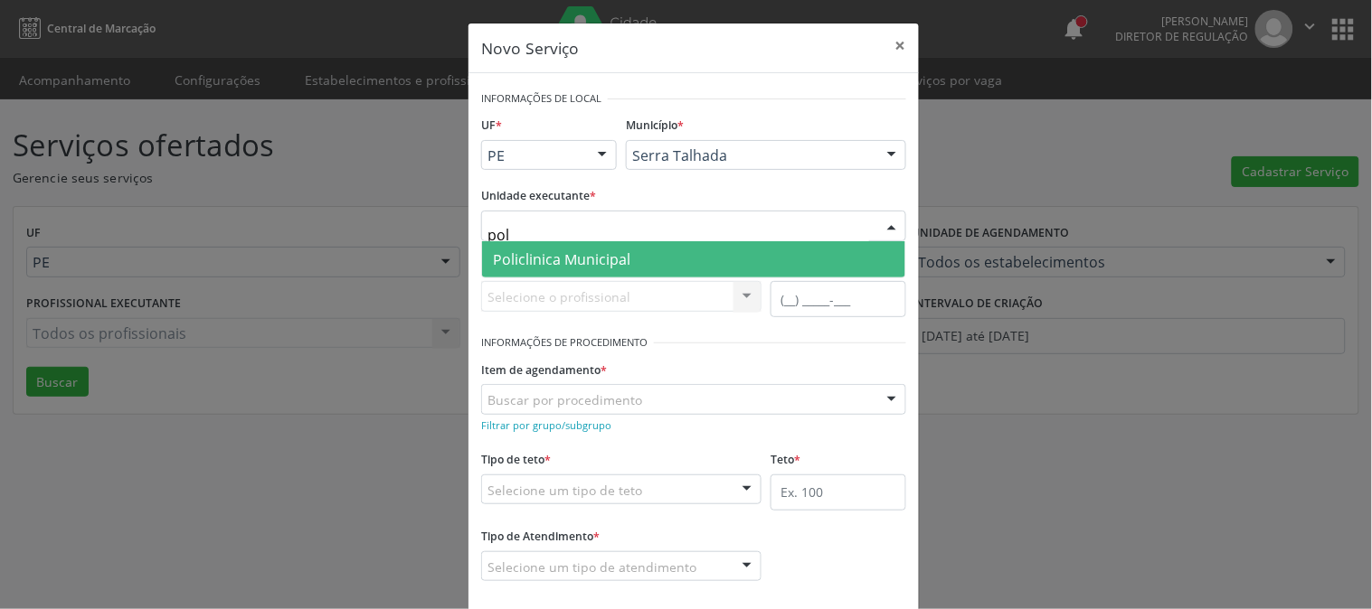
click at [690, 250] on span "Policlinica Municipal" at bounding box center [693, 259] width 423 height 36
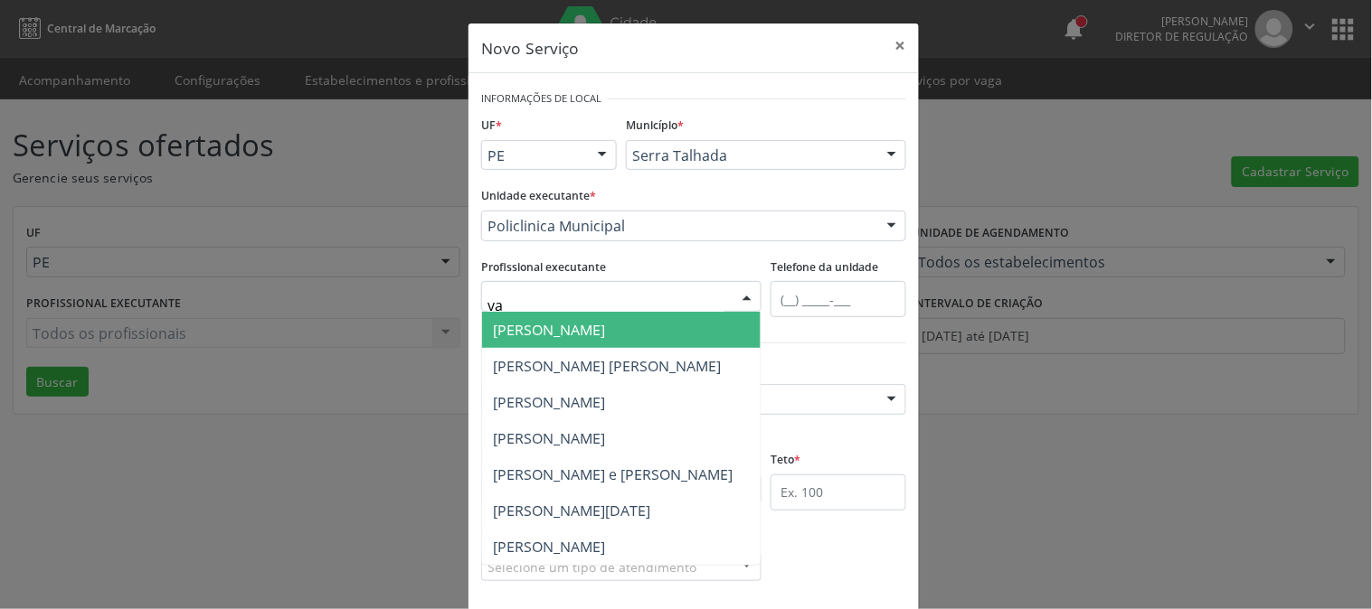
type input "v"
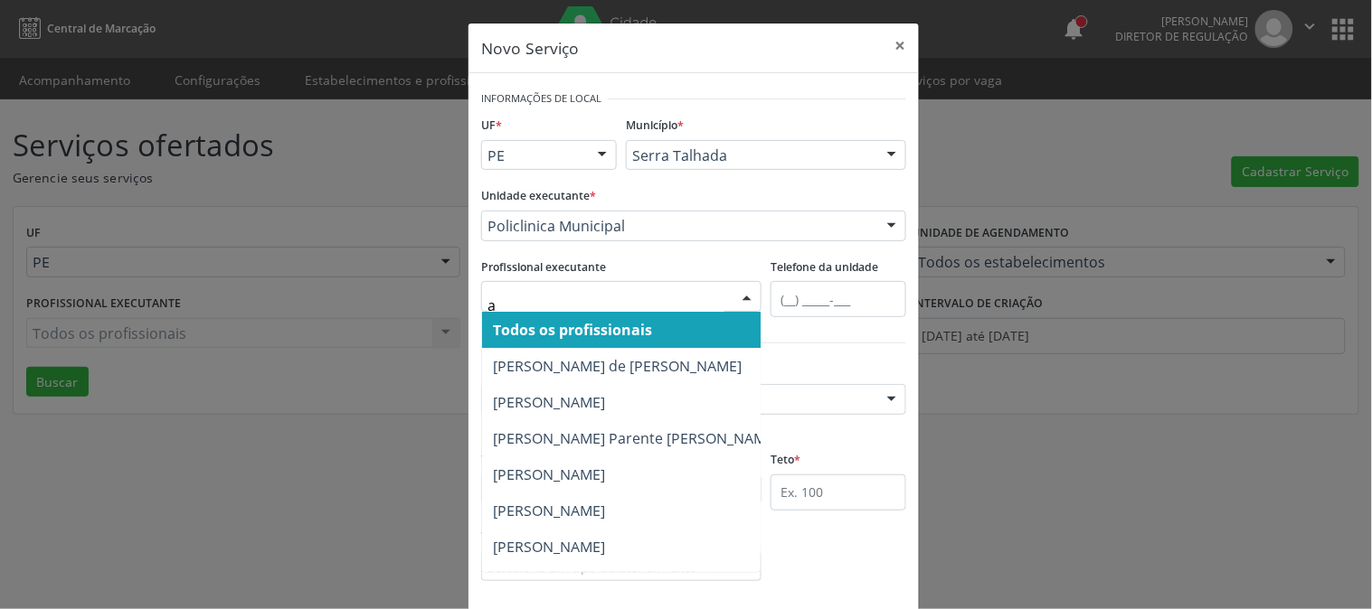
type input "al"
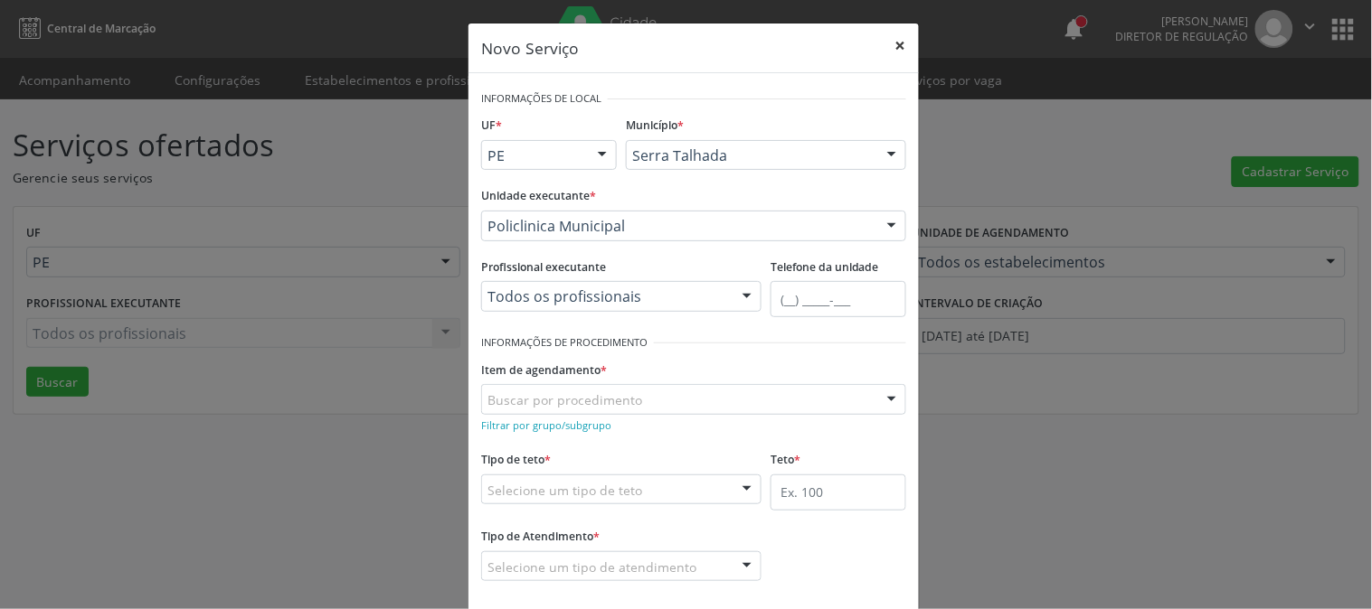
click at [891, 45] on button "×" at bounding box center [901, 46] width 36 height 44
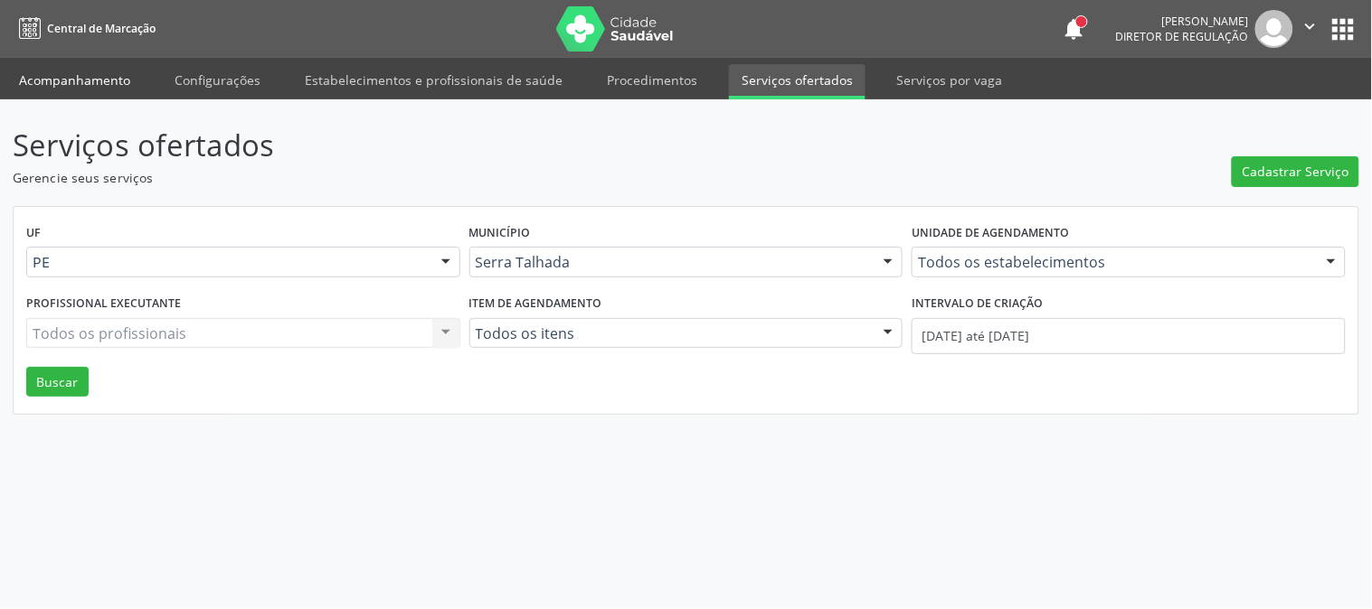
click at [29, 68] on link "Acompanhamento" at bounding box center [74, 80] width 137 height 32
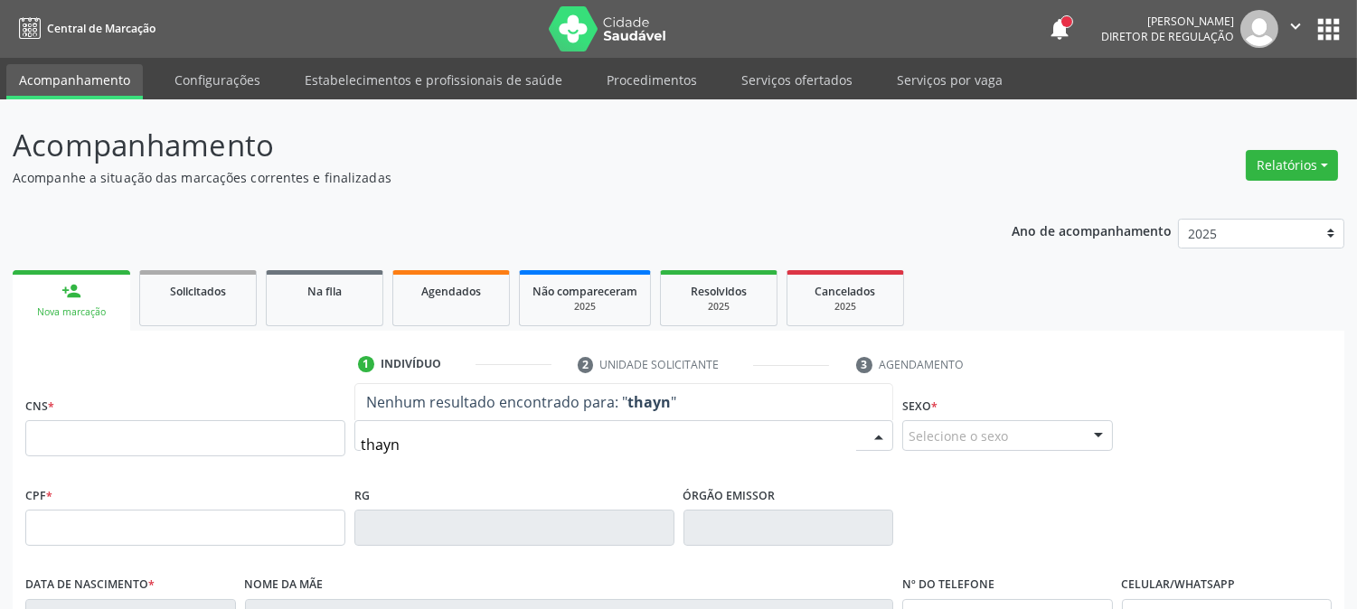
type input "thaynn"
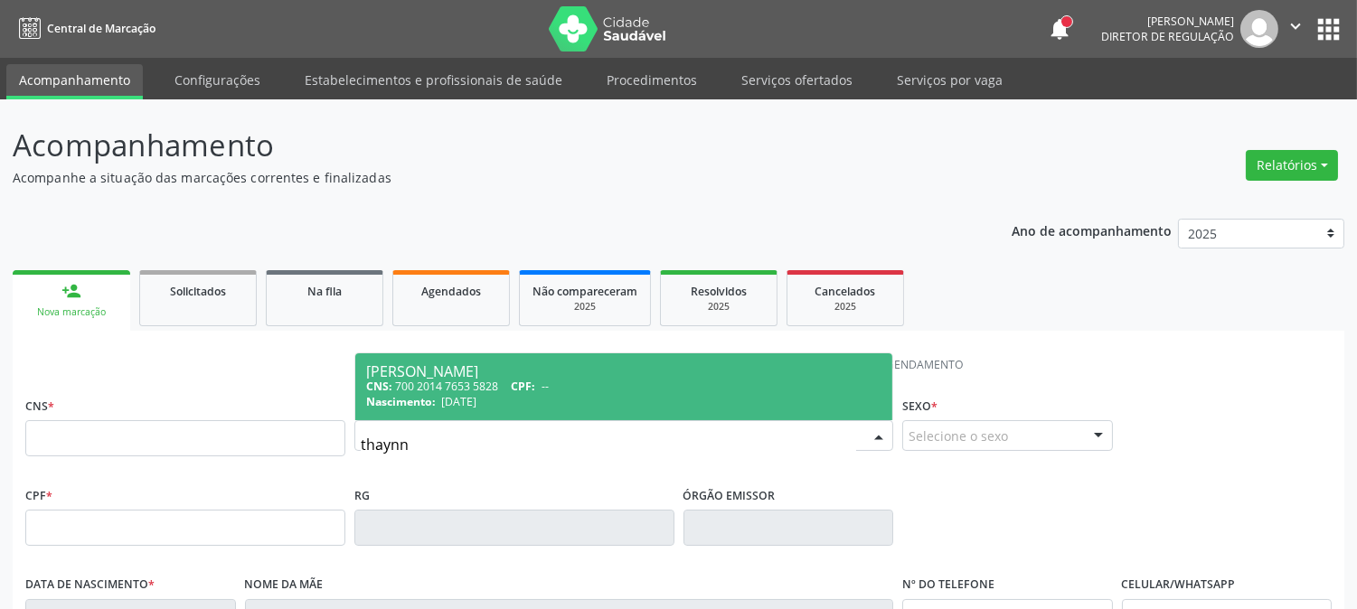
click at [439, 404] on div "Nascimento: [DATE]" at bounding box center [623, 401] width 515 height 15
type input "700 2014 7653 5828"
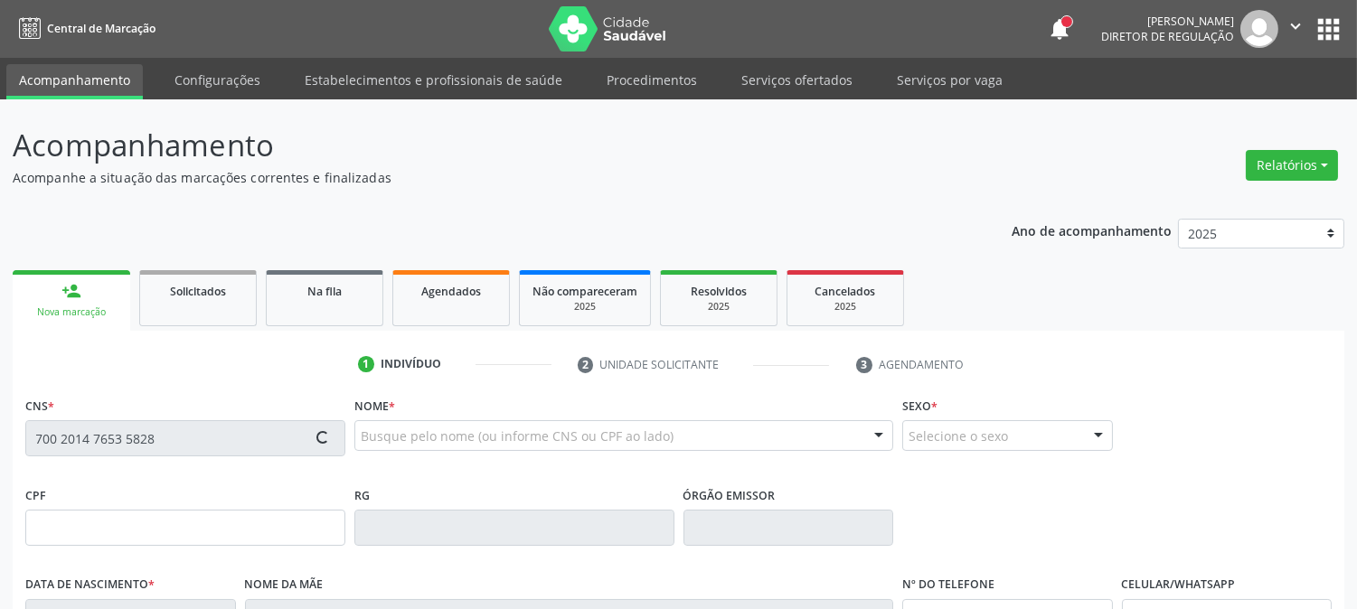
scroll to position [369, 0]
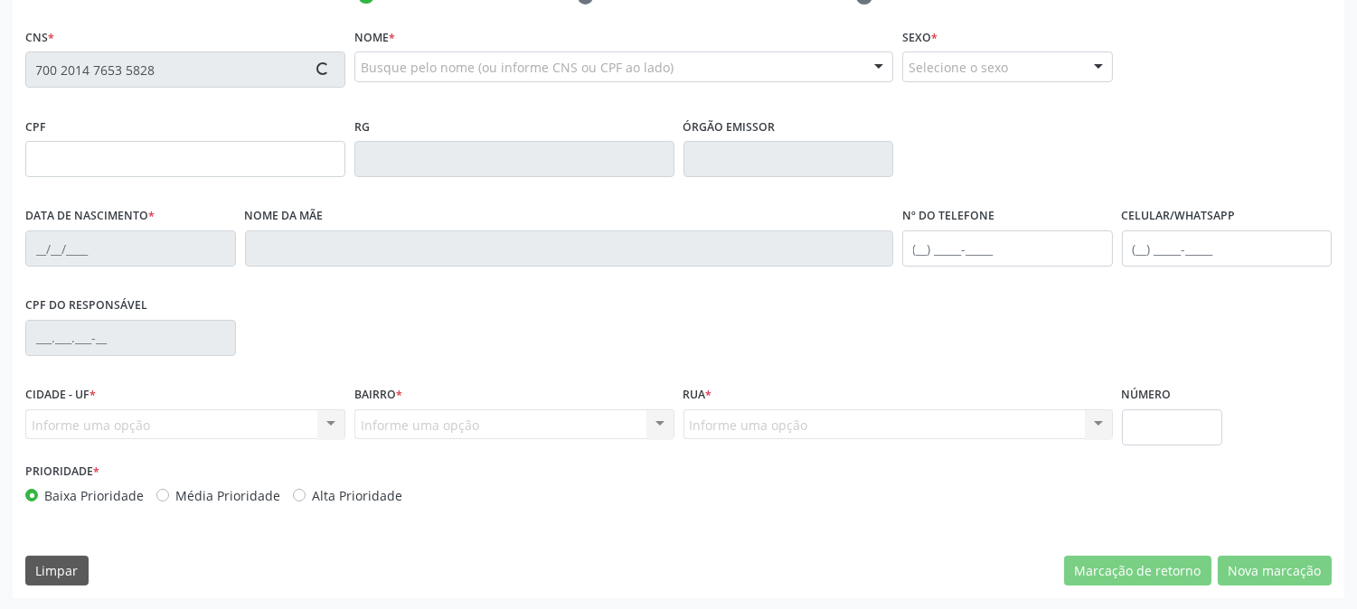
type input "[DATE]"
type input "[PERSON_NAME]"
type input "[PHONE_NUMBER]"
type input "040.207.004-60"
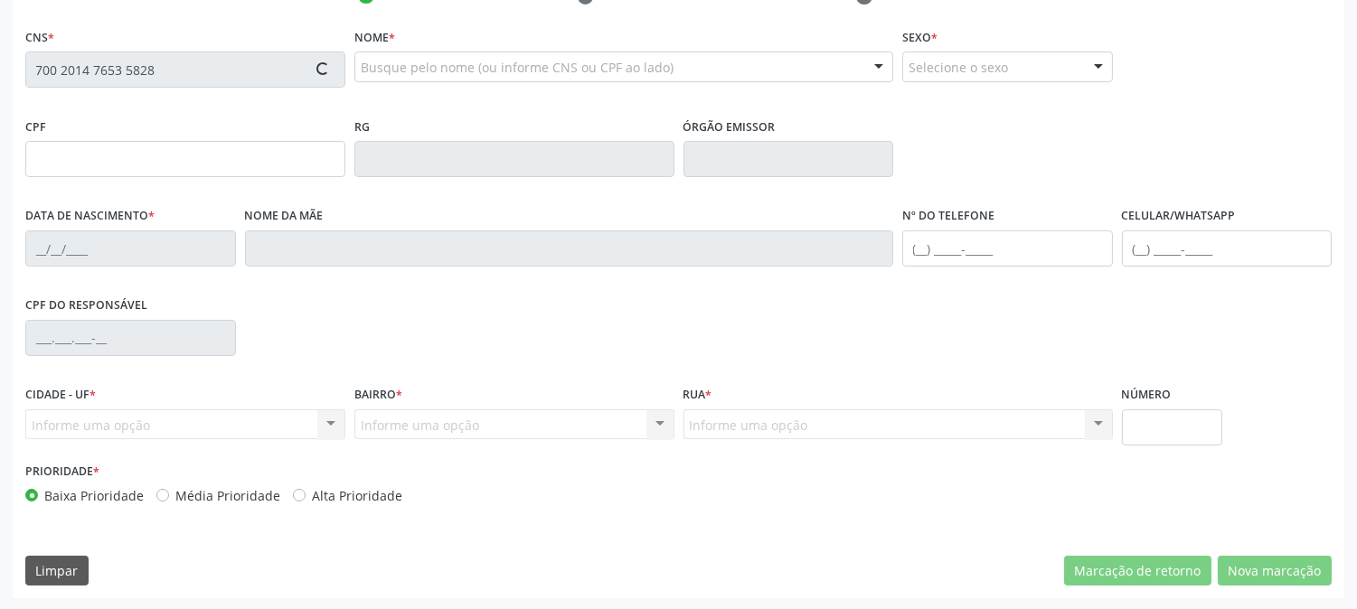
type input "367"
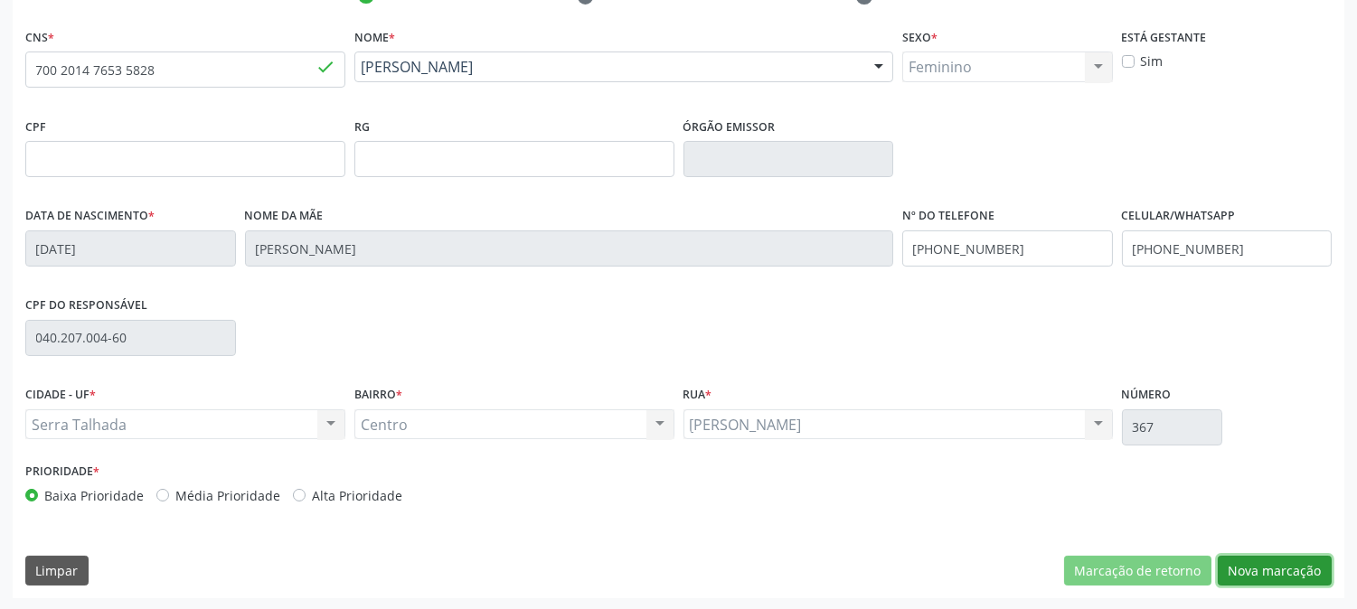
click at [1264, 566] on button "Nova marcação" at bounding box center [1275, 571] width 114 height 31
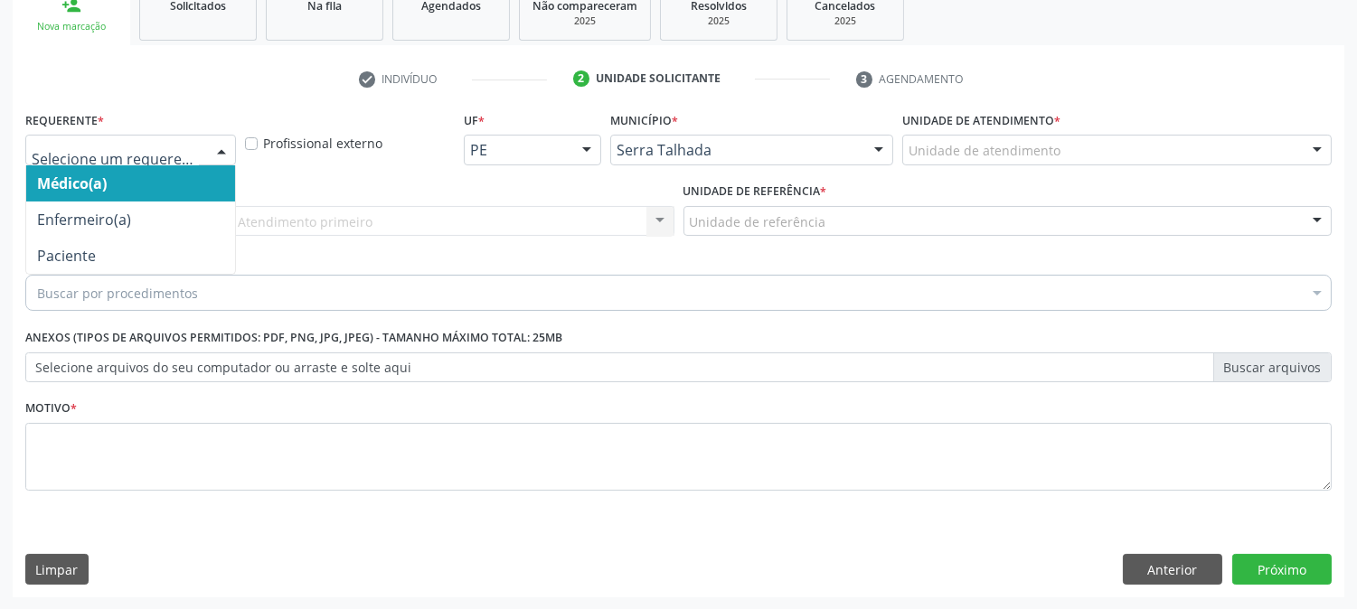
click at [197, 142] on div at bounding box center [130, 150] width 211 height 31
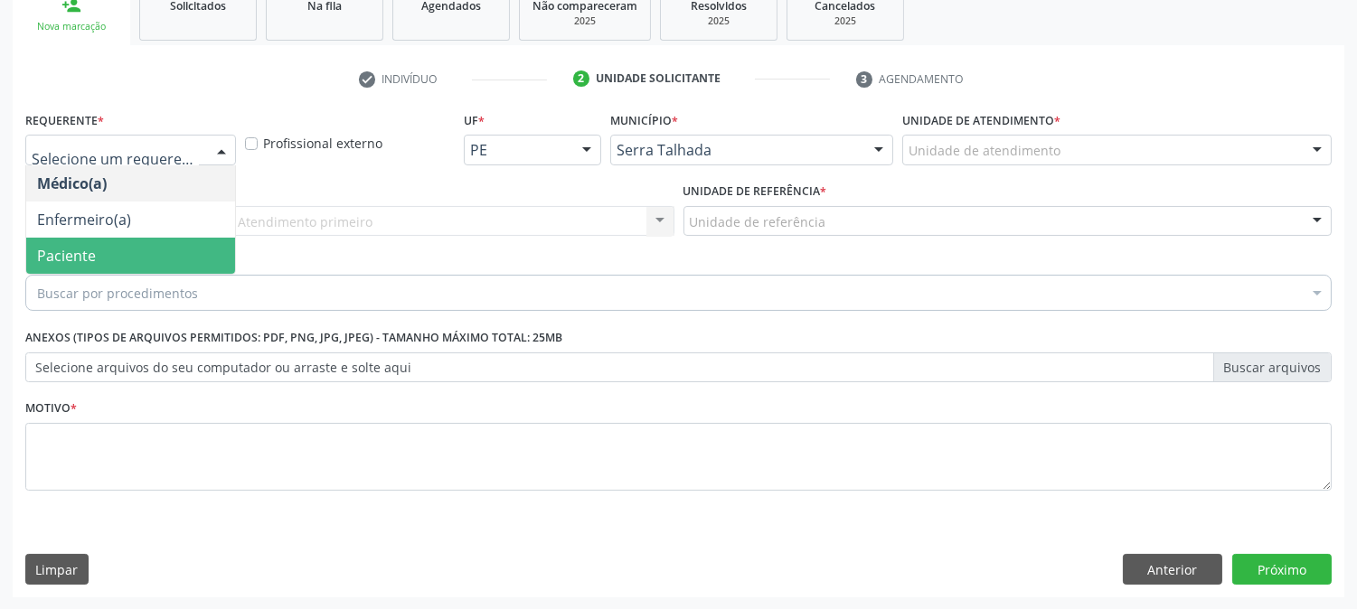
click at [166, 241] on span "Paciente" at bounding box center [130, 256] width 209 height 36
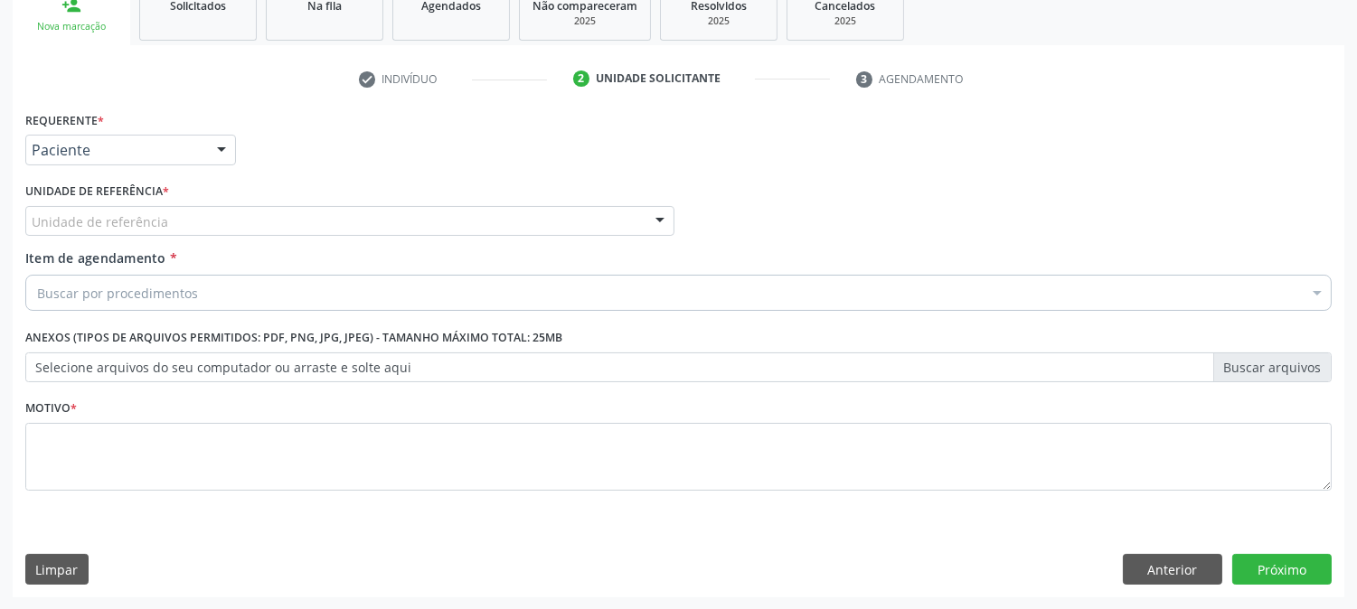
click at [173, 220] on div "Unidade de referência" at bounding box center [349, 221] width 649 height 31
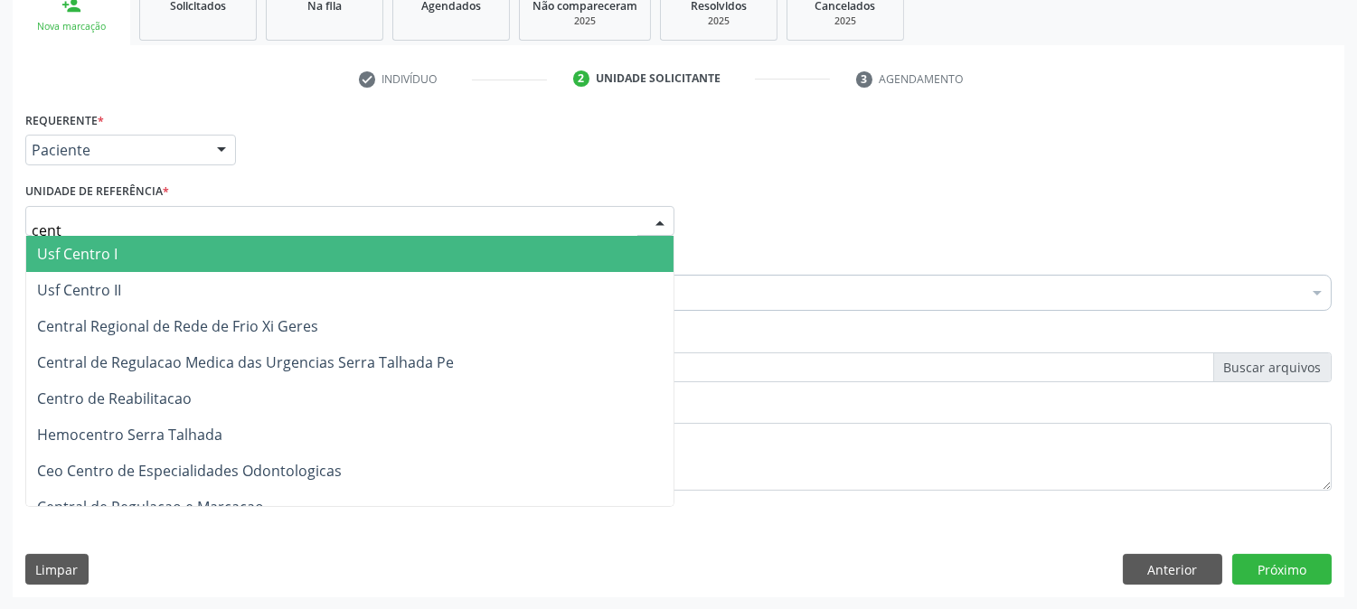
type input "centr"
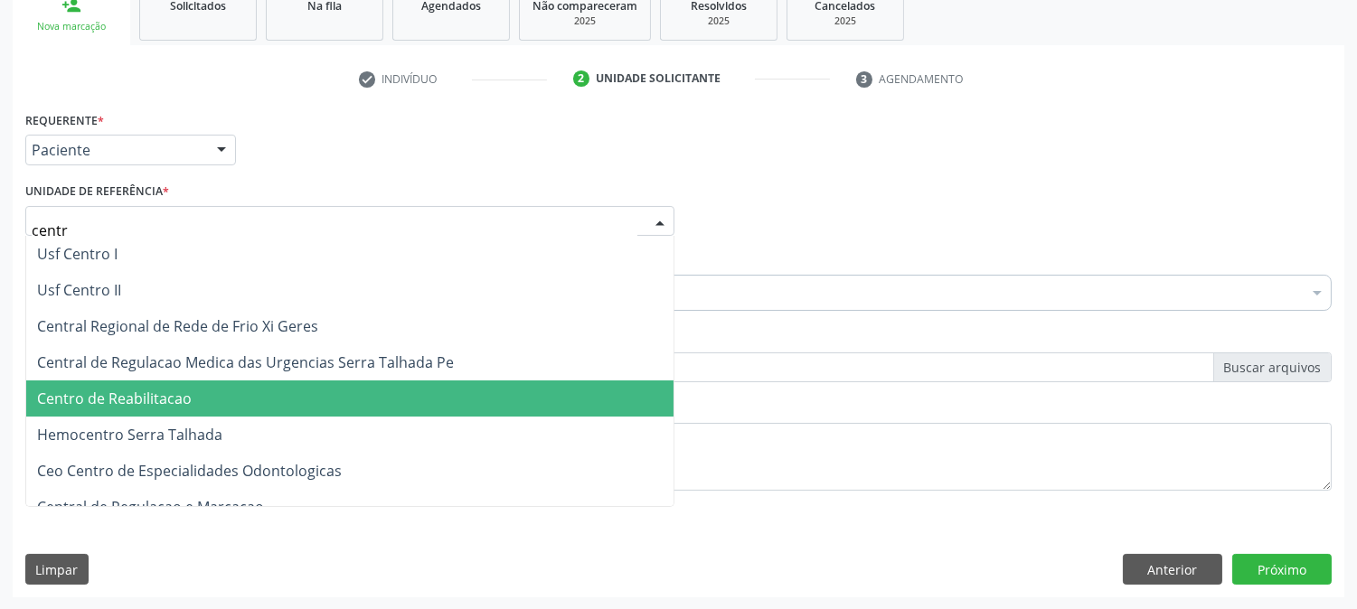
click at [136, 391] on span "Centro de Reabilitacao" at bounding box center [114, 399] width 155 height 20
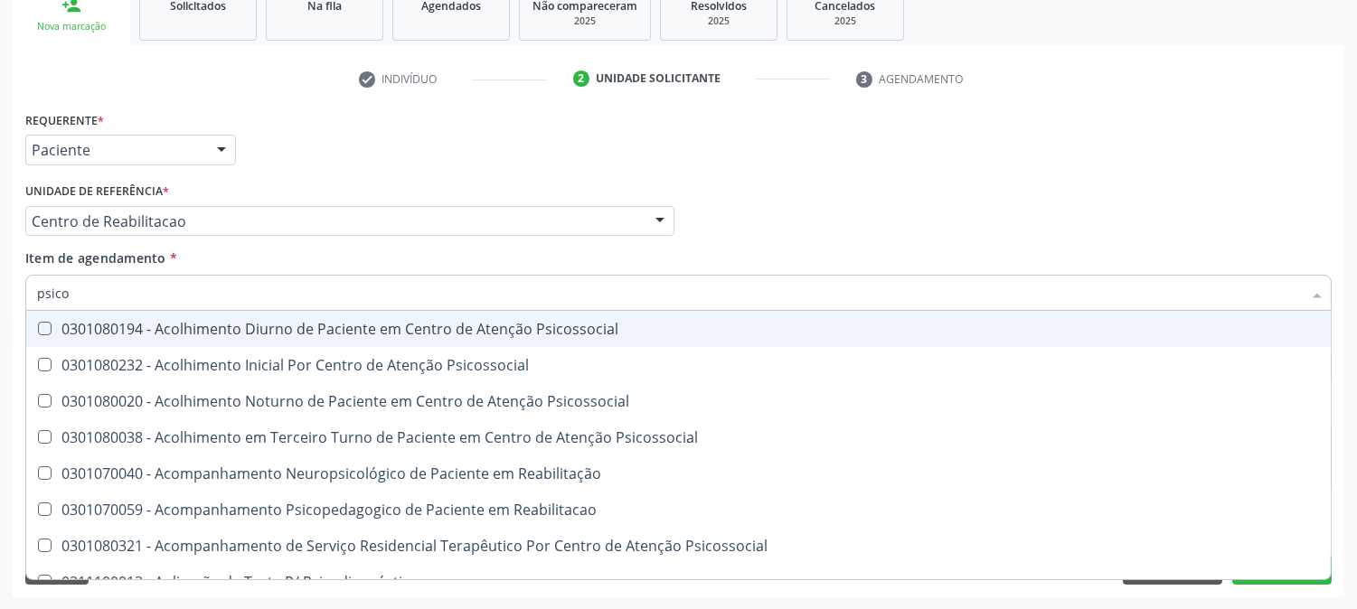
type input "psicol"
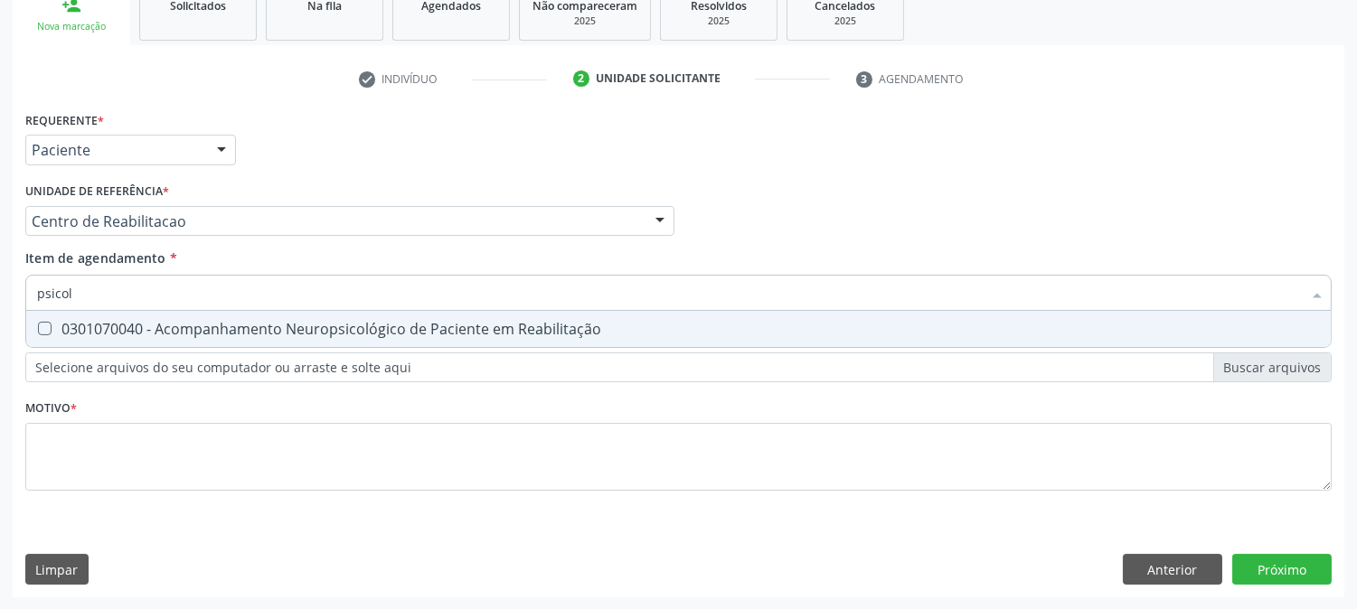
drag, startPoint x: 128, startPoint y: 294, endPoint x: 0, endPoint y: 295, distance: 128.4
click at [0, 295] on div "Acompanhamento Acompanhe a situação das marcações correntes e finalizadas Relat…" at bounding box center [678, 212] width 1357 height 797
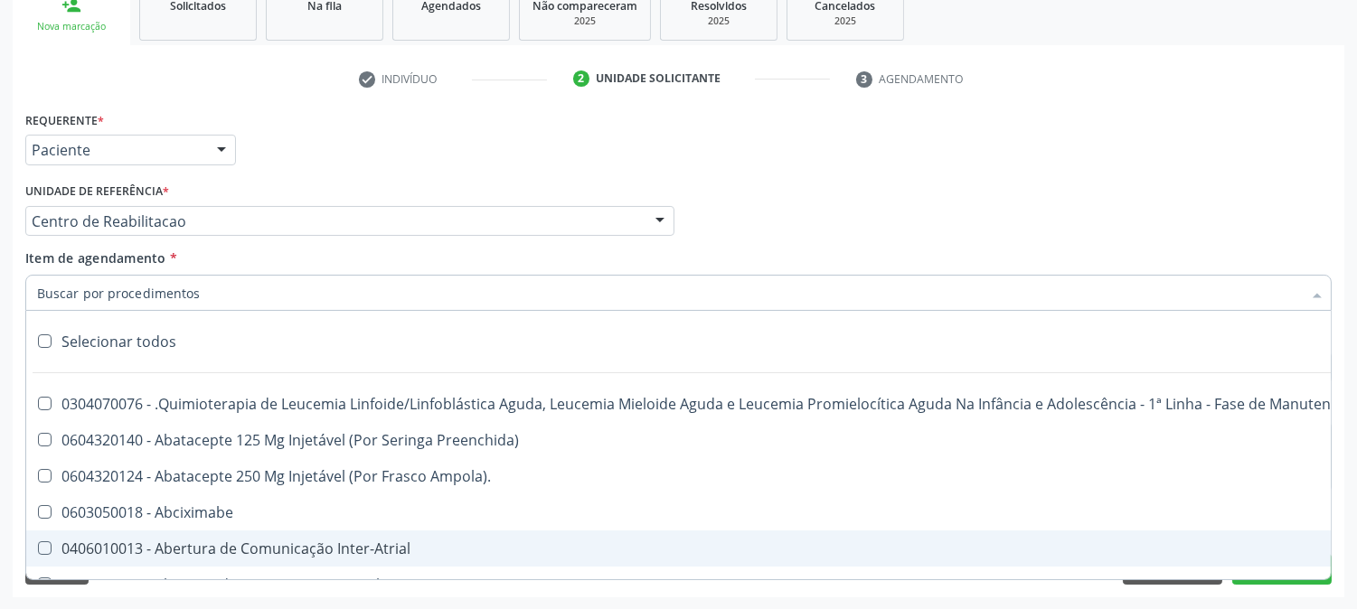
click at [1020, 583] on div "Limpar Anterior Próximo" at bounding box center [678, 569] width 1307 height 31
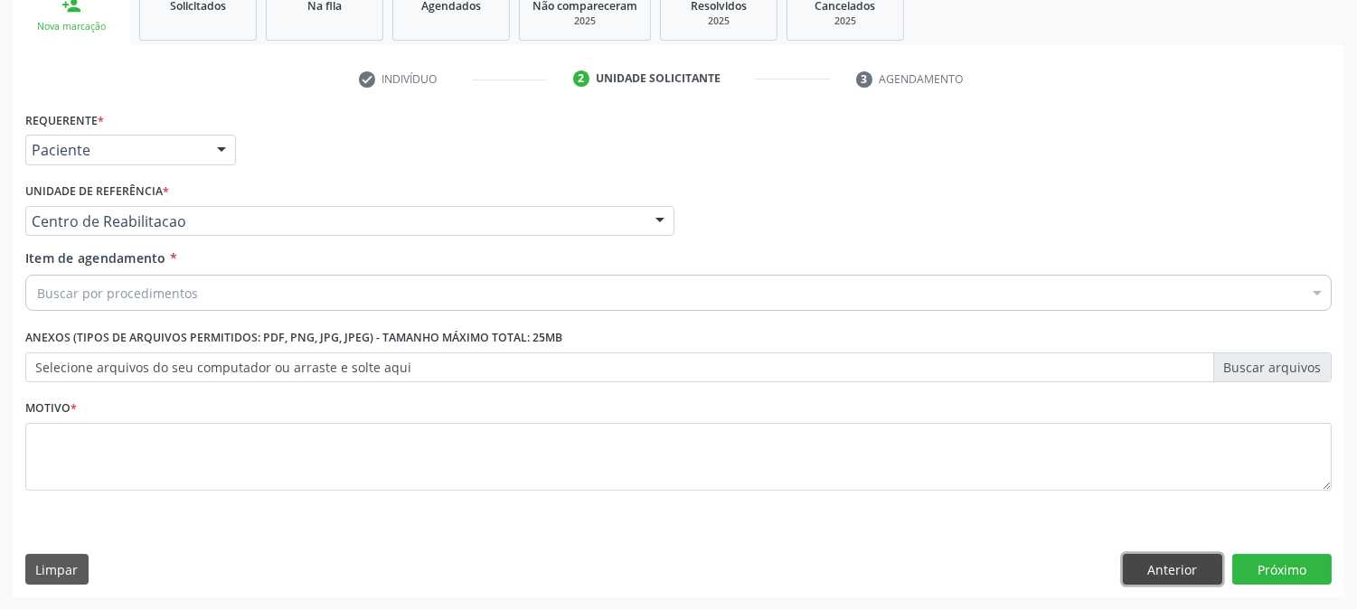
click at [1189, 577] on button "Anterior" at bounding box center [1172, 569] width 99 height 31
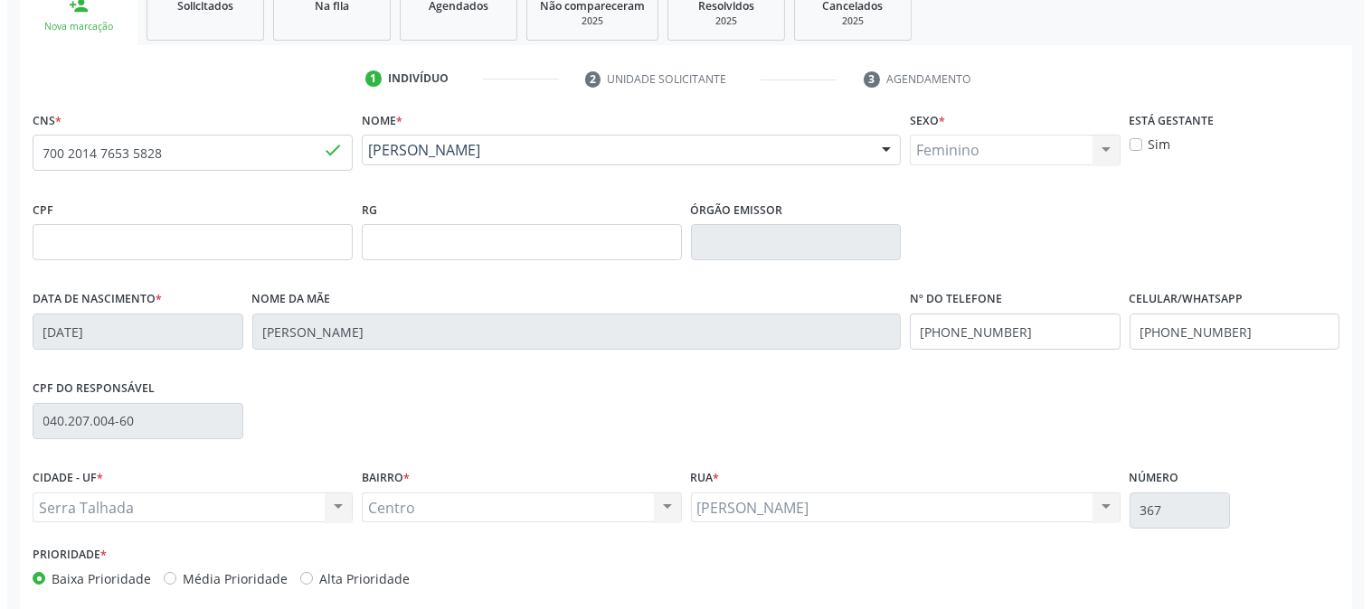
scroll to position [0, 0]
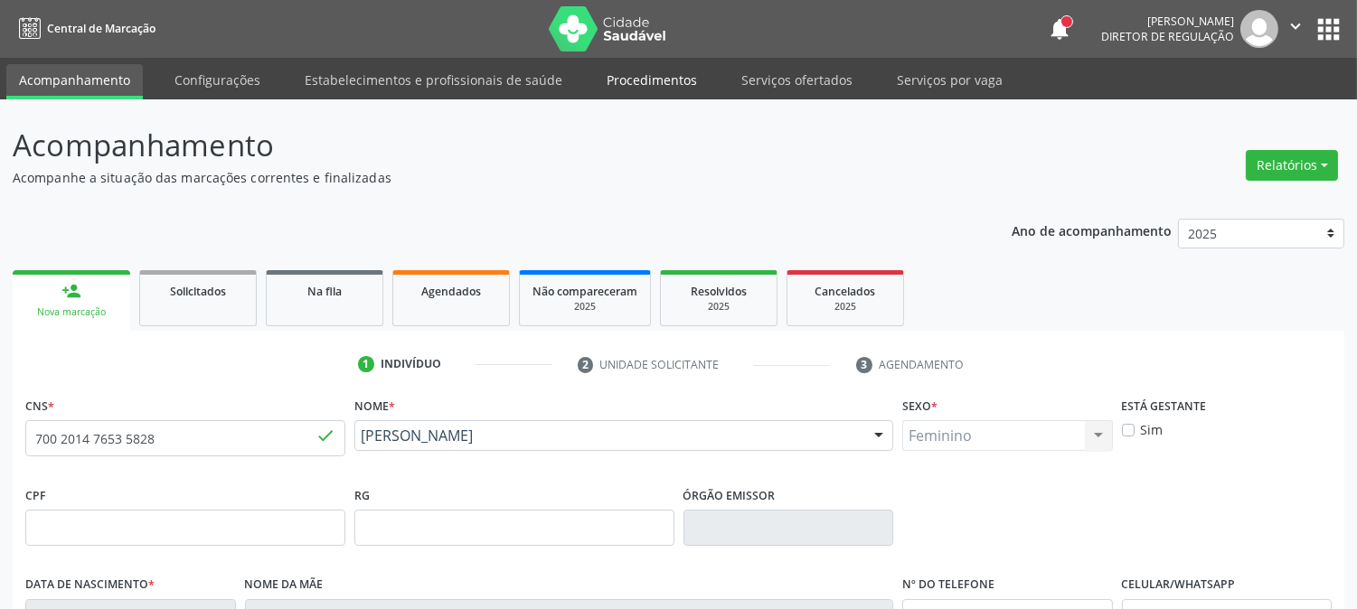
click at [655, 86] on link "Procedimentos" at bounding box center [652, 80] width 116 height 32
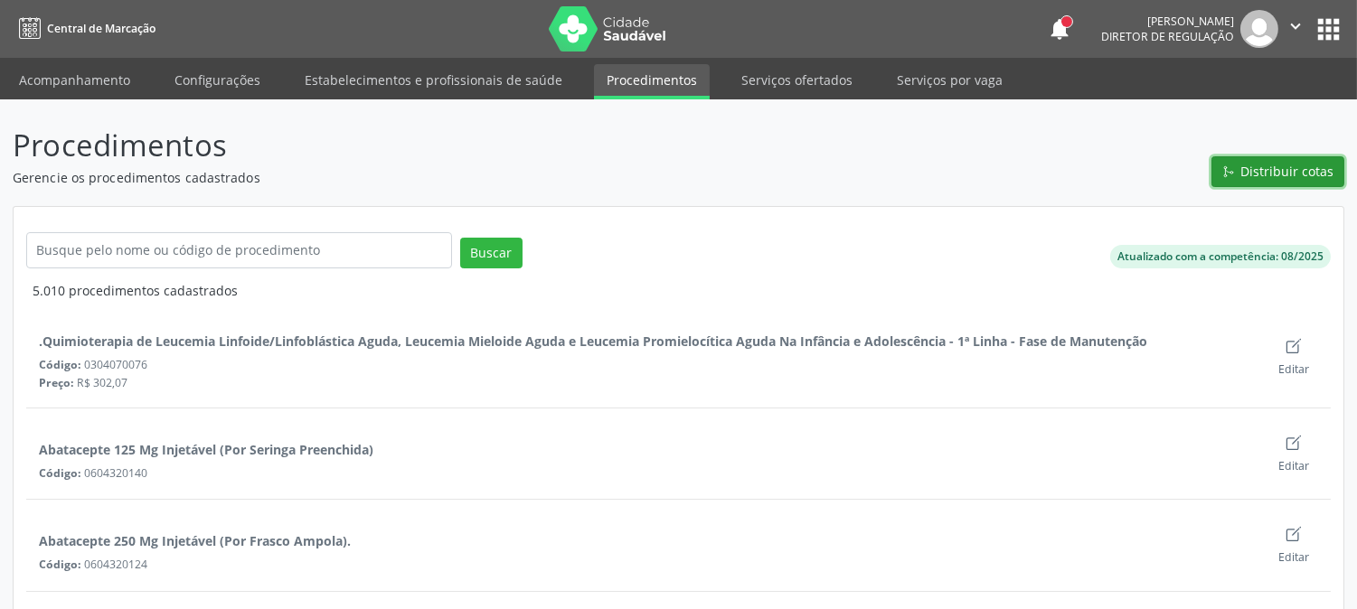
click at [1264, 174] on span "Distribuir cotas" at bounding box center [1288, 171] width 93 height 19
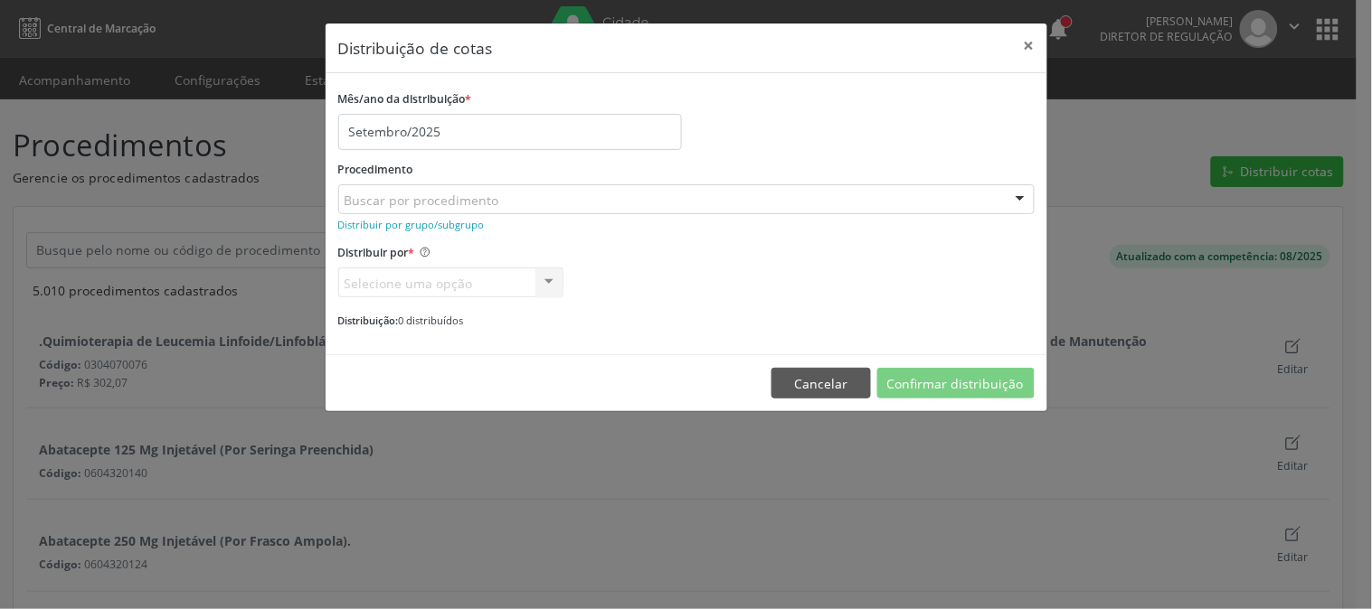
click at [643, 202] on div "Buscar por procedimento" at bounding box center [686, 199] width 696 height 31
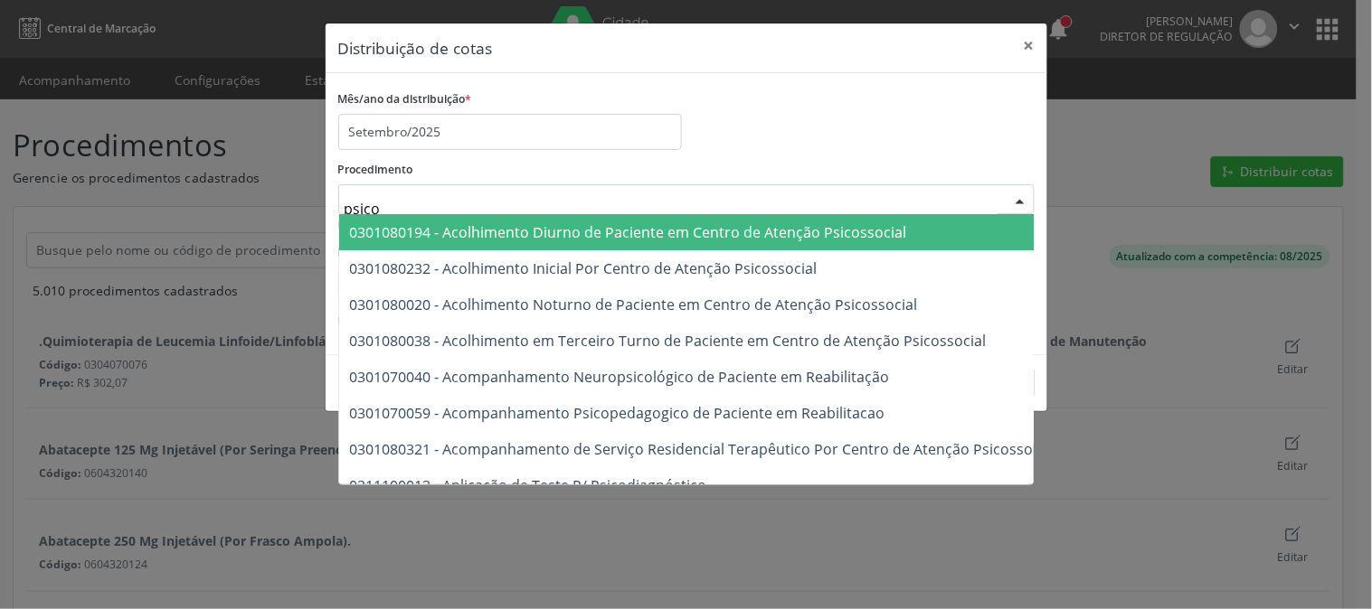
type input "psicol"
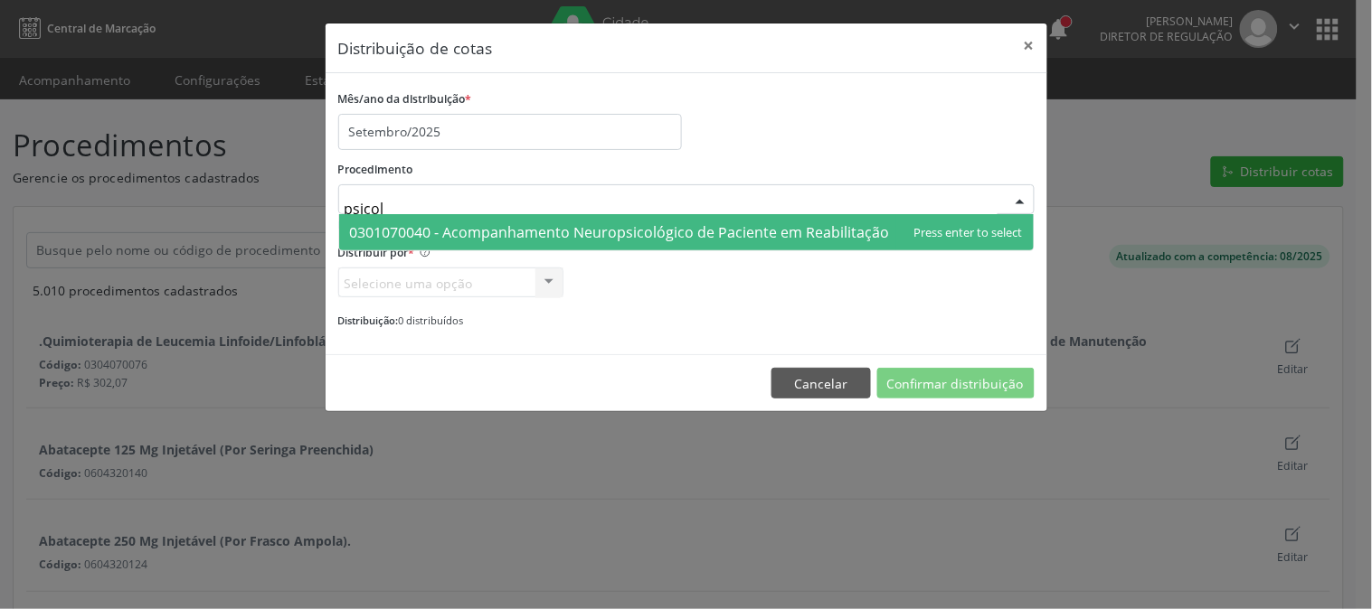
click at [624, 228] on span "0301070040 - Acompanhamento Neuropsicológico de Paciente em Reabilitação" at bounding box center [620, 232] width 540 height 20
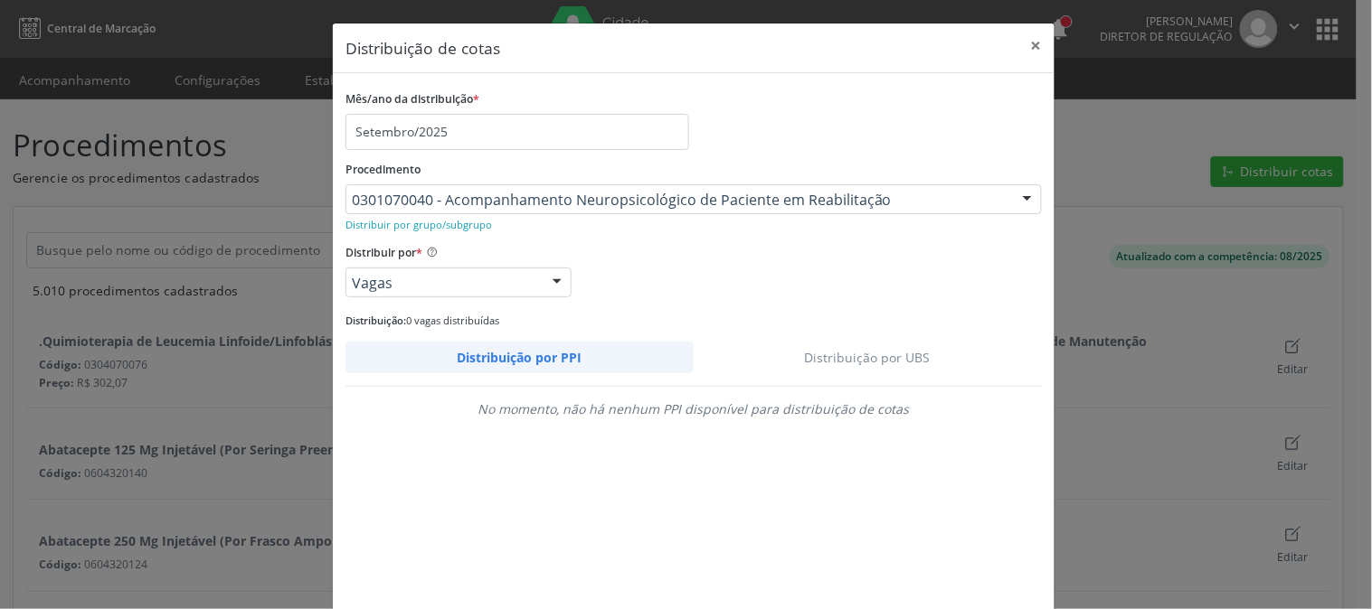
click at [832, 355] on link "Distribuição por UBS" at bounding box center [868, 358] width 349 height 32
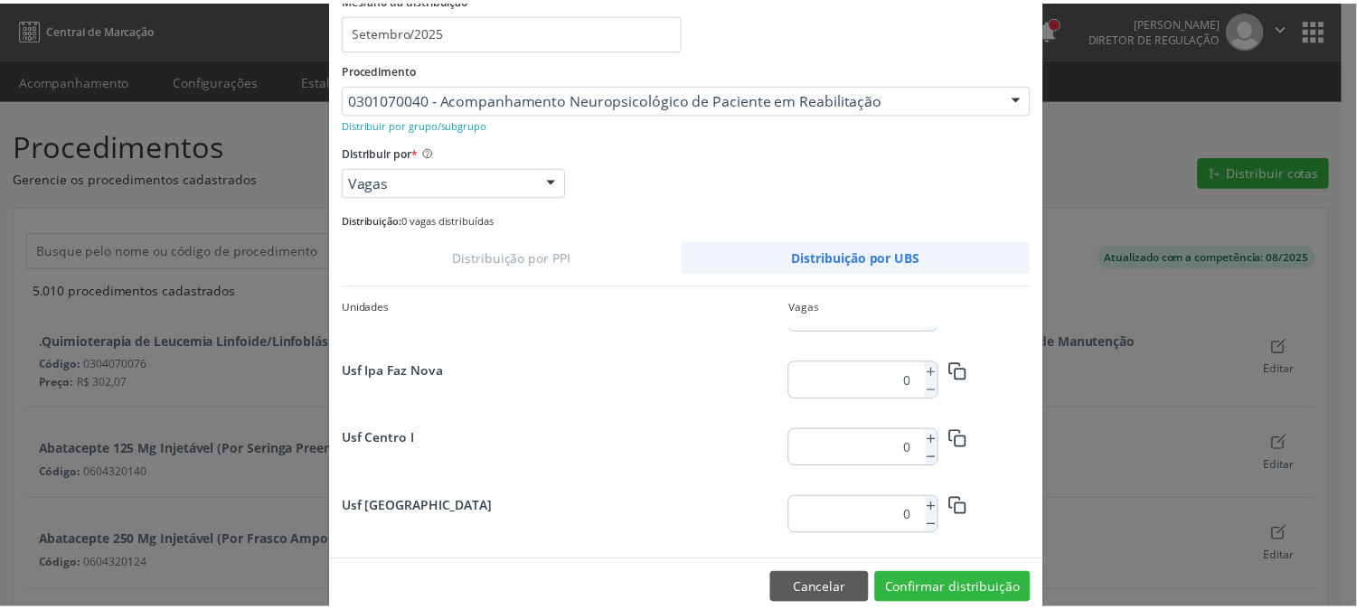
scroll to position [2357, 0]
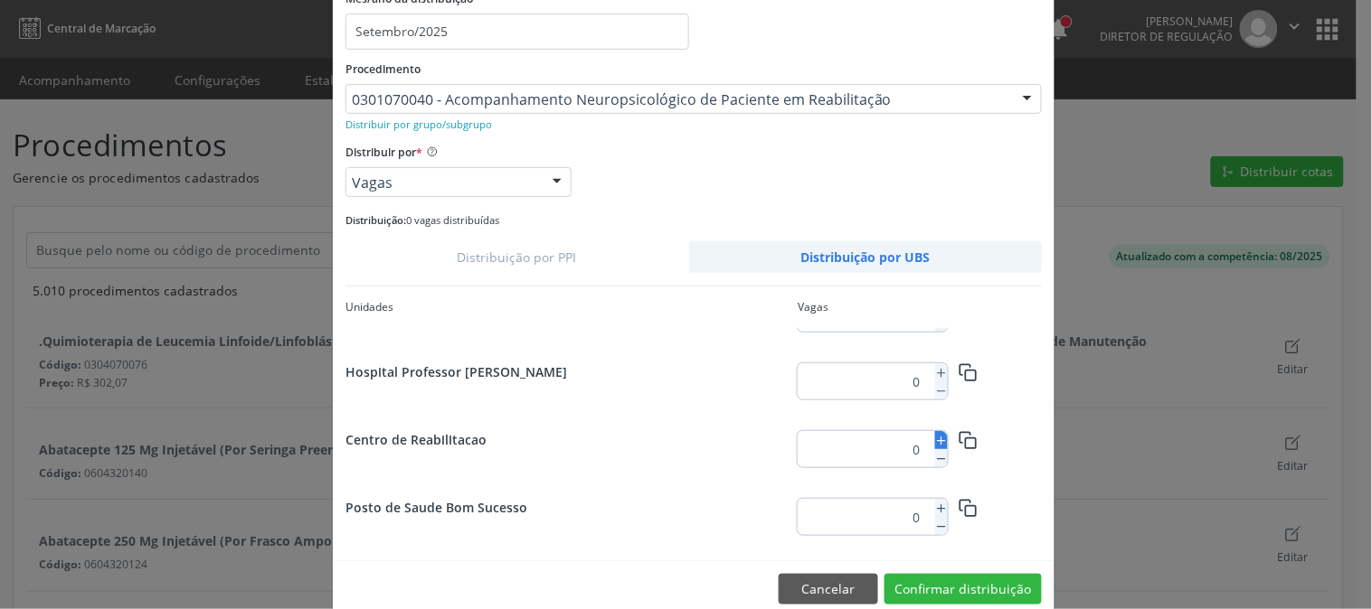
click at [935, 443] on icon at bounding box center [941, 441] width 13 height 13
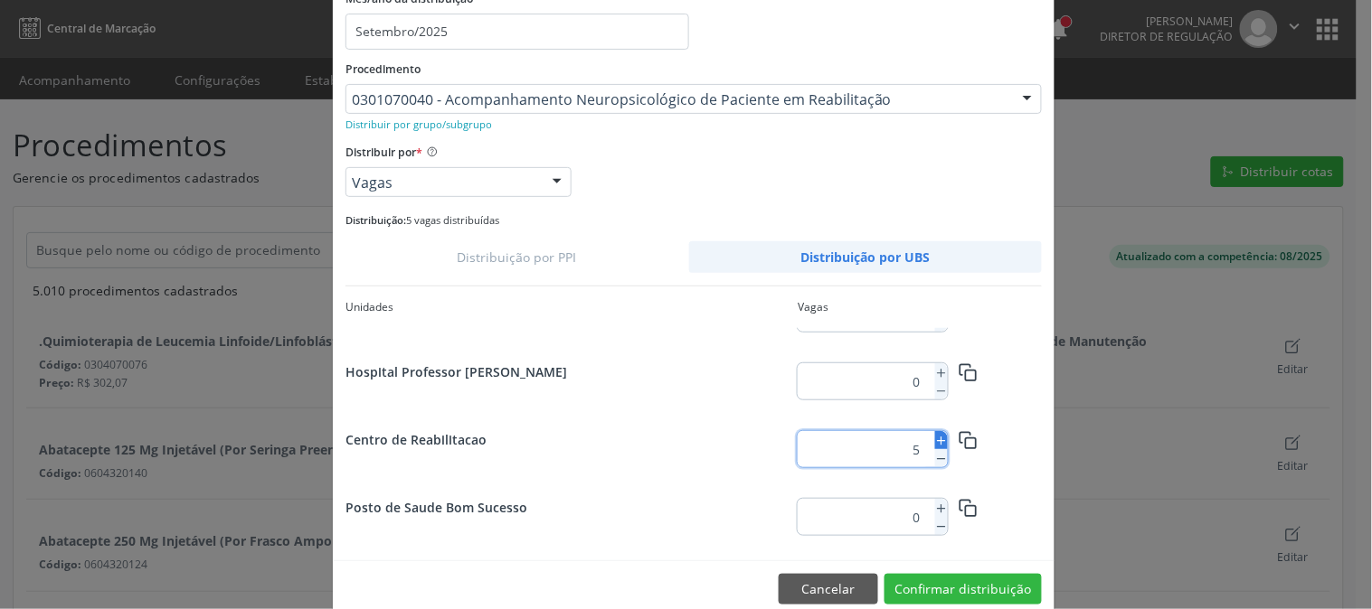
click at [935, 443] on icon at bounding box center [941, 441] width 13 height 13
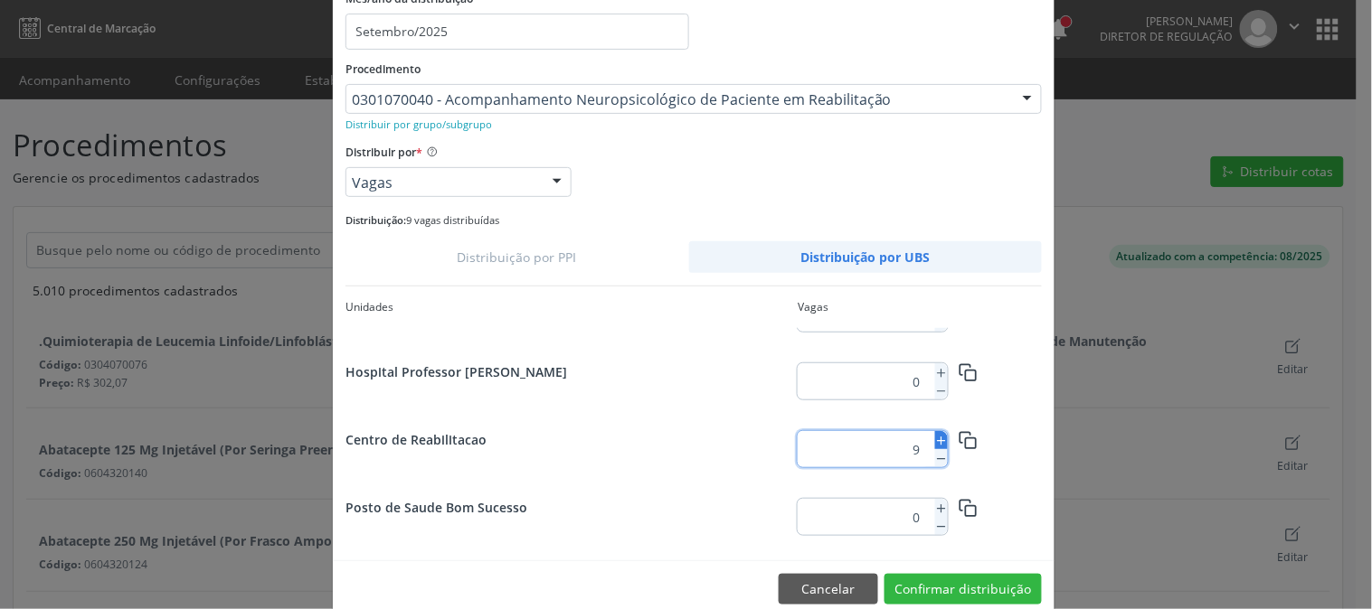
type input "10"
click at [956, 582] on button "Confirmar distribuição" at bounding box center [962, 589] width 157 height 31
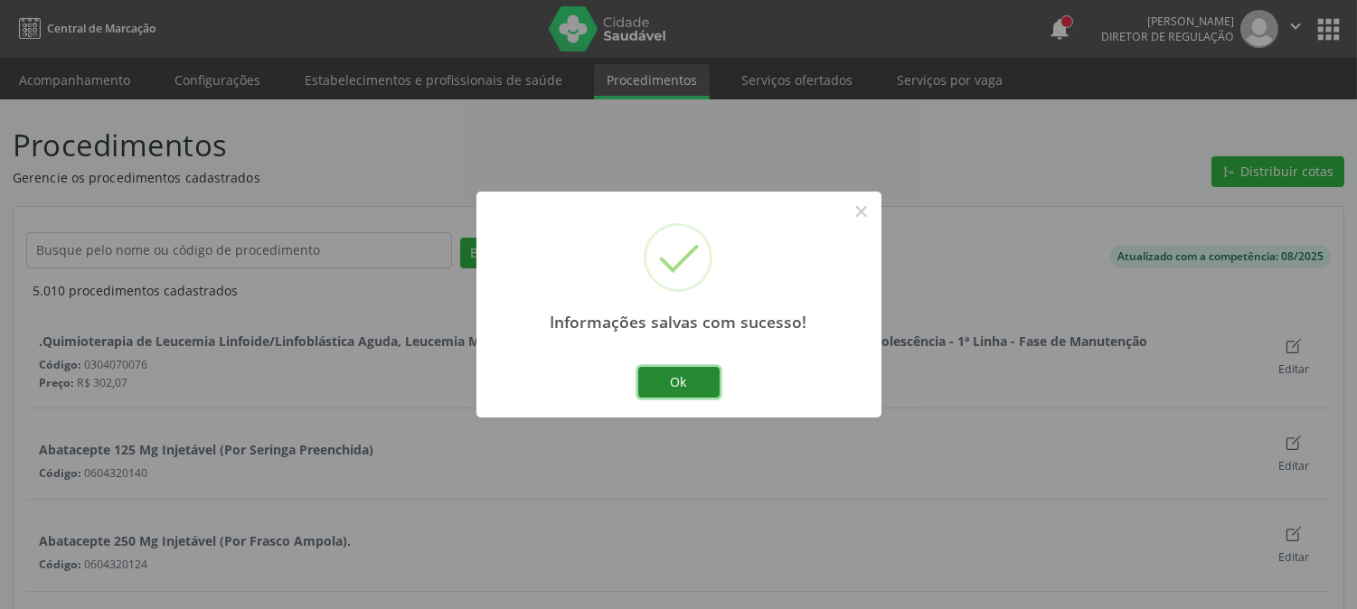
click at [663, 372] on button "Ok" at bounding box center [678, 382] width 81 height 31
